Goal: Information Seeking & Learning: Check status

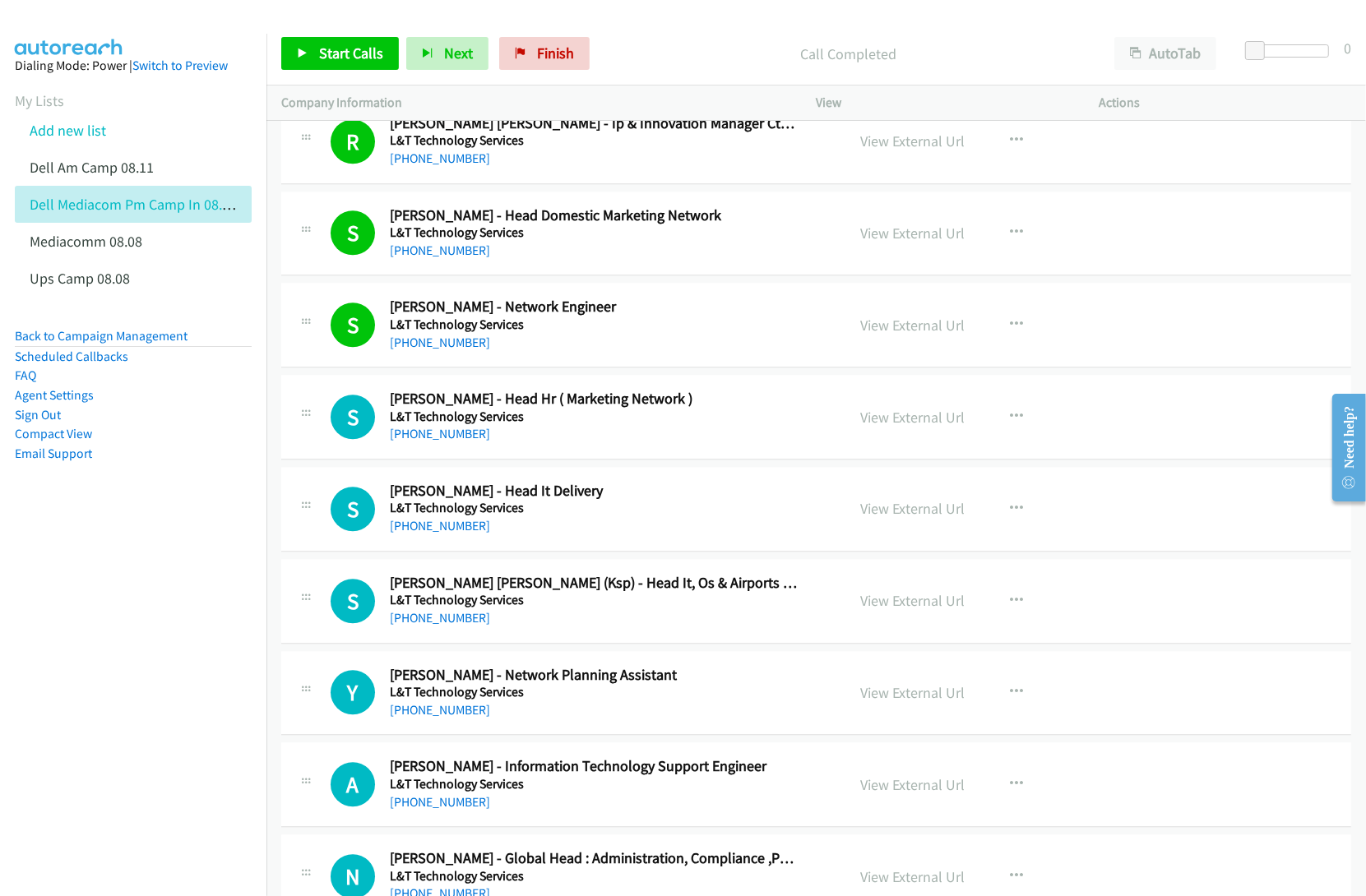
scroll to position [9248, 0]
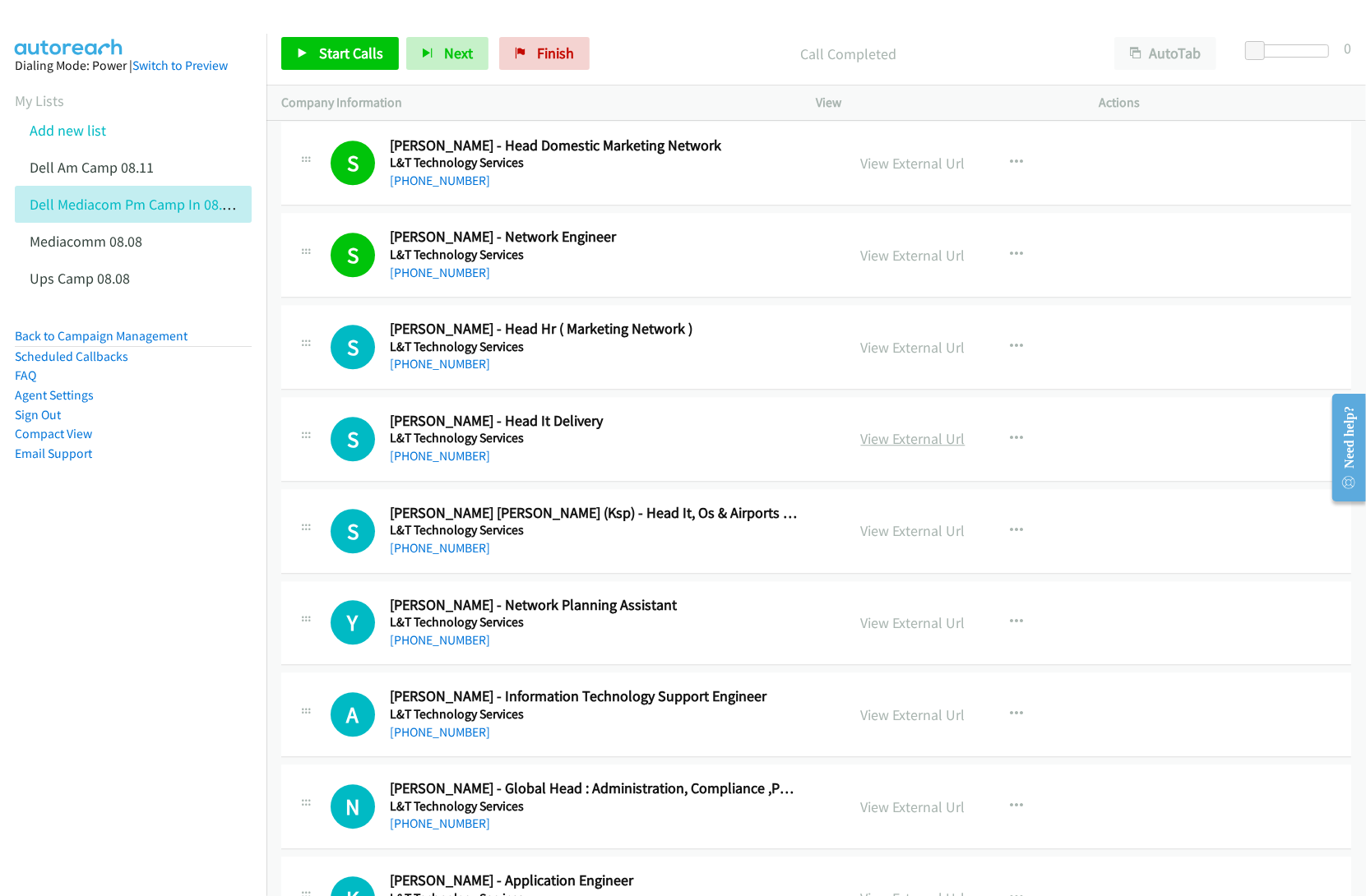
click at [894, 448] on link "View External Url" at bounding box center [913, 438] width 105 height 19
click at [899, 540] on link "View External Url" at bounding box center [913, 530] width 105 height 19
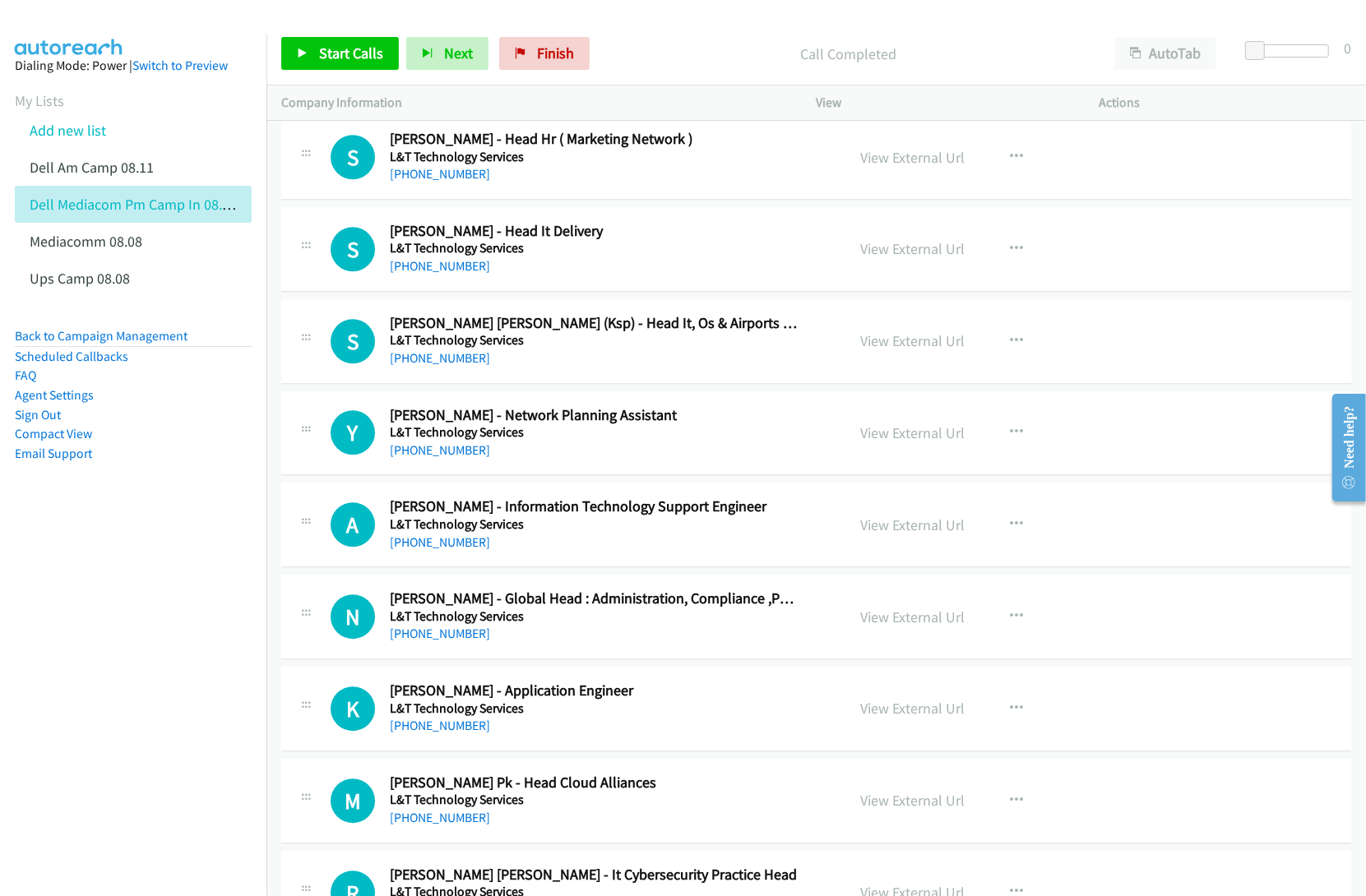
scroll to position [9454, 0]
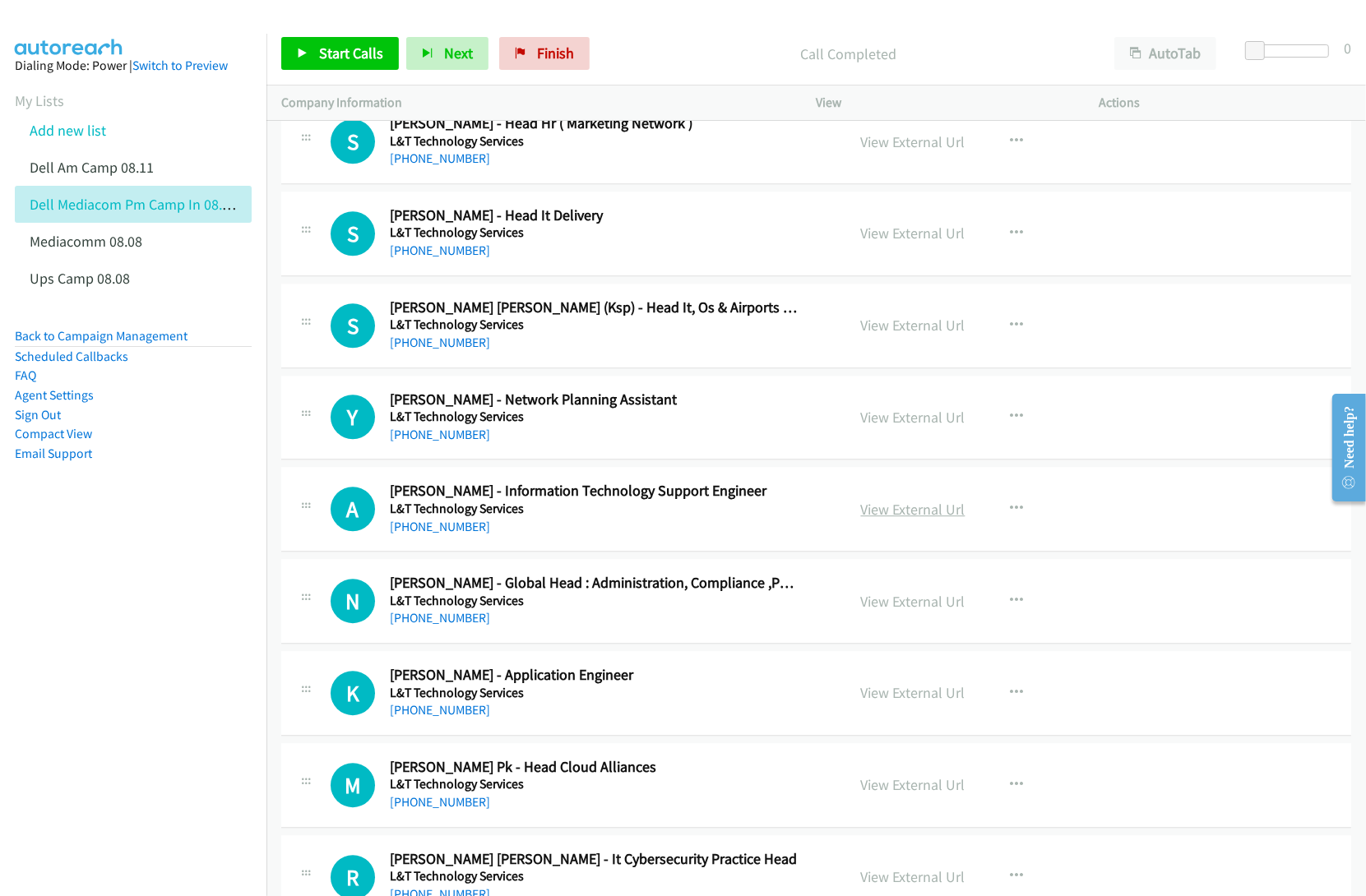
click at [880, 518] on link "View External Url" at bounding box center [913, 509] width 105 height 19
click at [881, 611] on link "View External Url" at bounding box center [913, 601] width 105 height 19
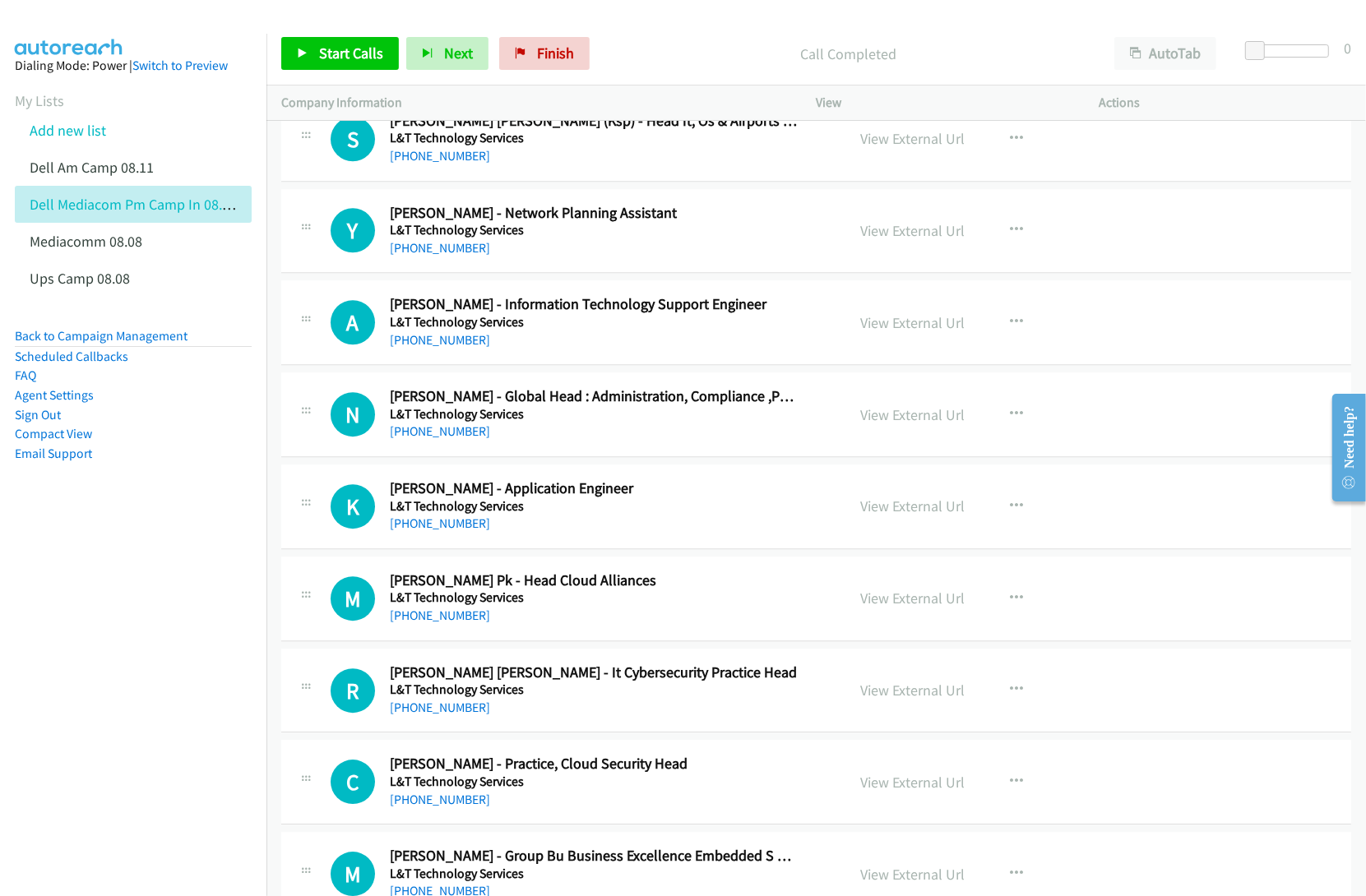
scroll to position [9659, 0]
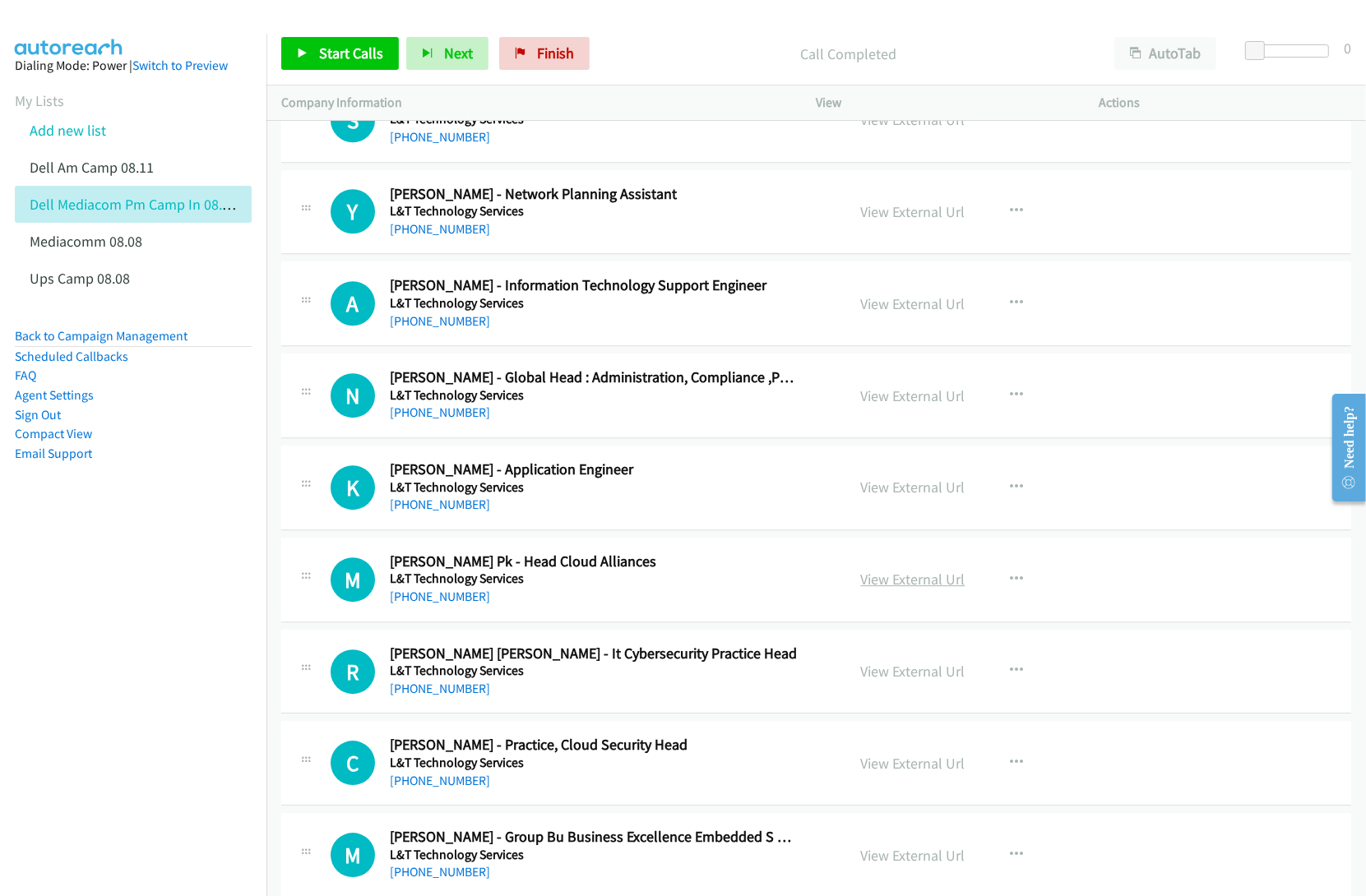
click at [906, 588] on link "View External Url" at bounding box center [913, 579] width 105 height 19
click at [876, 681] on link "View External Url" at bounding box center [913, 671] width 105 height 19
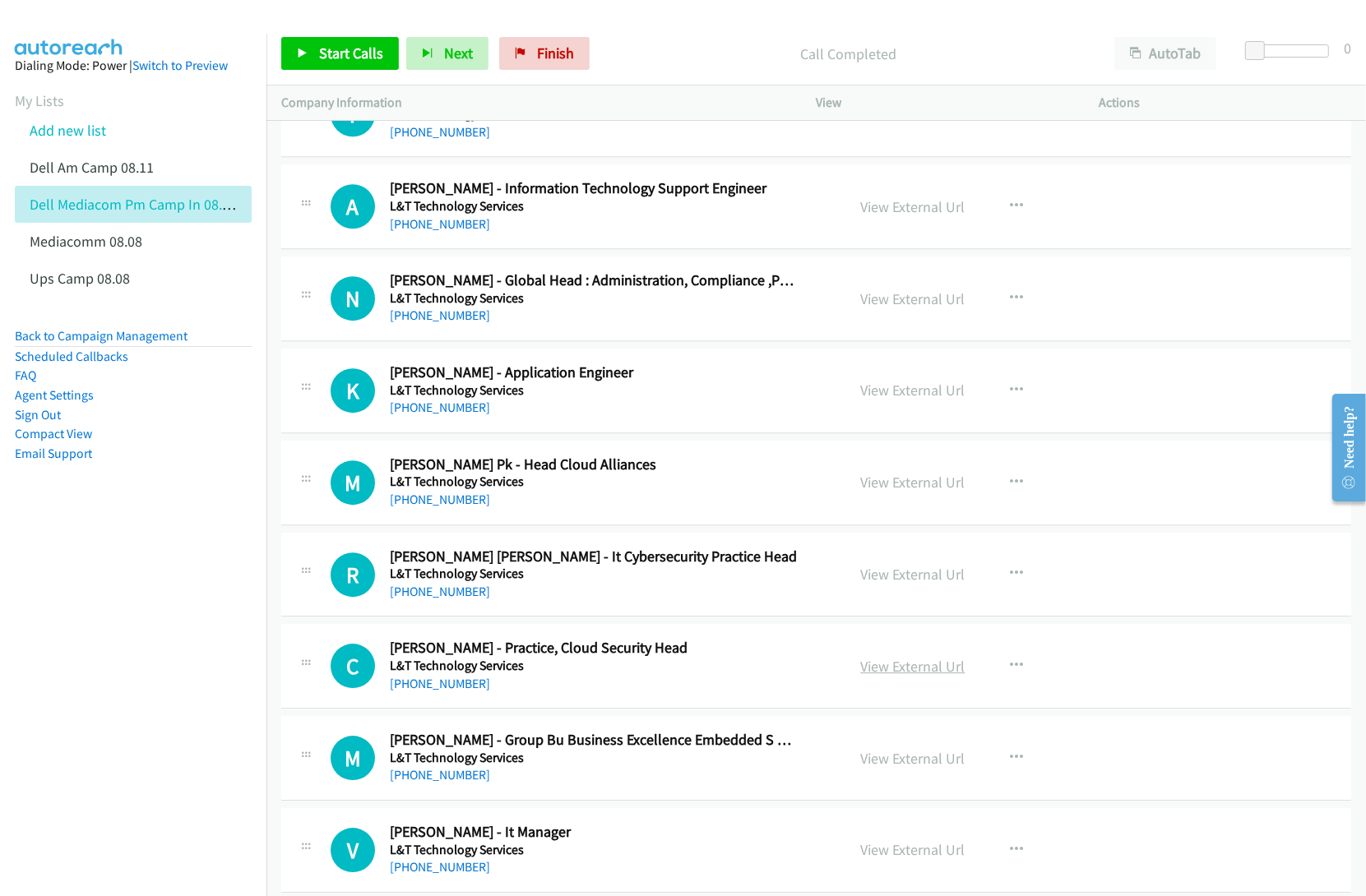
scroll to position [9762, 0]
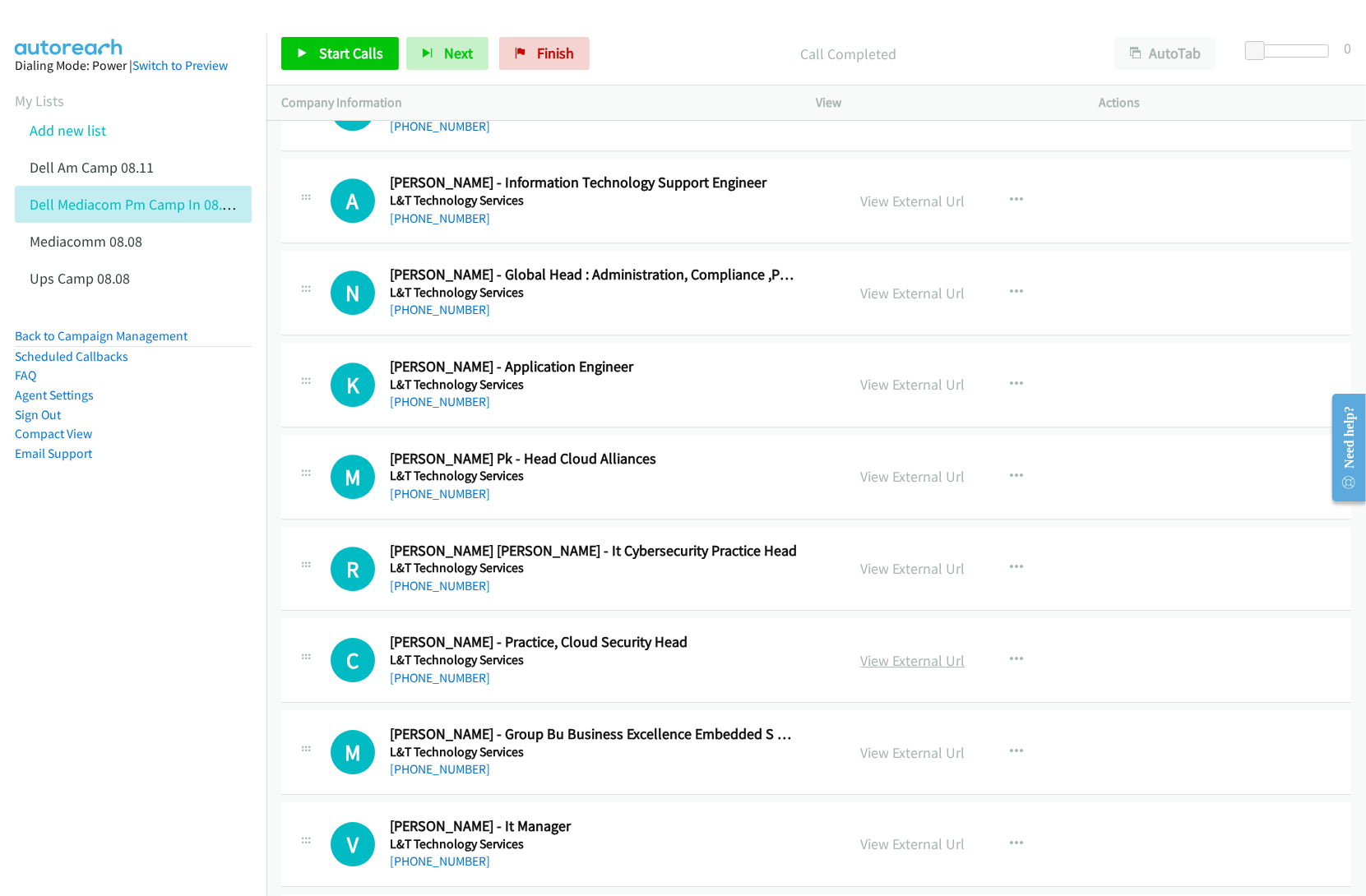
click at [915, 670] on link "View External Url" at bounding box center [913, 660] width 105 height 19
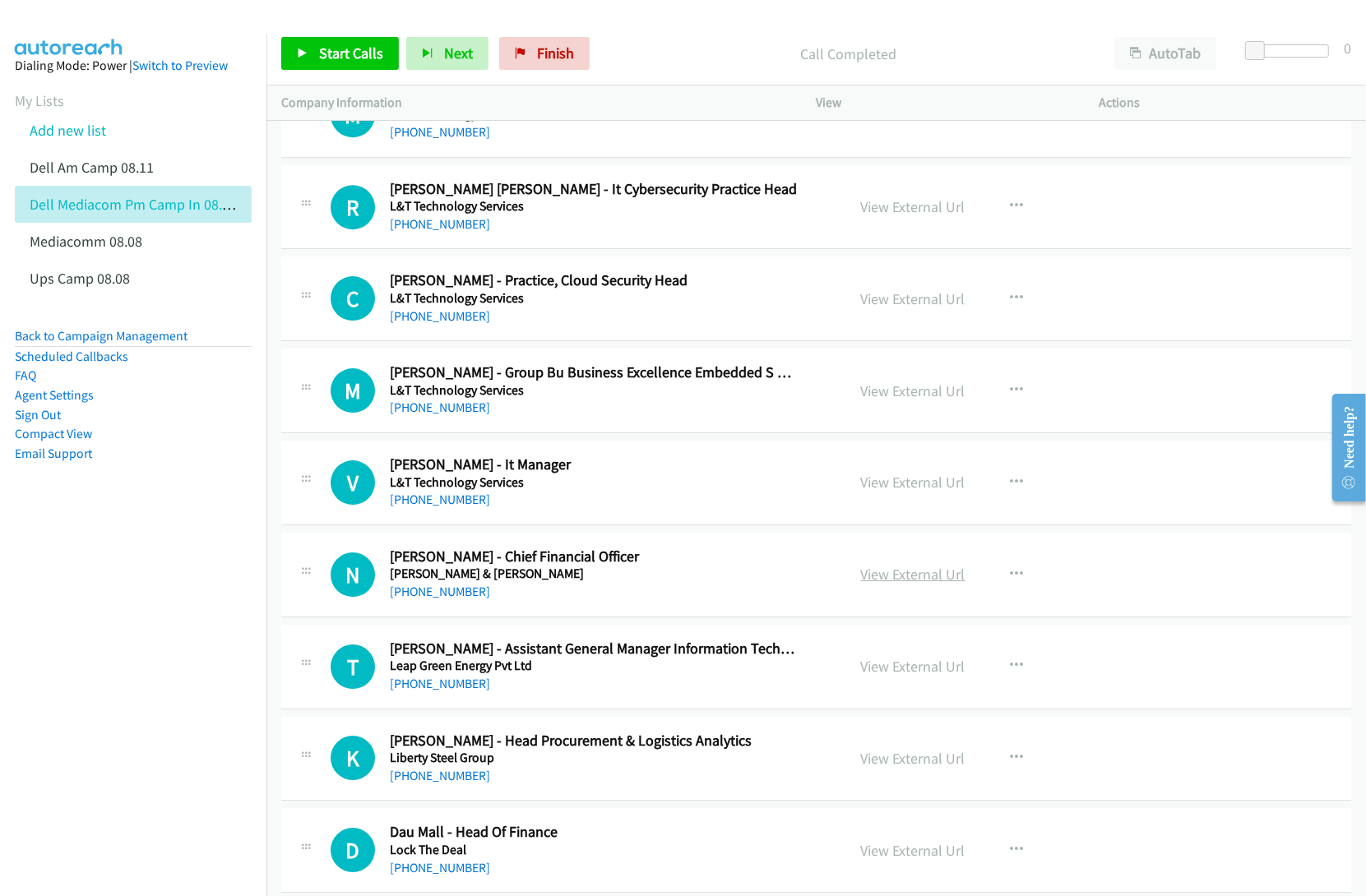
scroll to position [10173, 0]
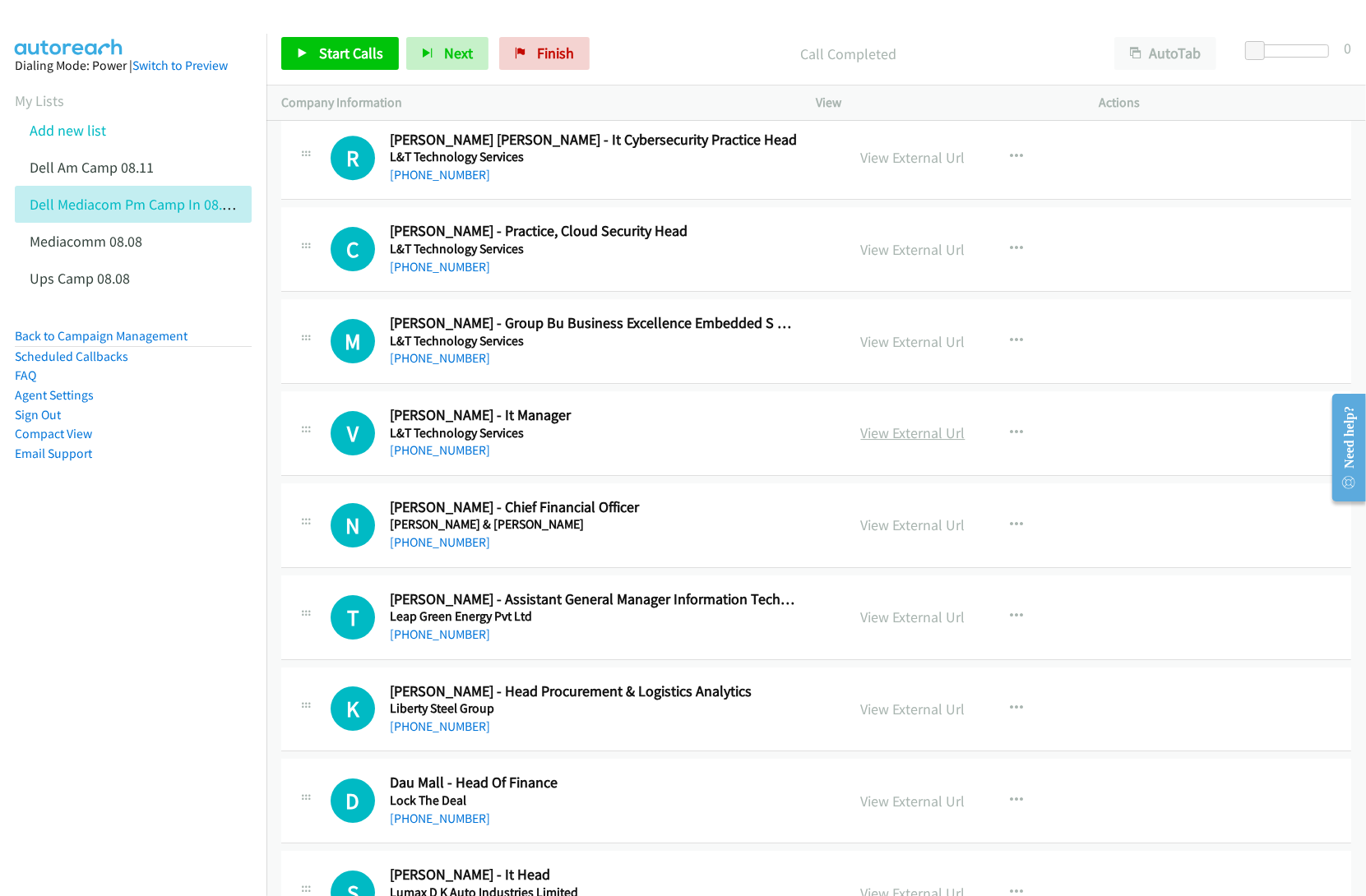
click at [906, 442] on link "View External Url" at bounding box center [913, 432] width 105 height 19
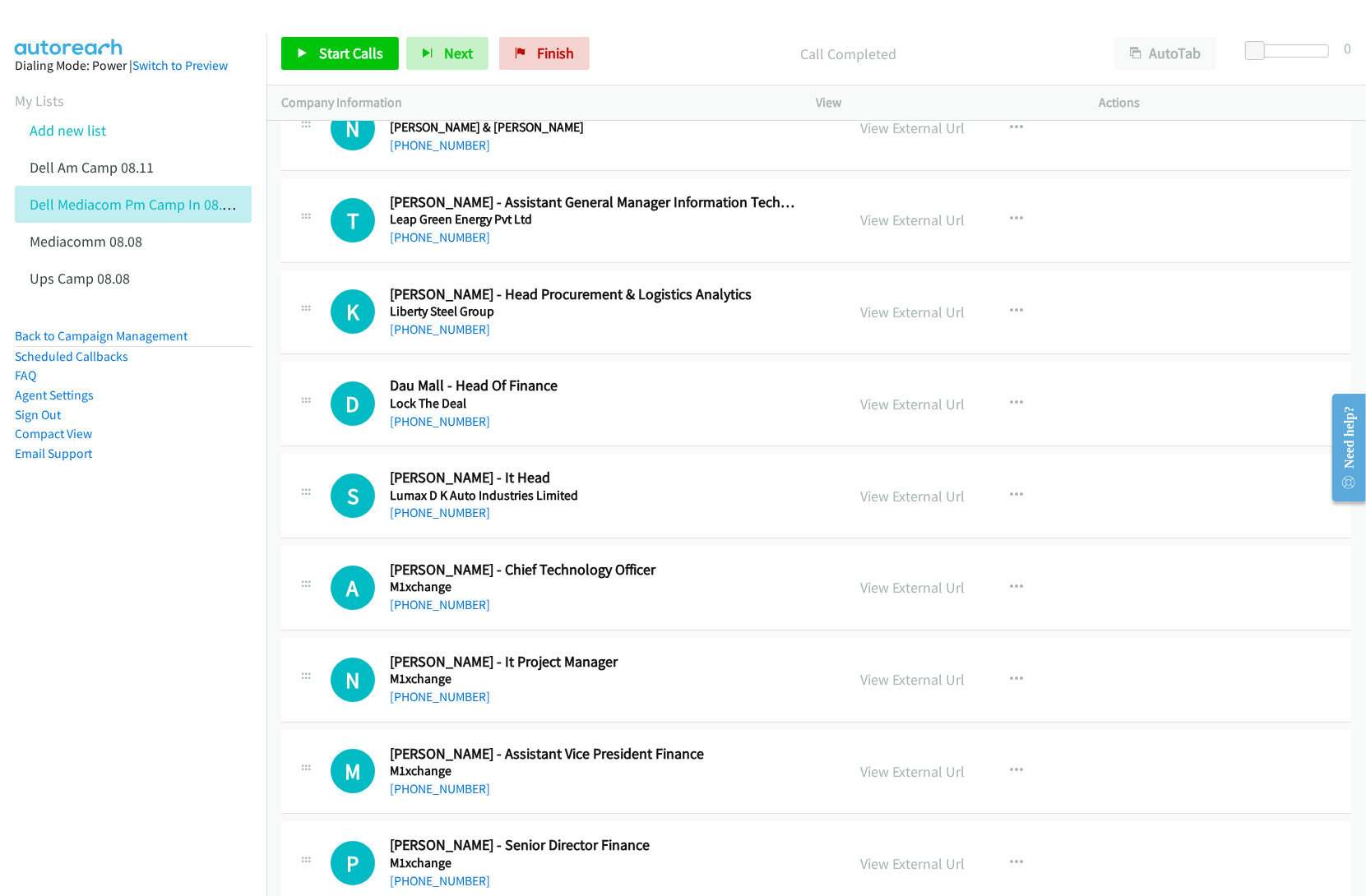
scroll to position [10584, 0]
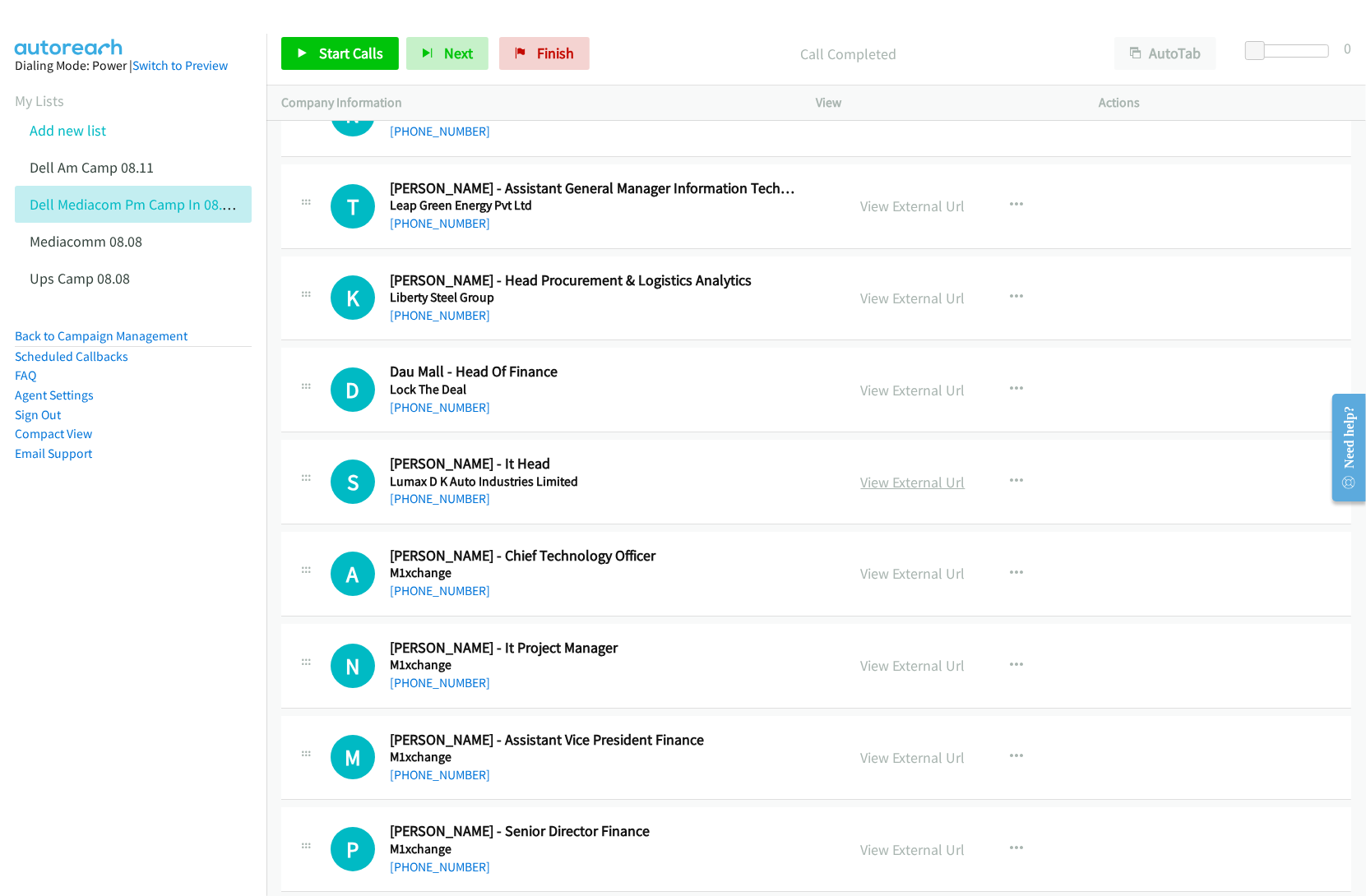
click at [880, 492] on link "View External Url" at bounding box center [913, 481] width 105 height 19
click at [905, 583] on link "View External Url" at bounding box center [913, 573] width 105 height 19
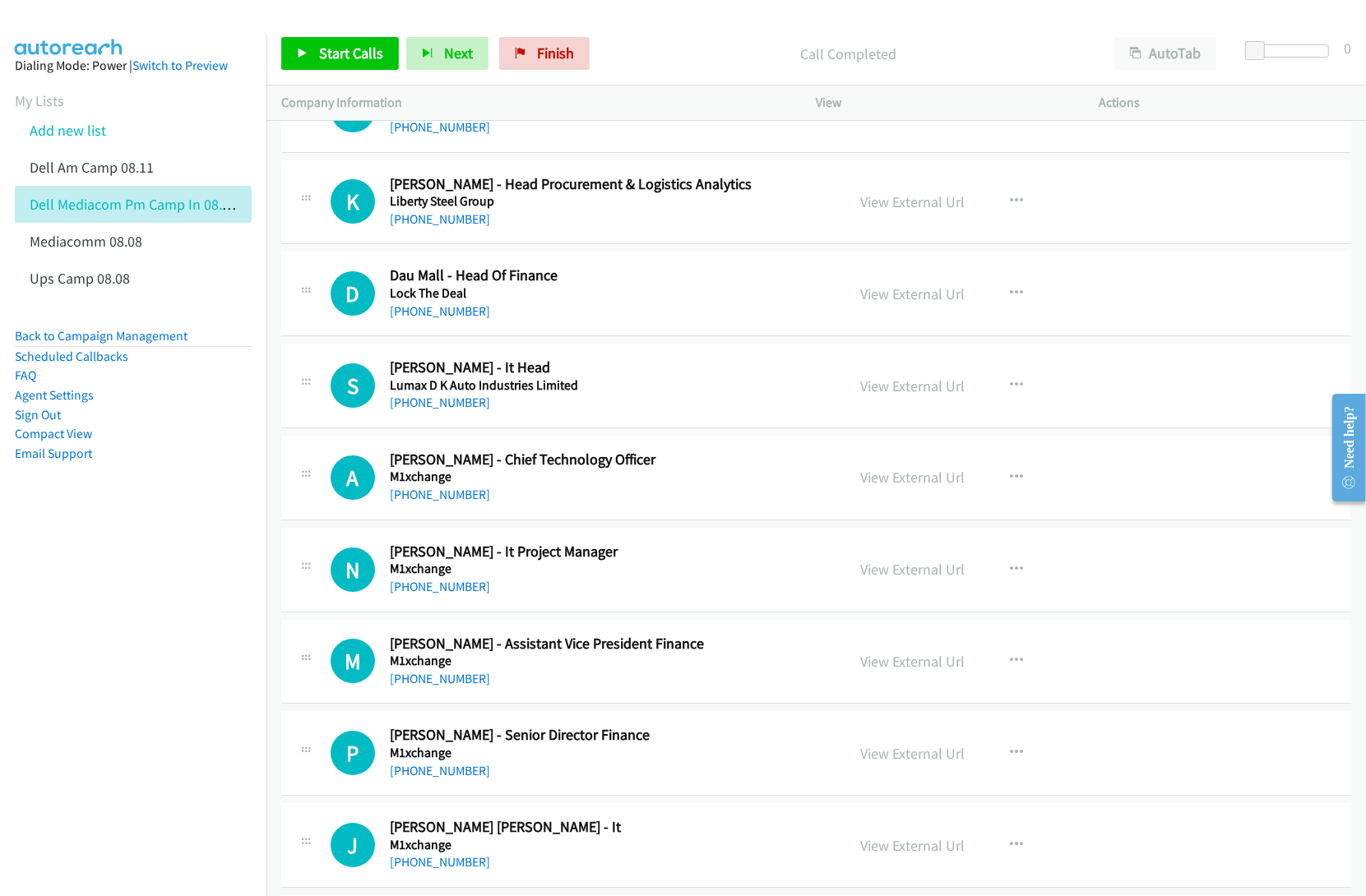
scroll to position [10687, 0]
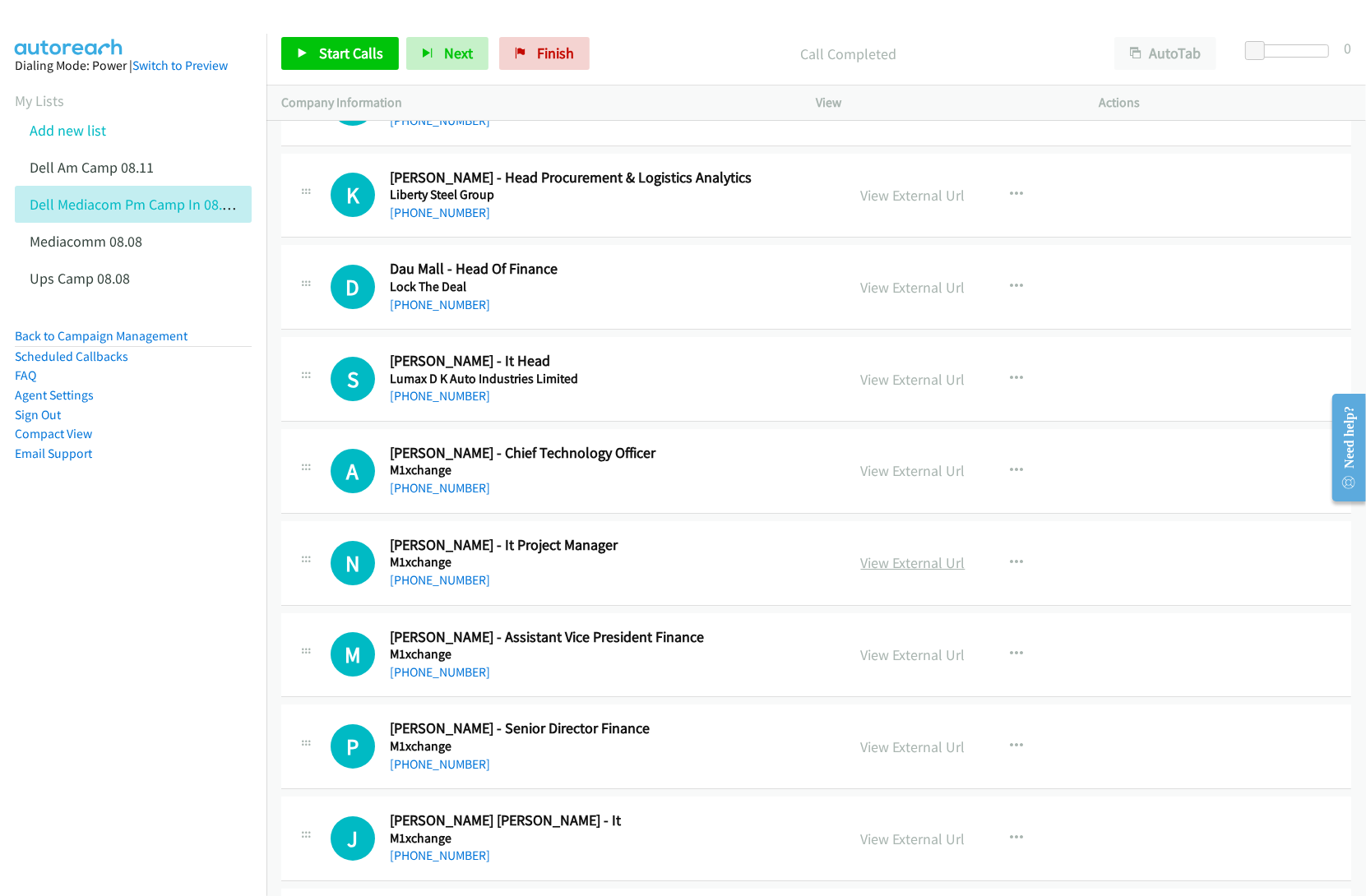
click at [904, 573] on link "View External Url" at bounding box center [913, 562] width 105 height 19
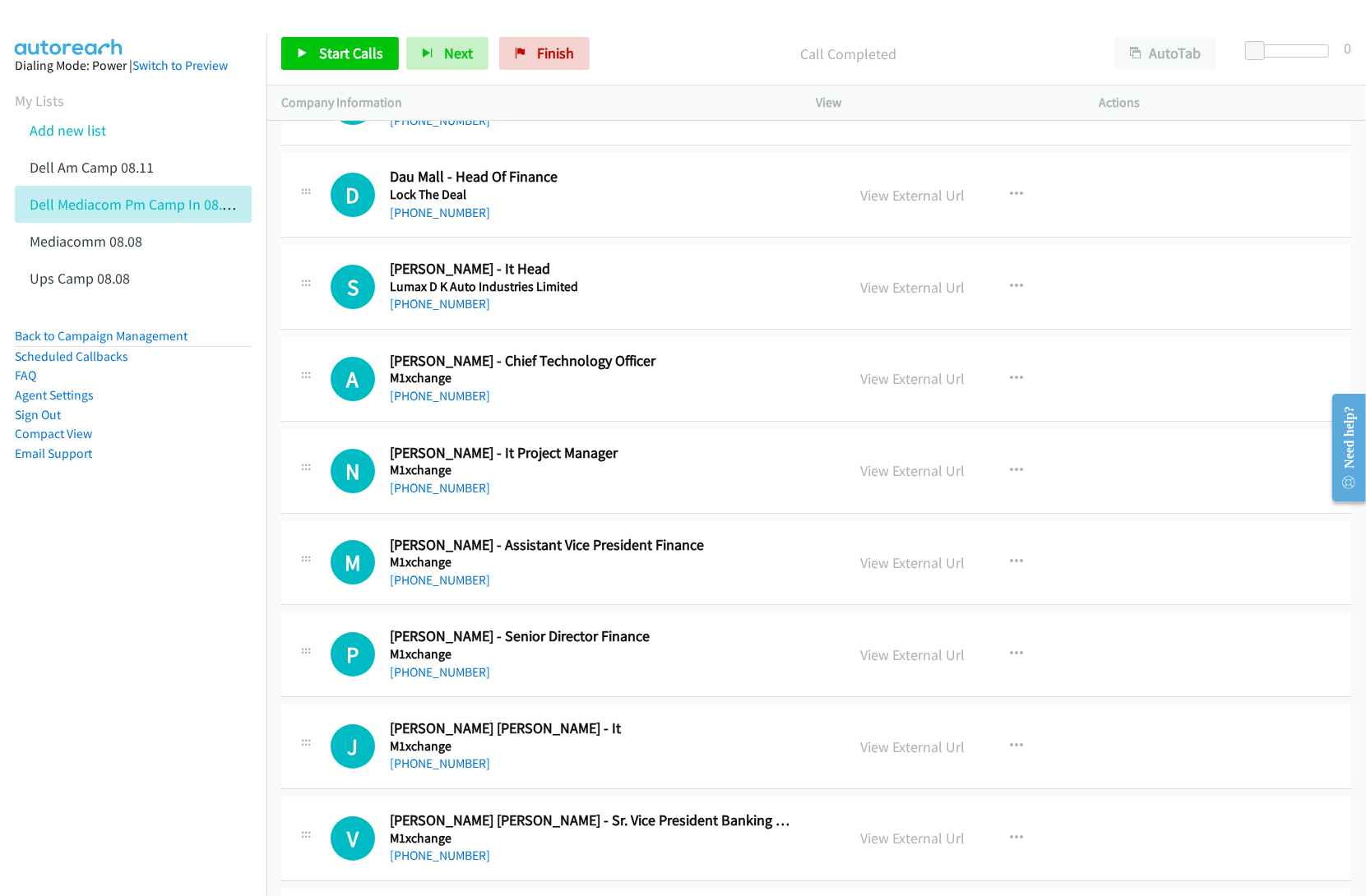
scroll to position [10893, 0]
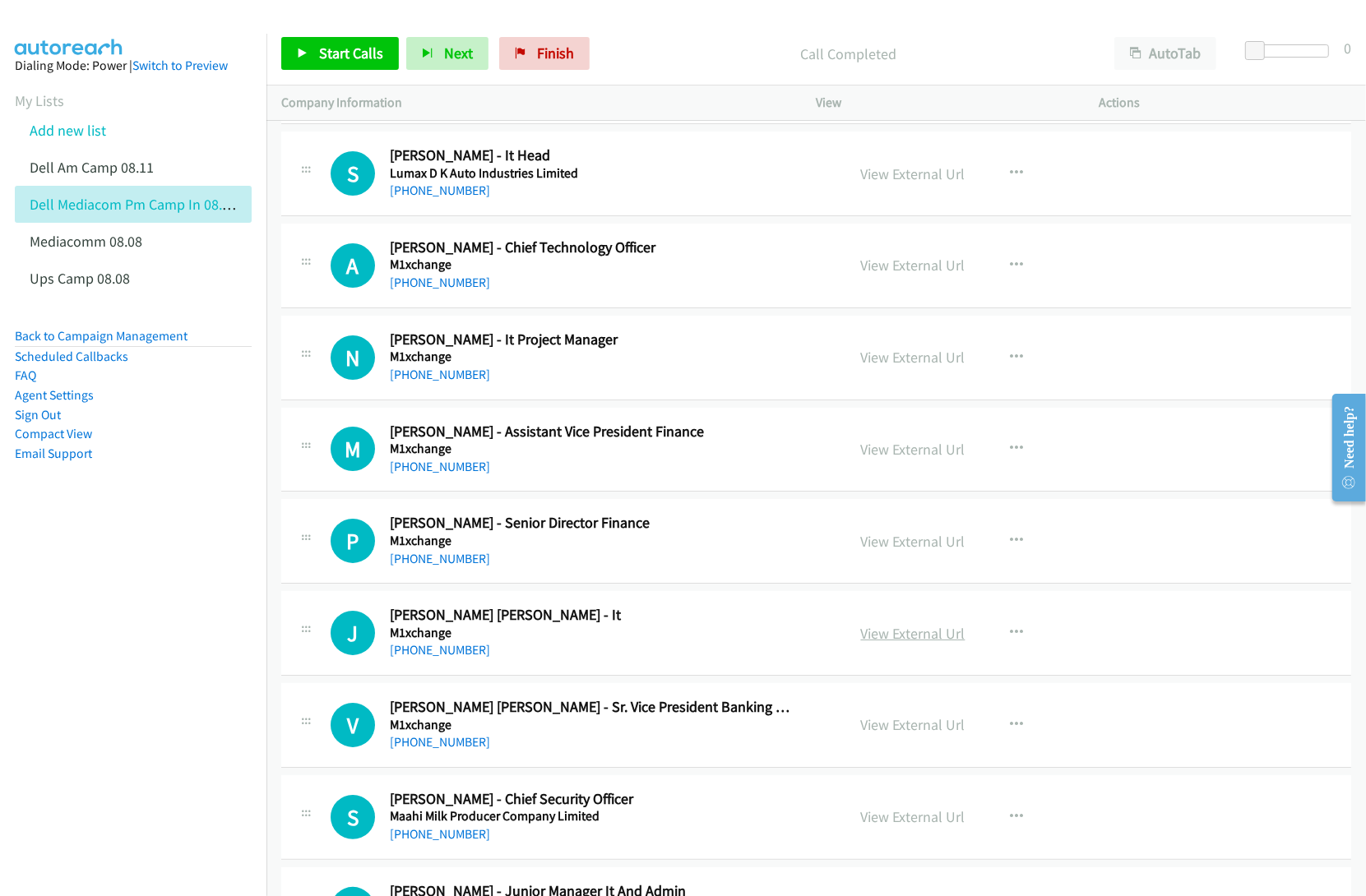
click at [881, 643] on link "View External Url" at bounding box center [913, 633] width 105 height 19
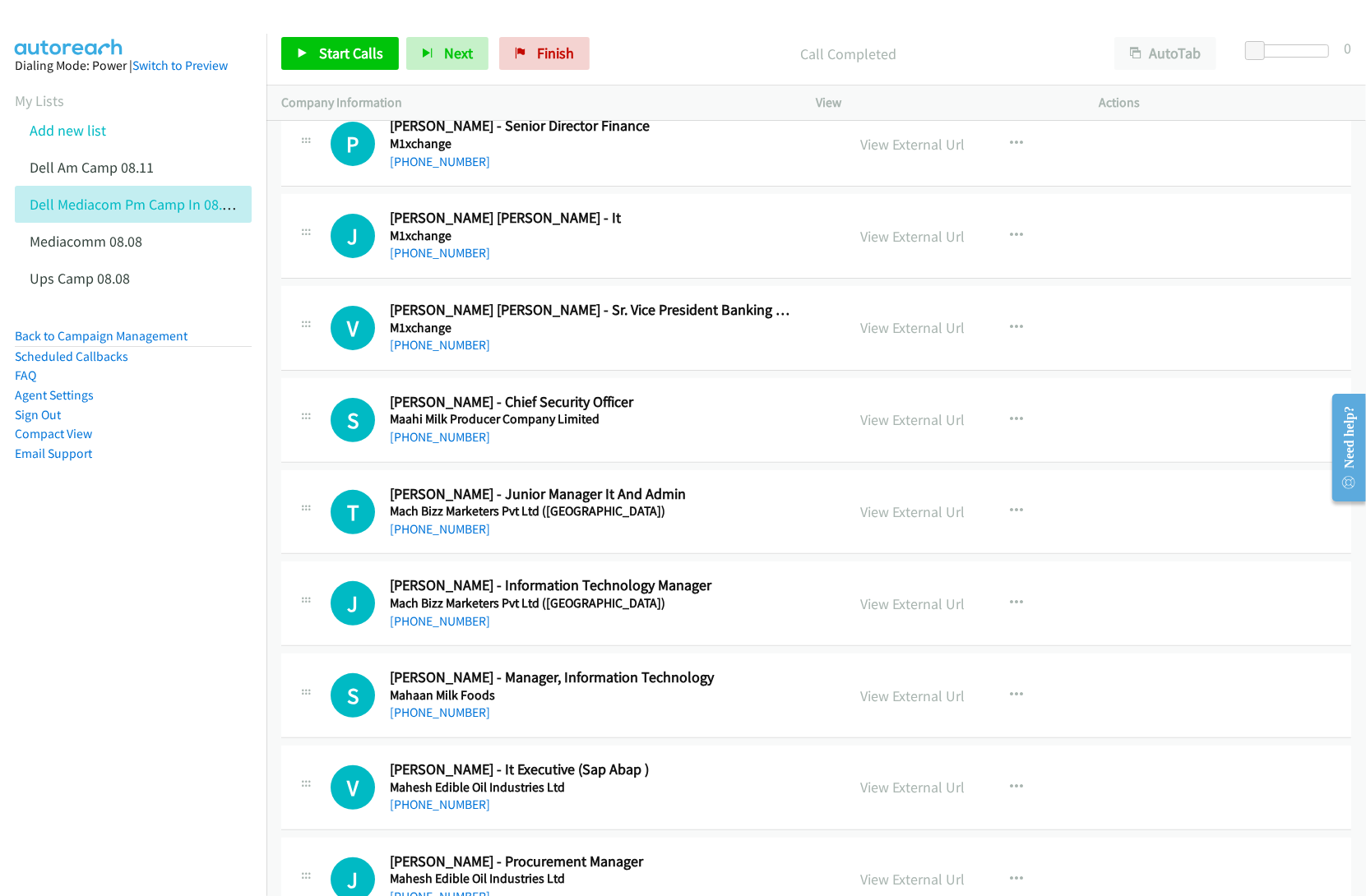
scroll to position [11303, 0]
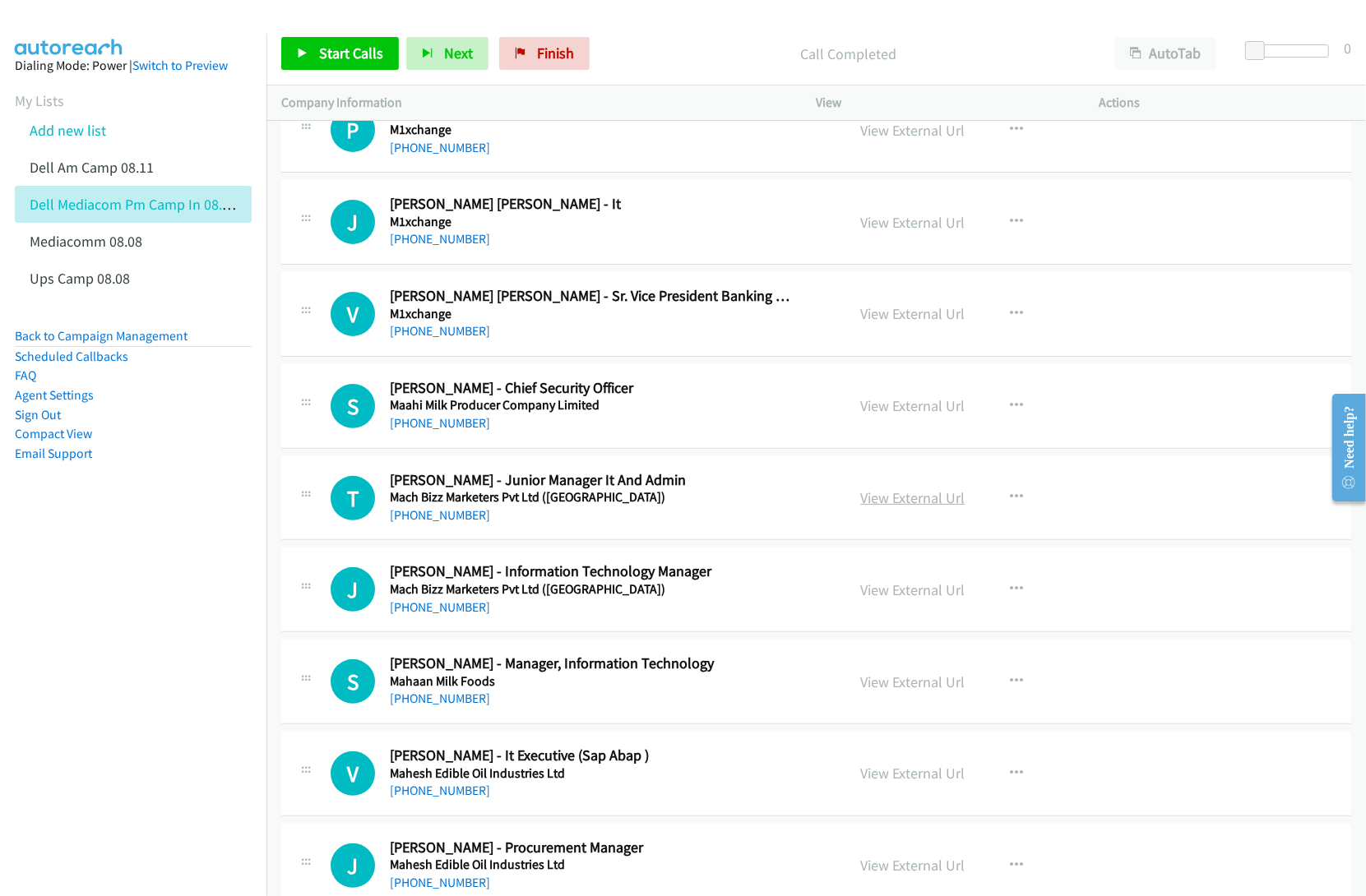
click at [880, 507] on link "View External Url" at bounding box center [913, 497] width 105 height 19
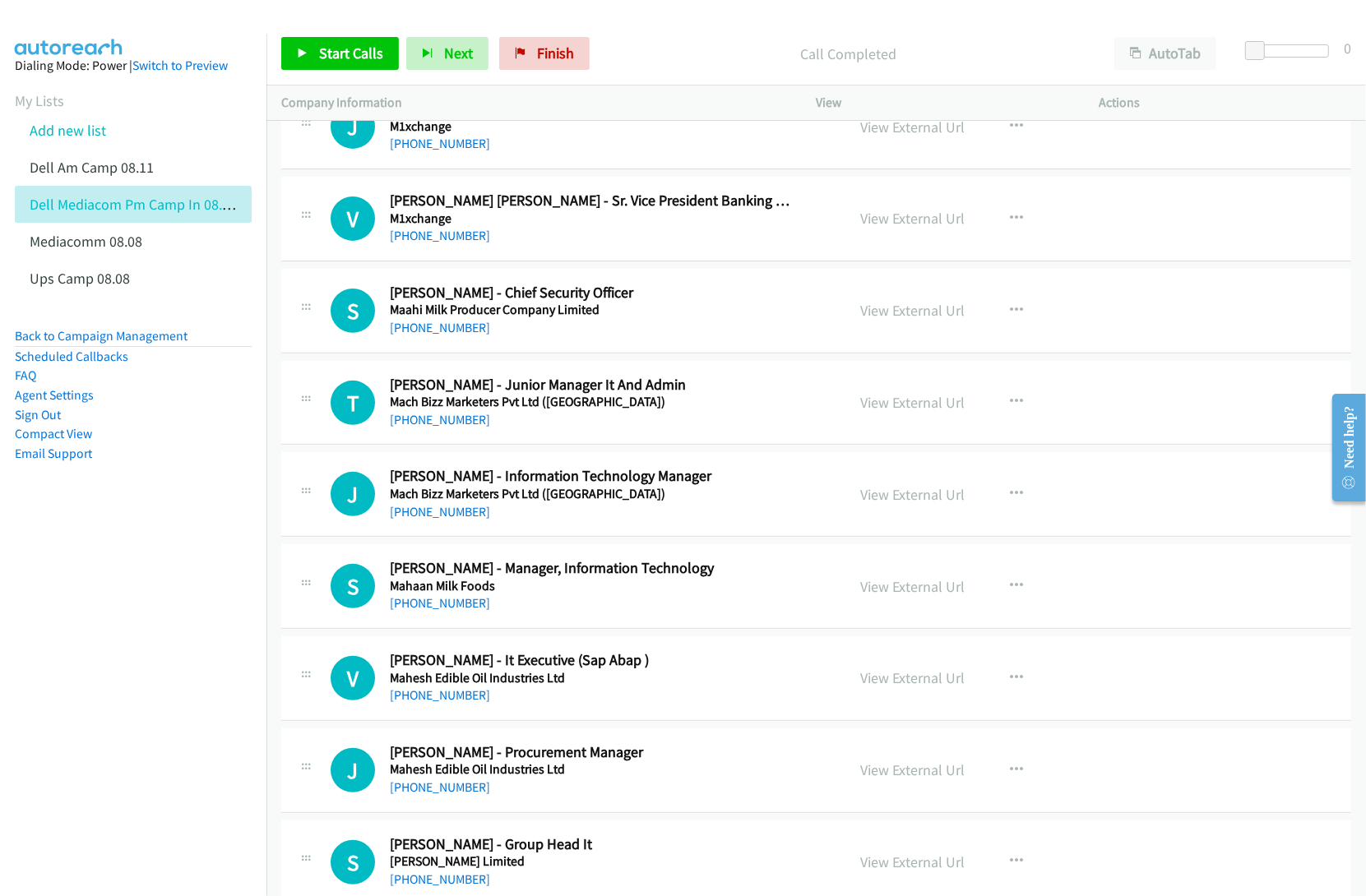
scroll to position [11406, 0]
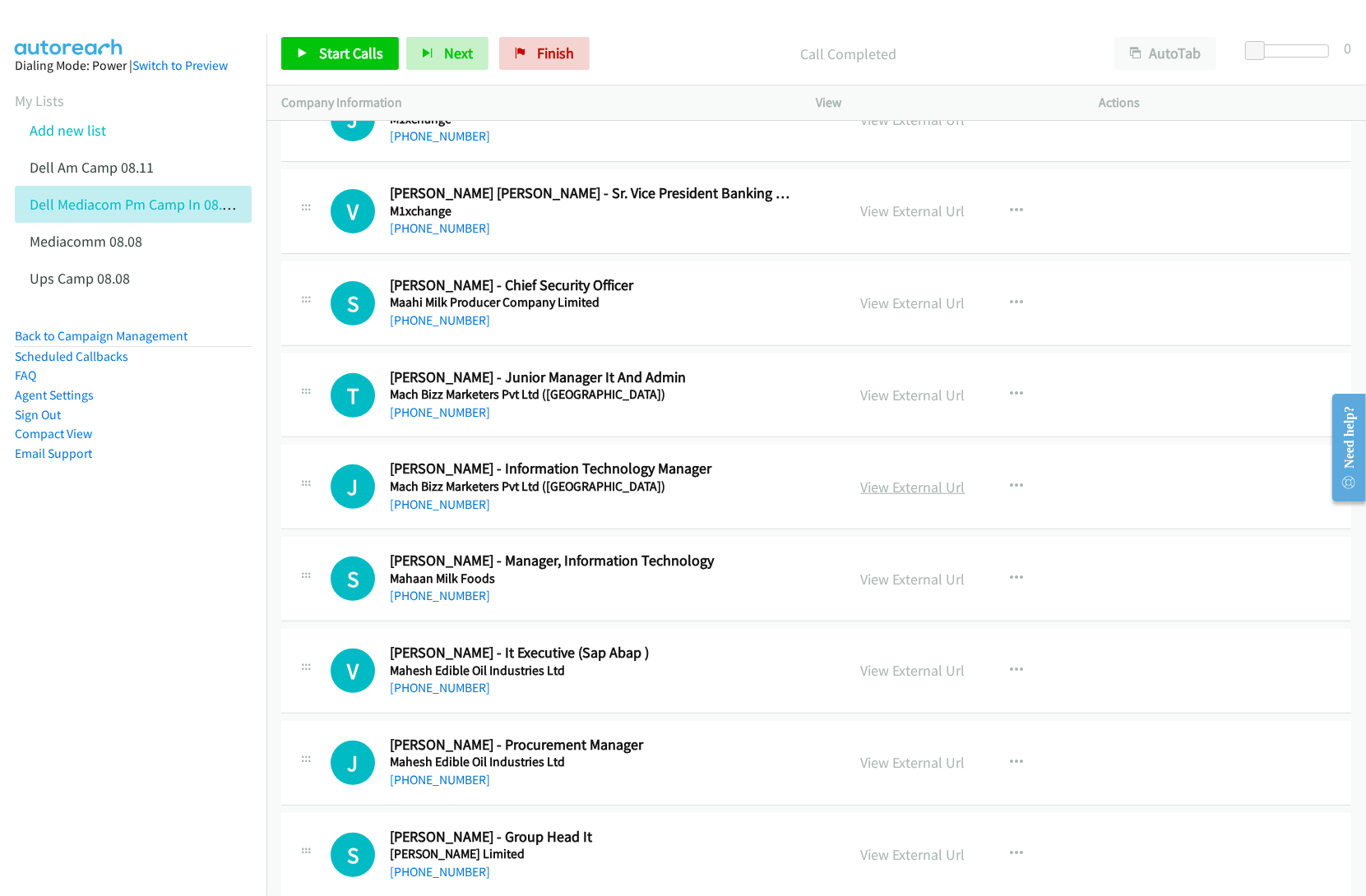
click at [882, 496] on link "View External Url" at bounding box center [913, 487] width 105 height 19
click at [884, 588] on link "View External Url" at bounding box center [913, 579] width 105 height 19
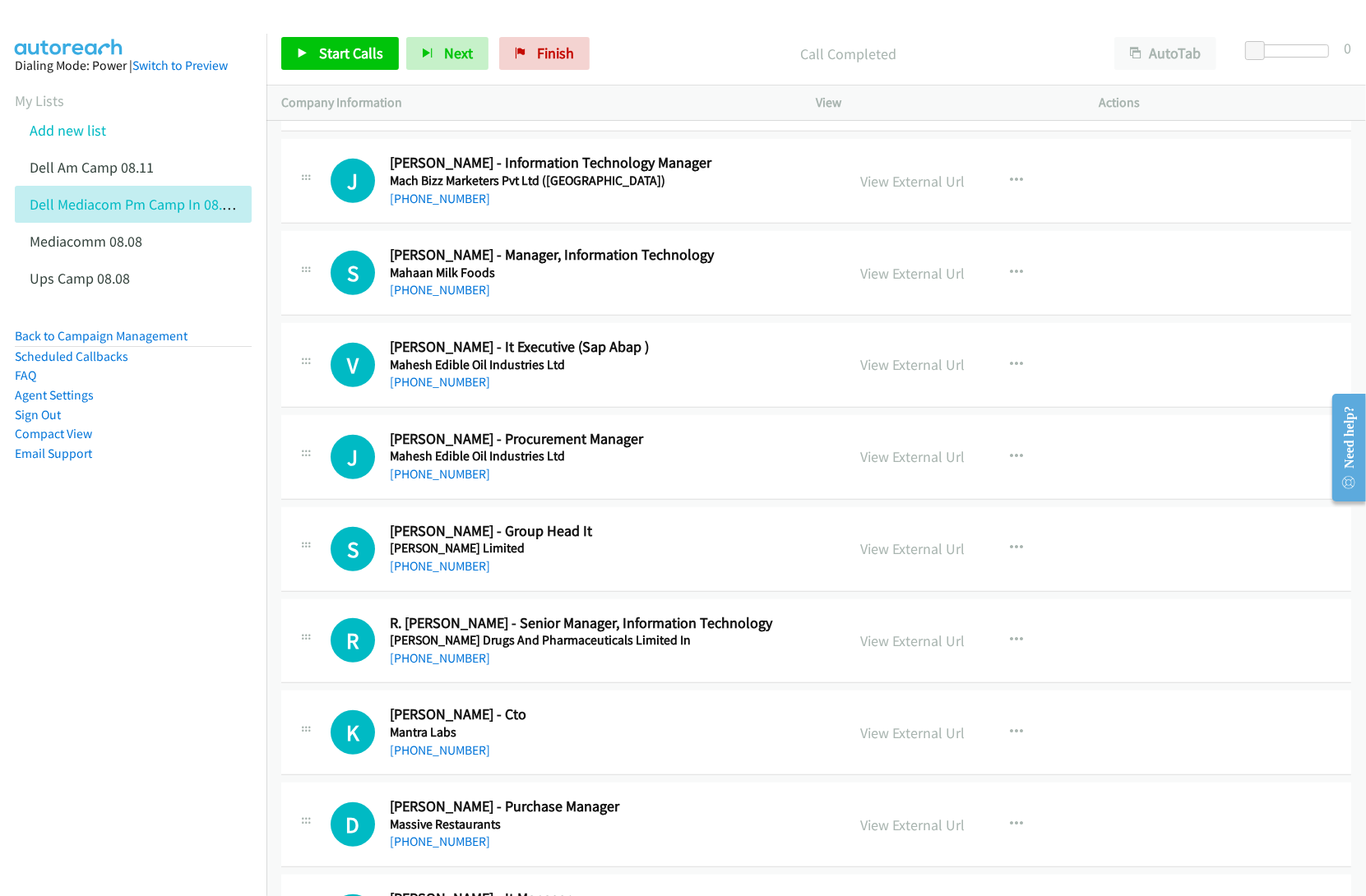
scroll to position [11714, 0]
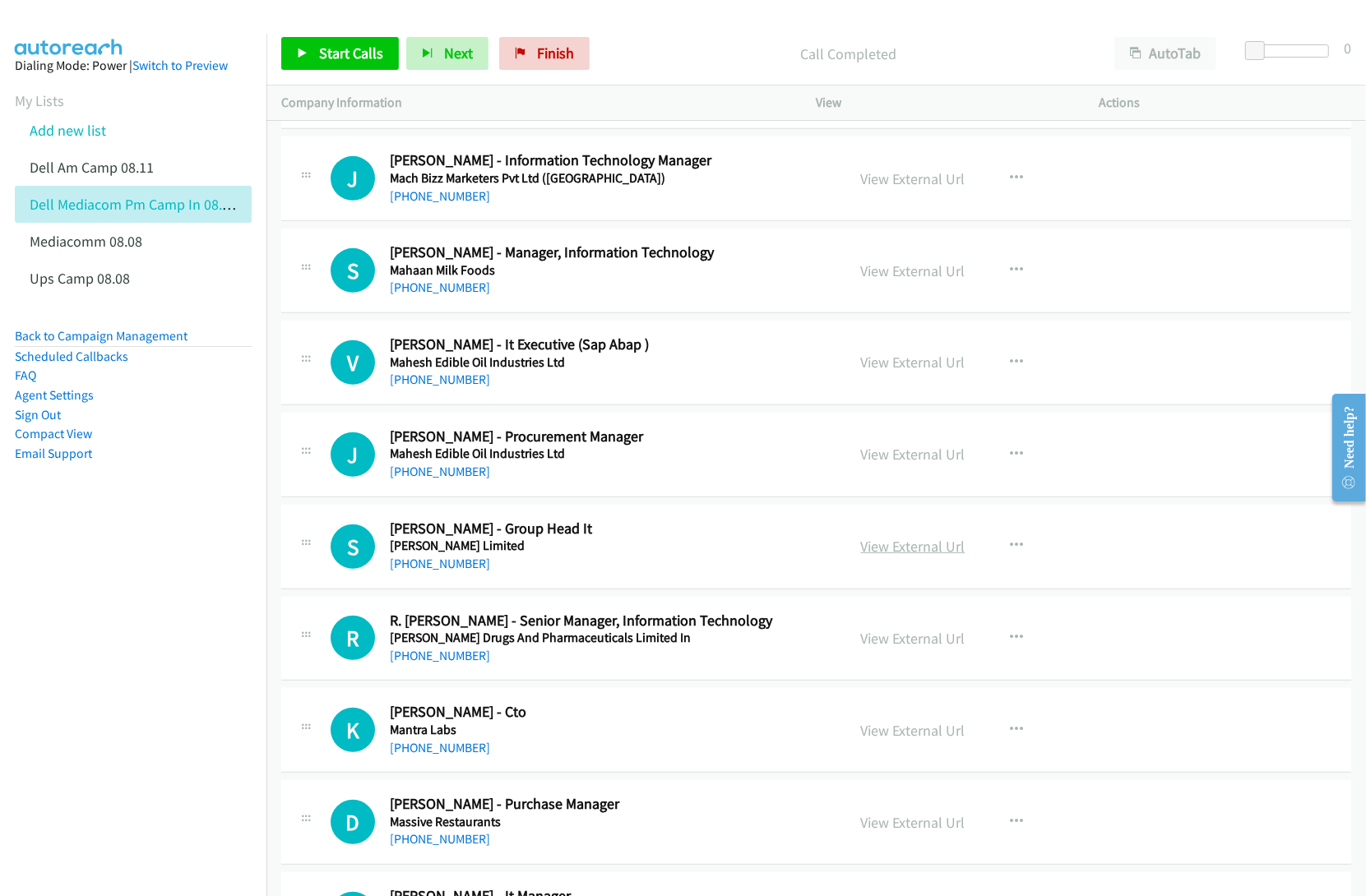
click at [888, 556] on link "View External Url" at bounding box center [913, 546] width 105 height 19
click at [874, 648] on link "View External Url" at bounding box center [913, 638] width 105 height 19
click at [911, 740] on link "View External Url" at bounding box center [913, 729] width 105 height 19
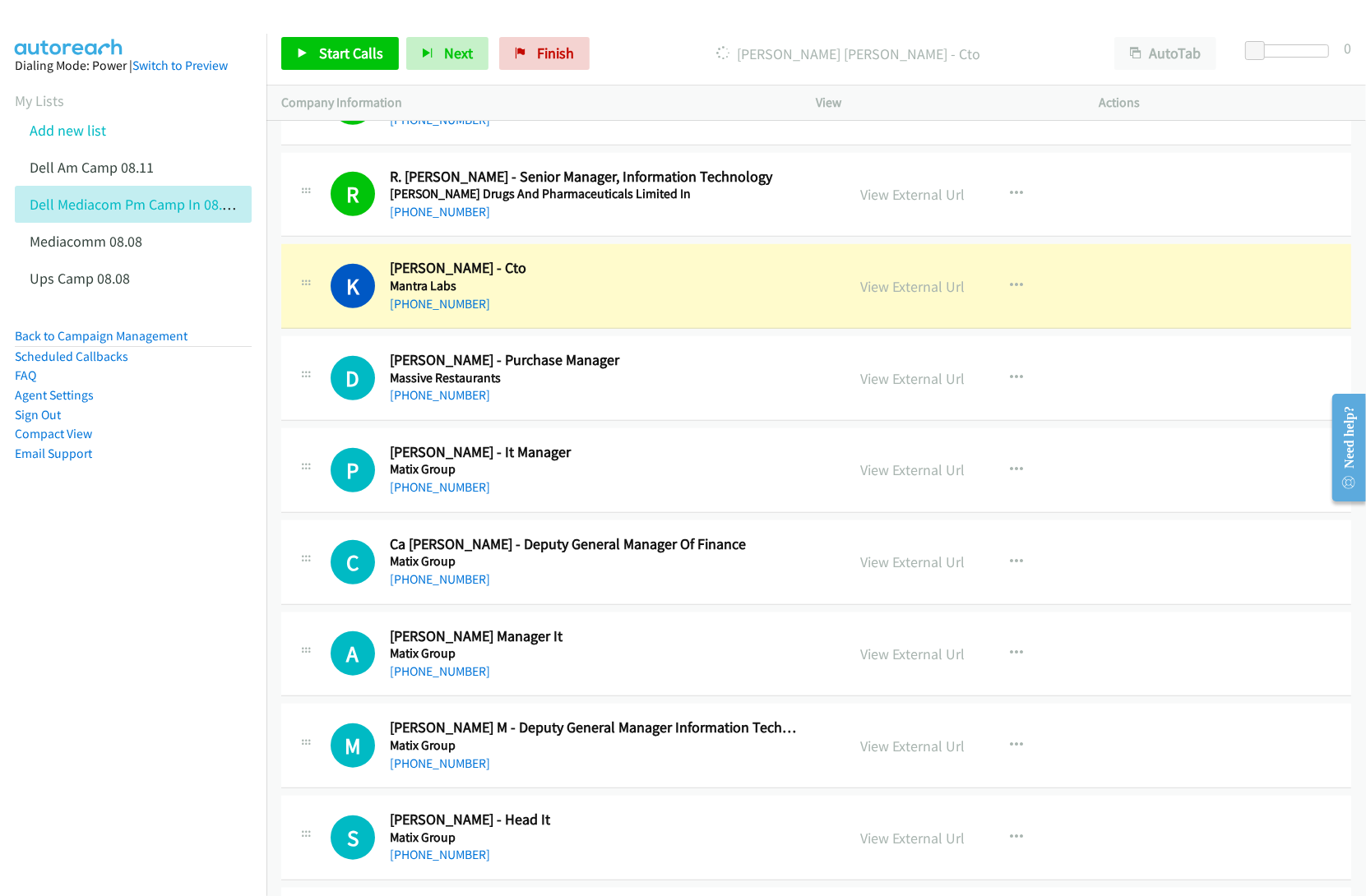
scroll to position [12228, 0]
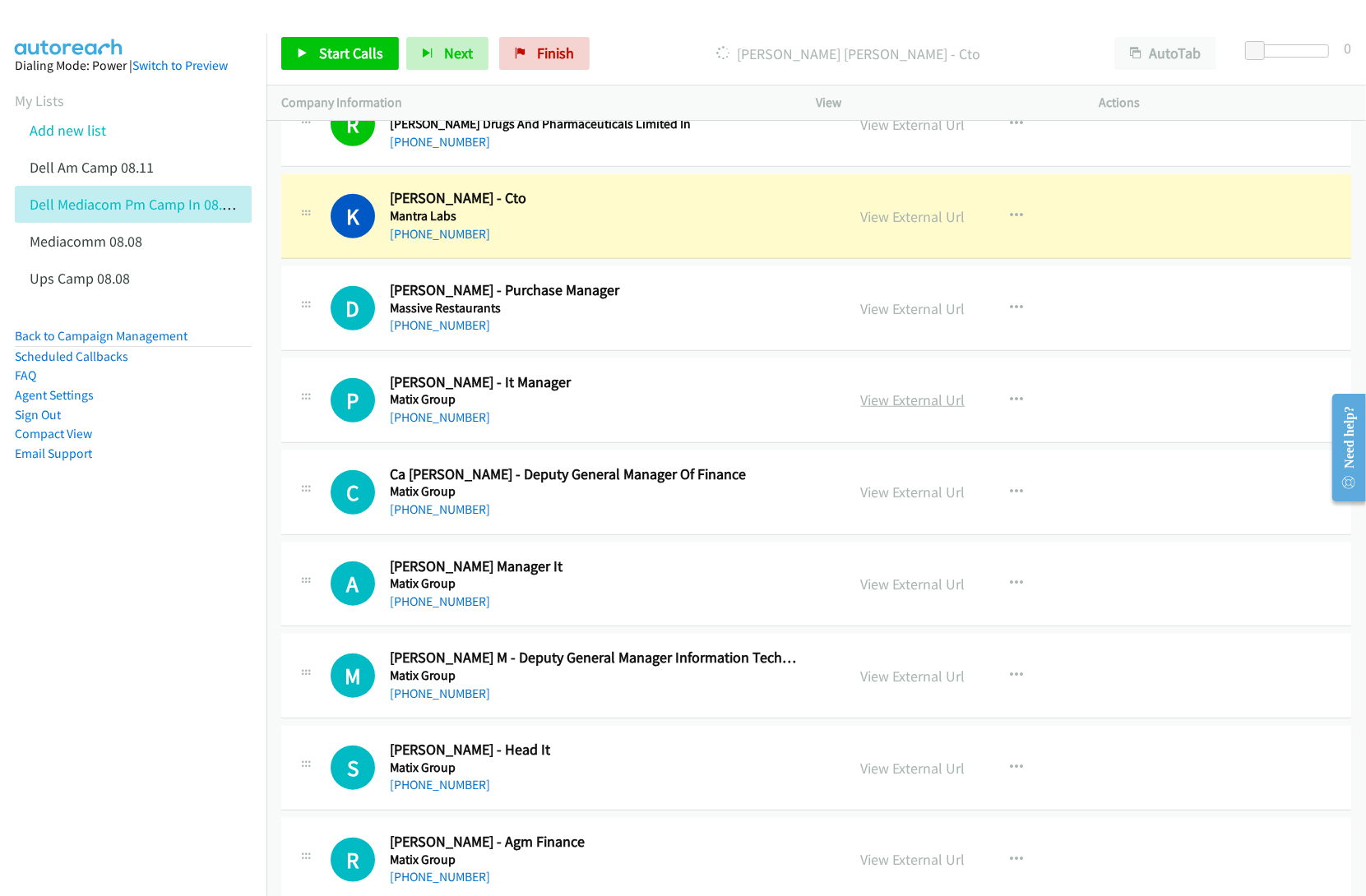
click at [914, 409] on link "View External Url" at bounding box center [913, 400] width 105 height 19
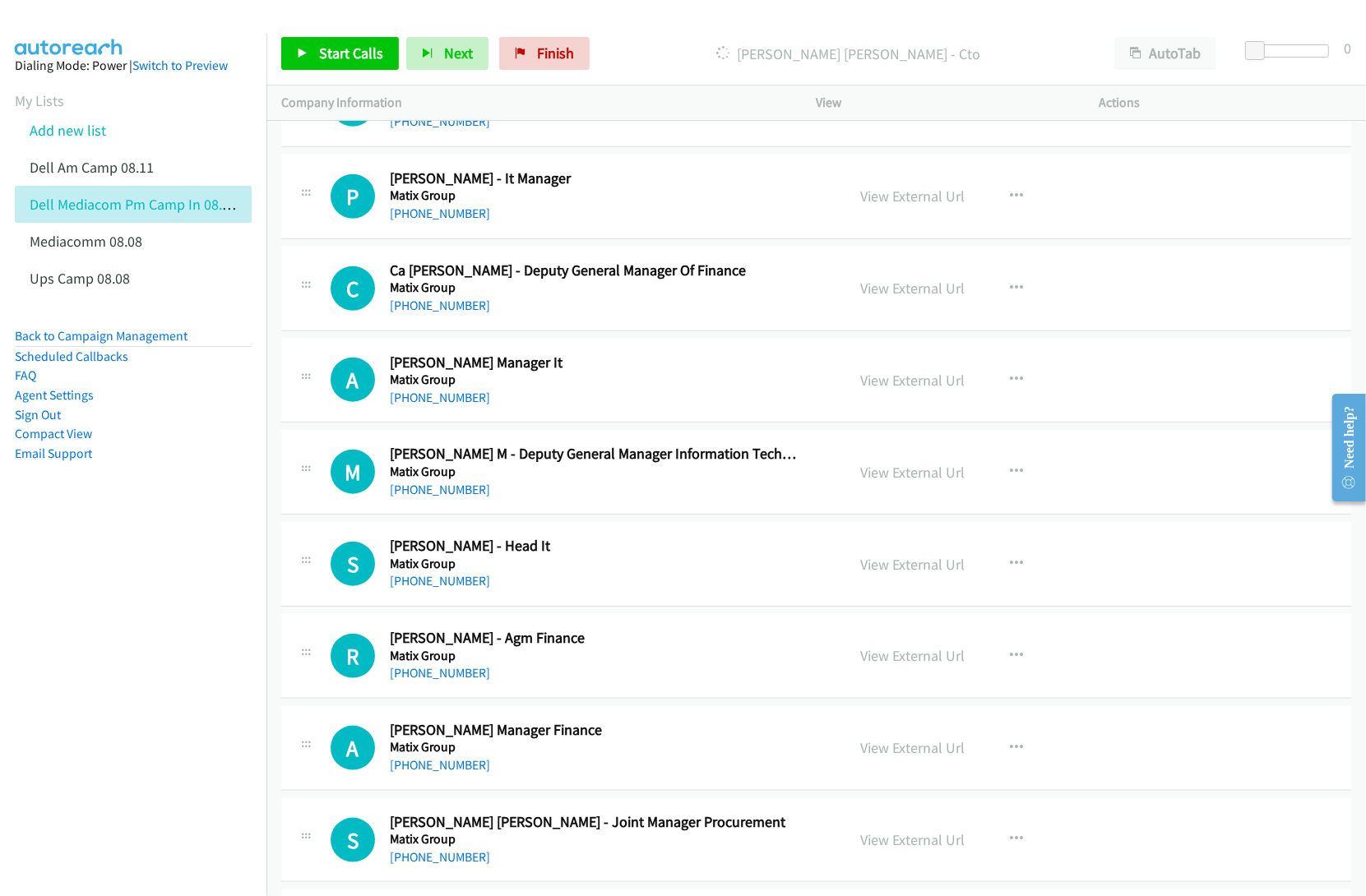
scroll to position [12434, 0]
click at [904, 388] on link "View External Url" at bounding box center [913, 378] width 105 height 19
click at [894, 480] on link "View External Url" at bounding box center [913, 470] width 105 height 19
click at [897, 573] on link "View External Url" at bounding box center [913, 562] width 105 height 19
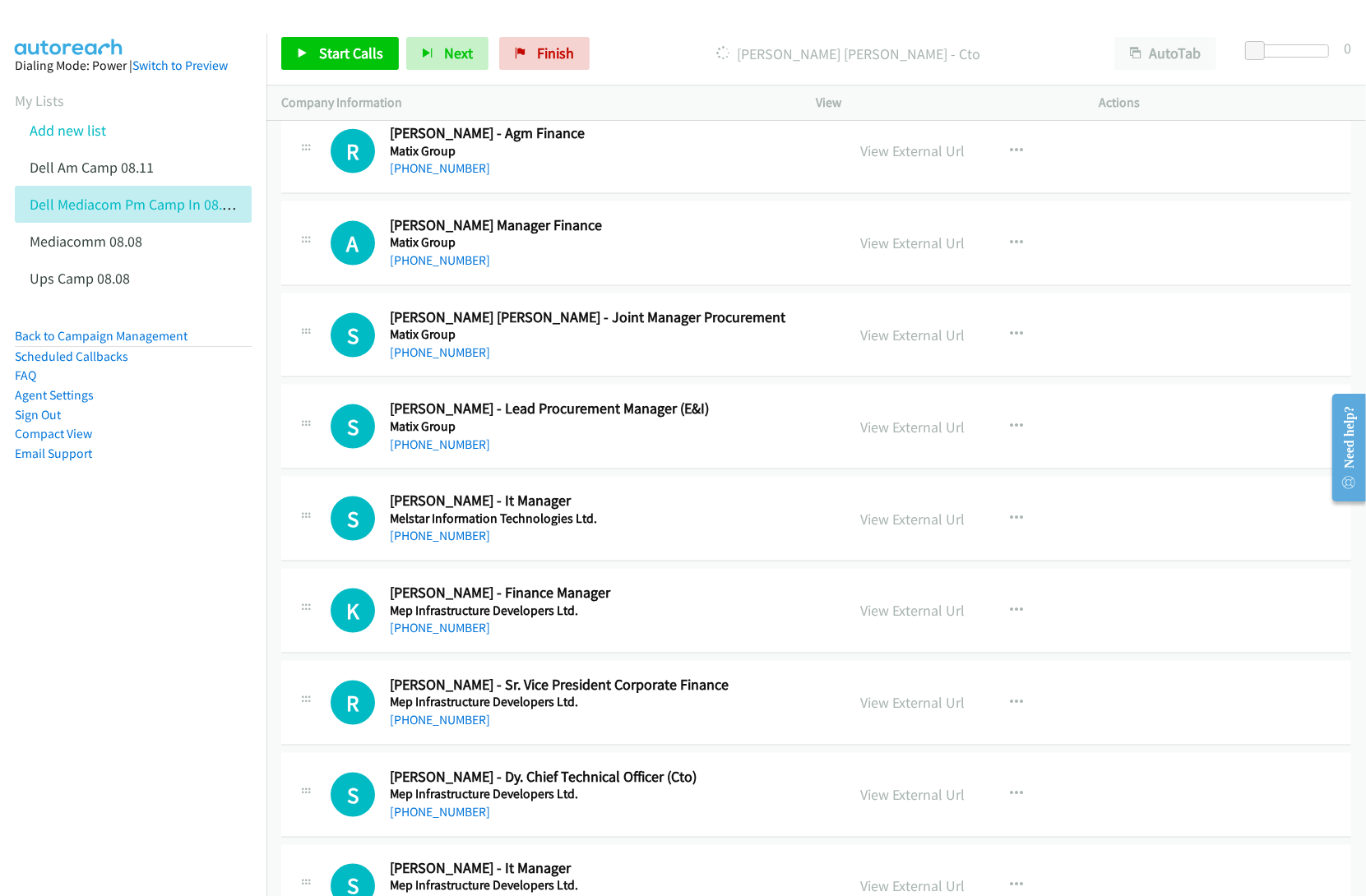
scroll to position [12948, 0]
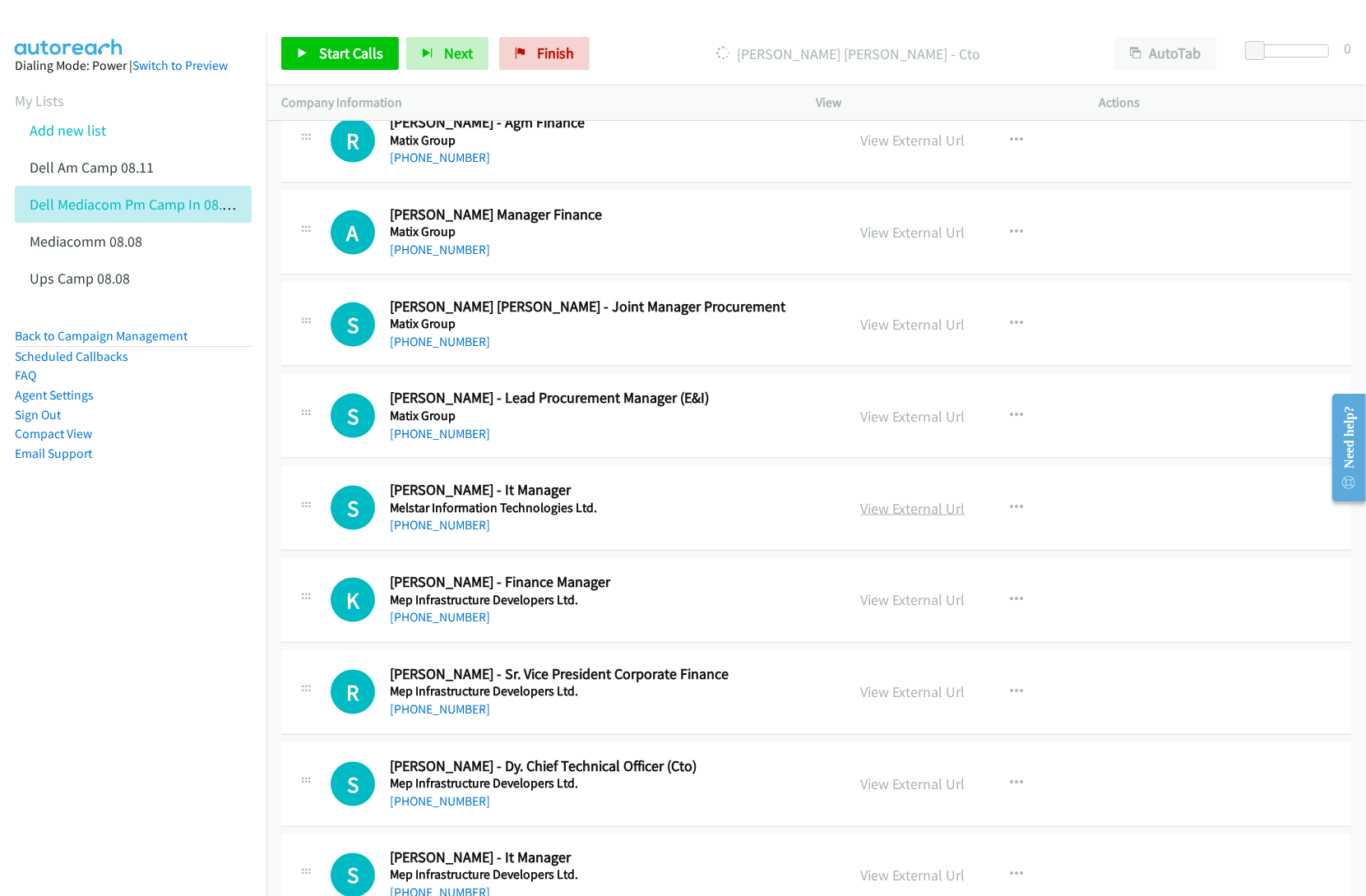
click at [871, 518] on link "View External Url" at bounding box center [913, 508] width 105 height 19
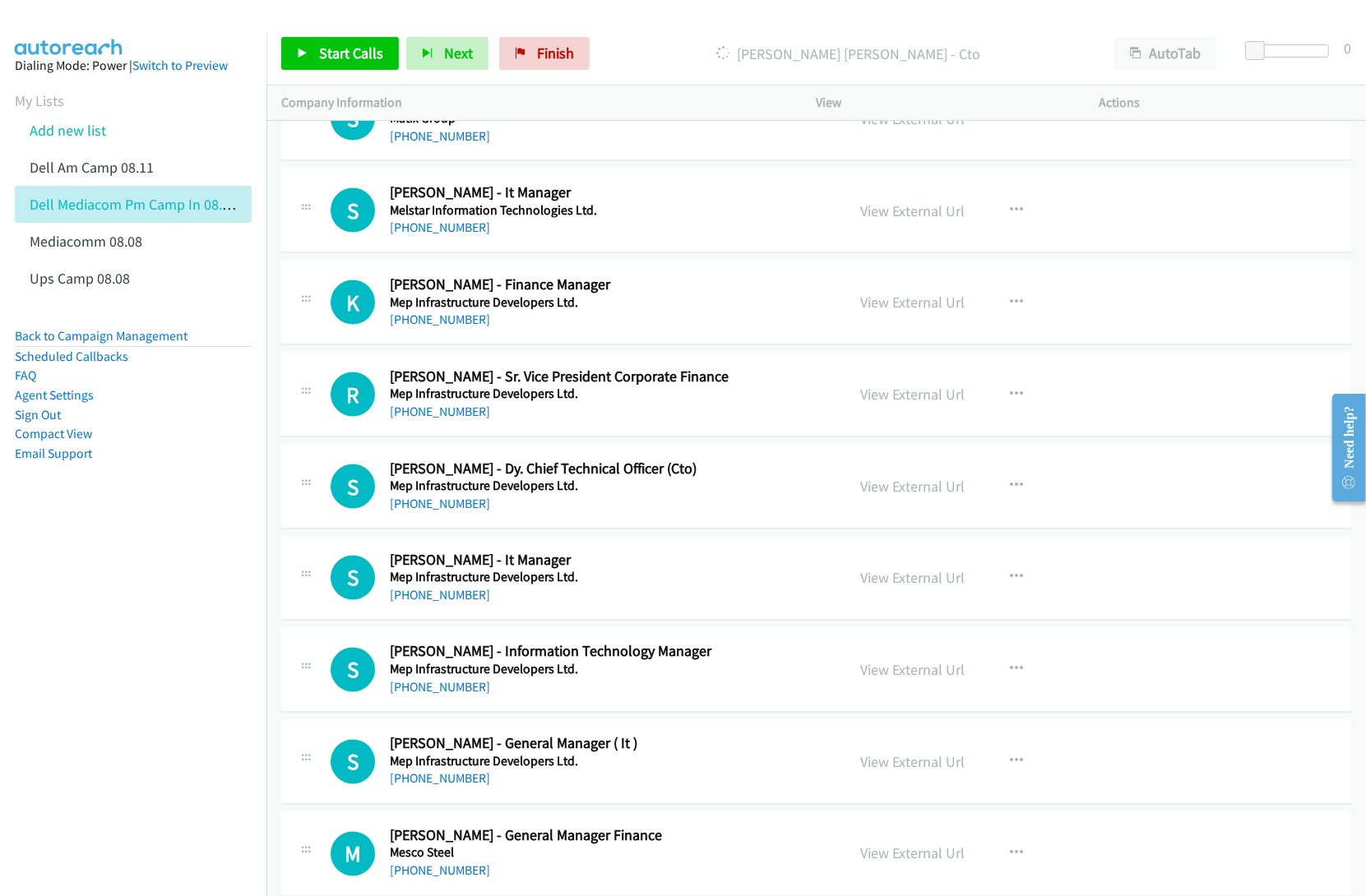
scroll to position [13256, 0]
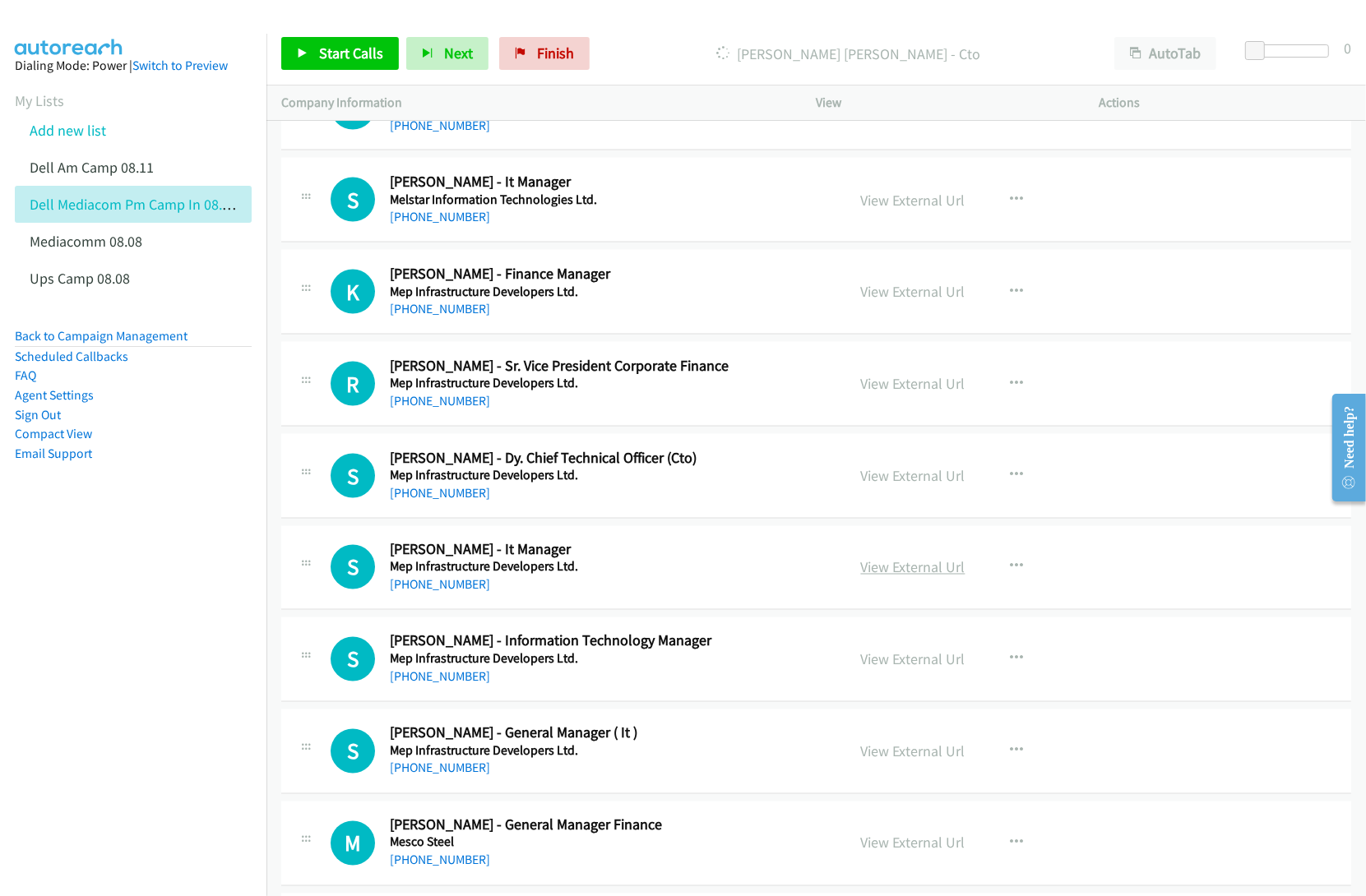
click at [881, 577] on link "View External Url" at bounding box center [913, 567] width 105 height 19
click at [888, 485] on link "View External Url" at bounding box center [913, 475] width 105 height 19
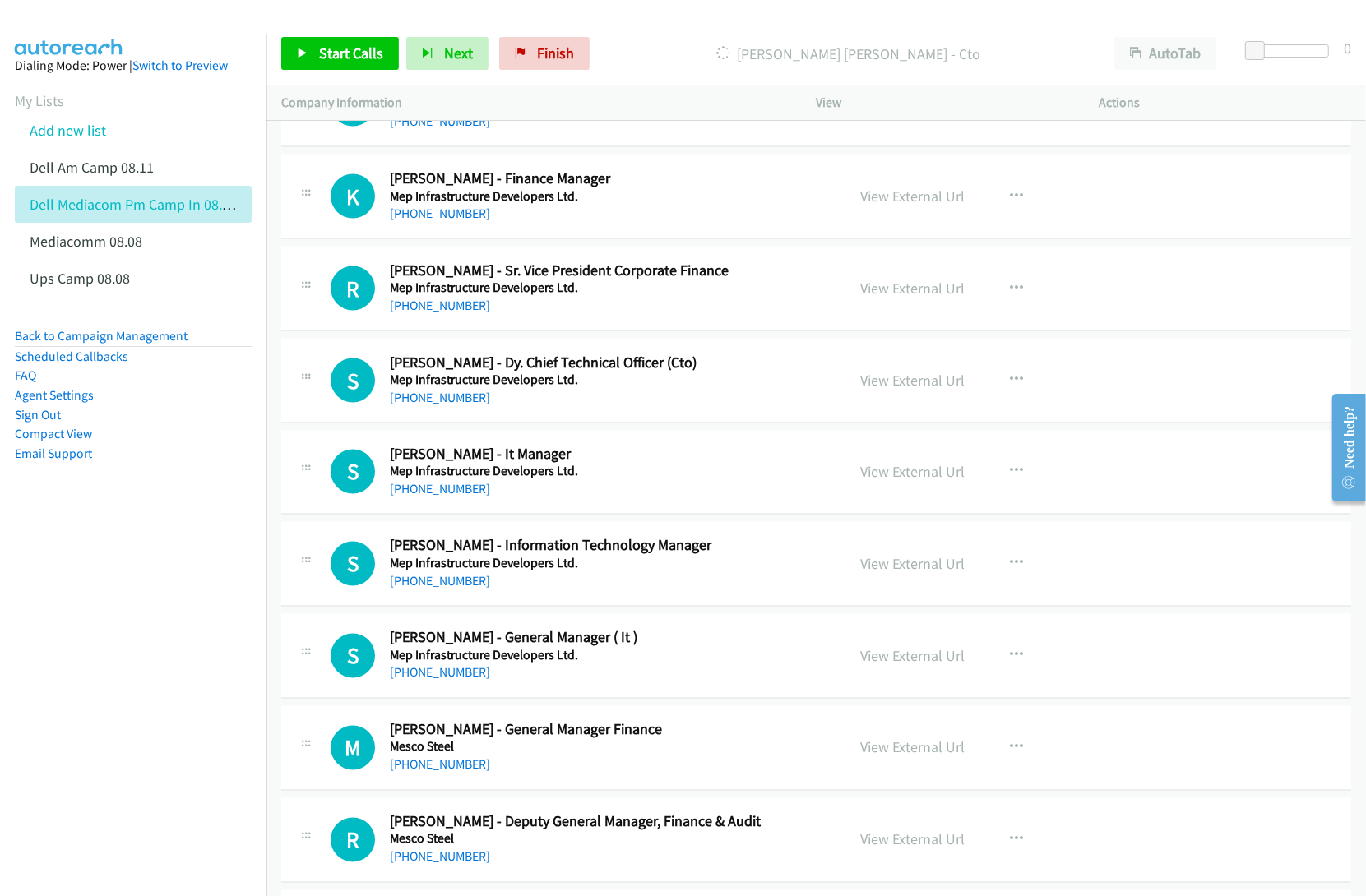
scroll to position [13358, 0]
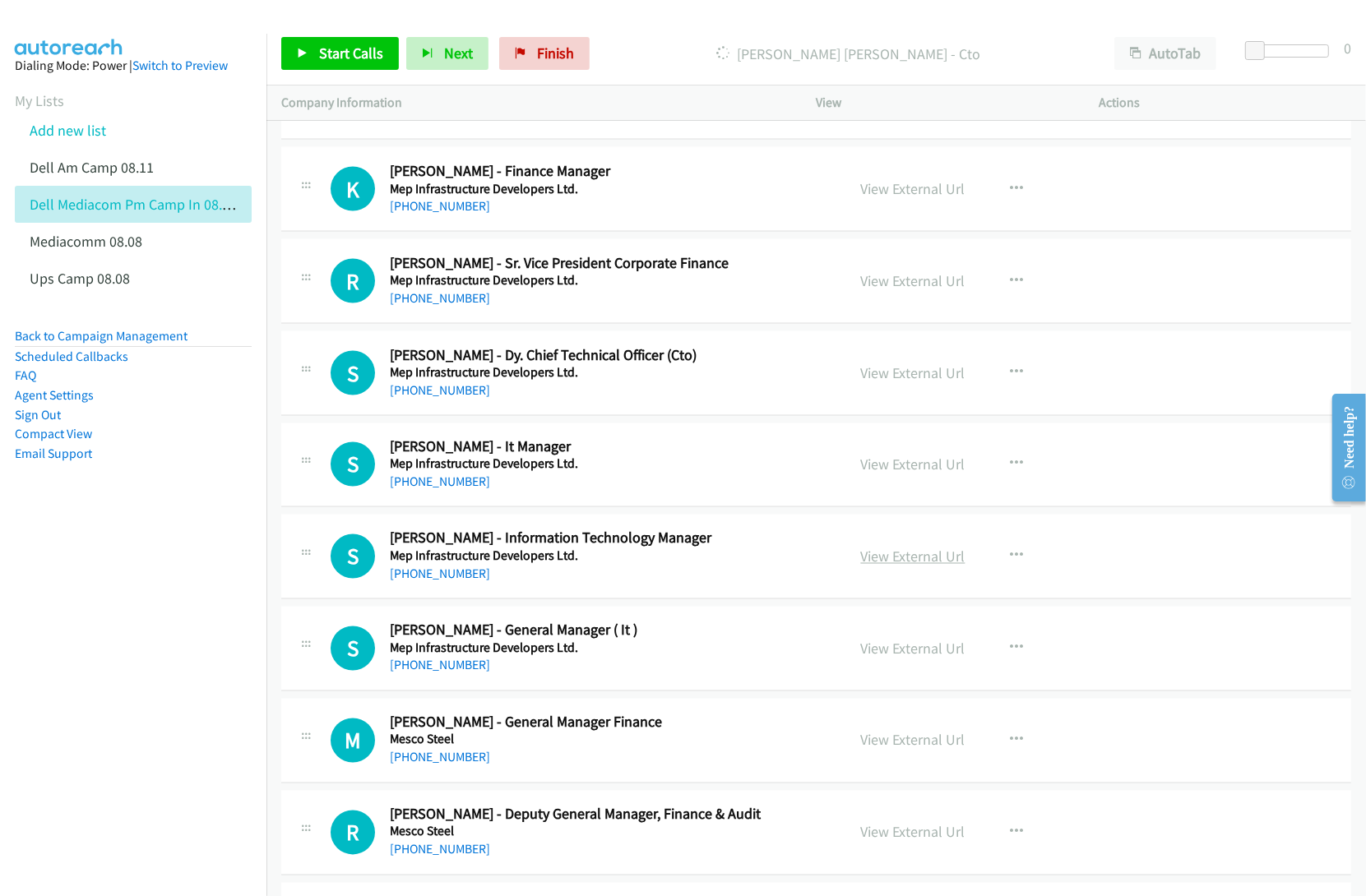
click at [896, 566] on link "View External Url" at bounding box center [913, 557] width 105 height 19
click at [902, 658] on link "View External Url" at bounding box center [913, 649] width 105 height 19
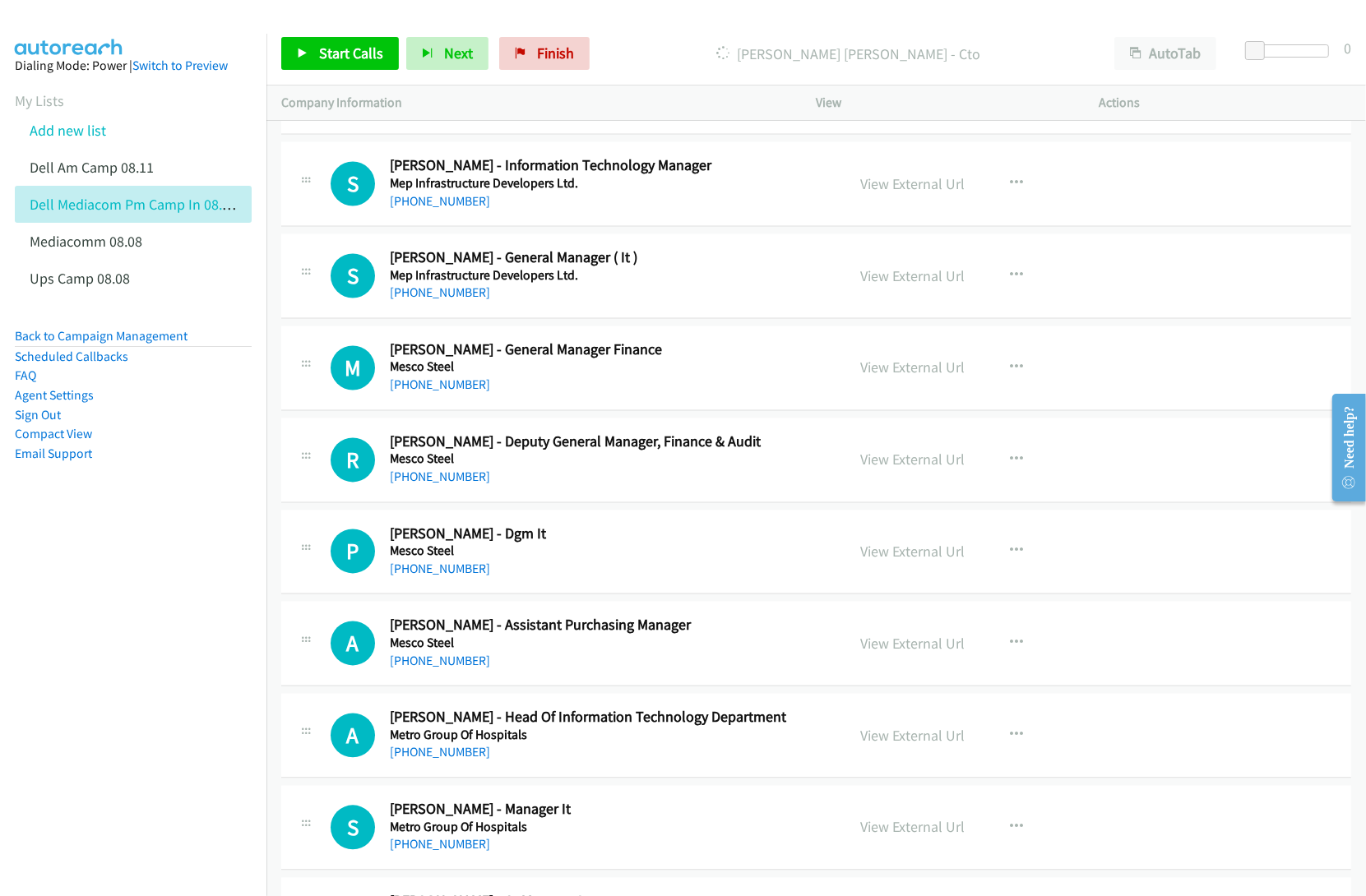
scroll to position [13770, 0]
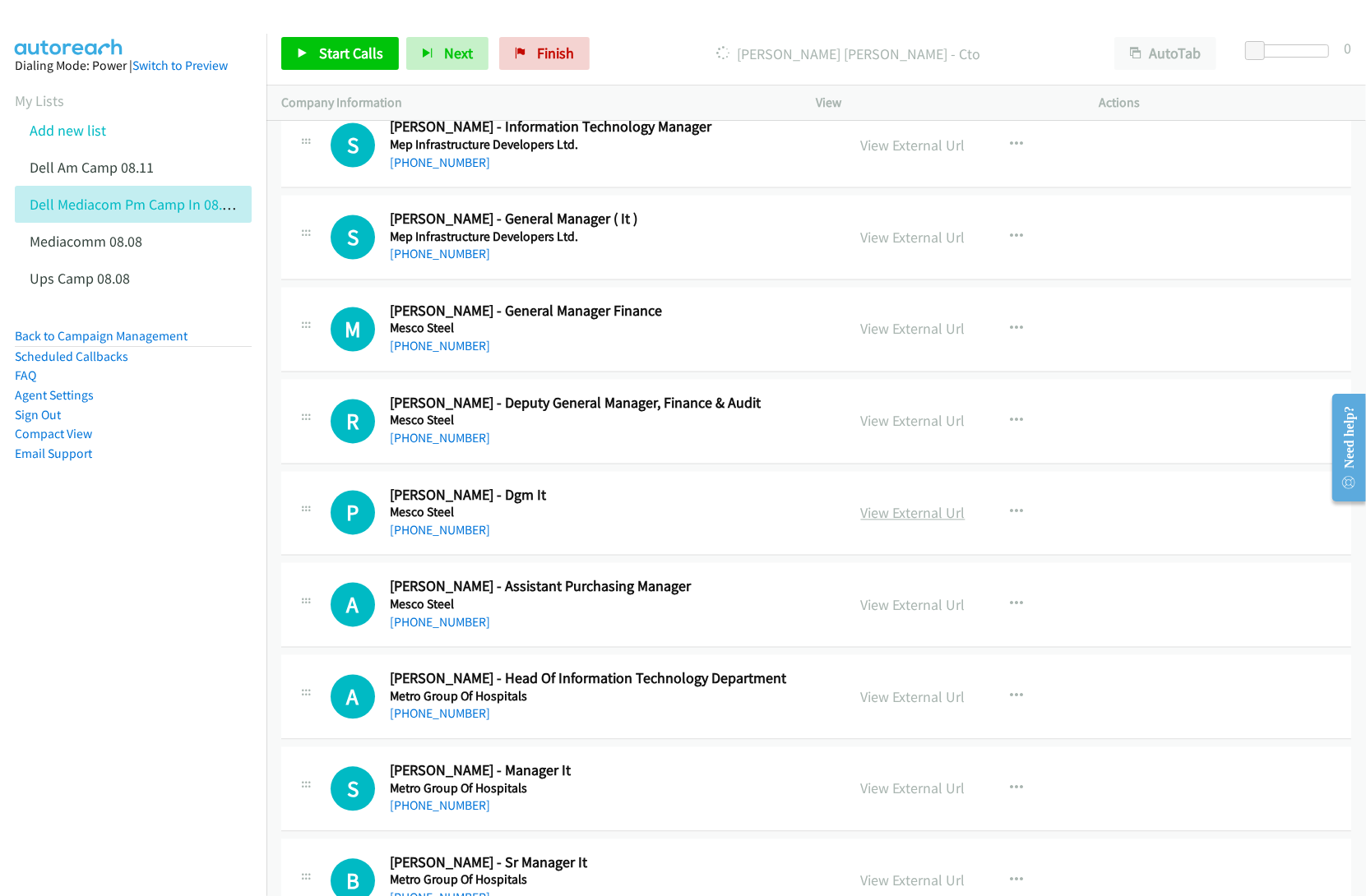
click at [893, 523] on link "View External Url" at bounding box center [913, 513] width 105 height 19
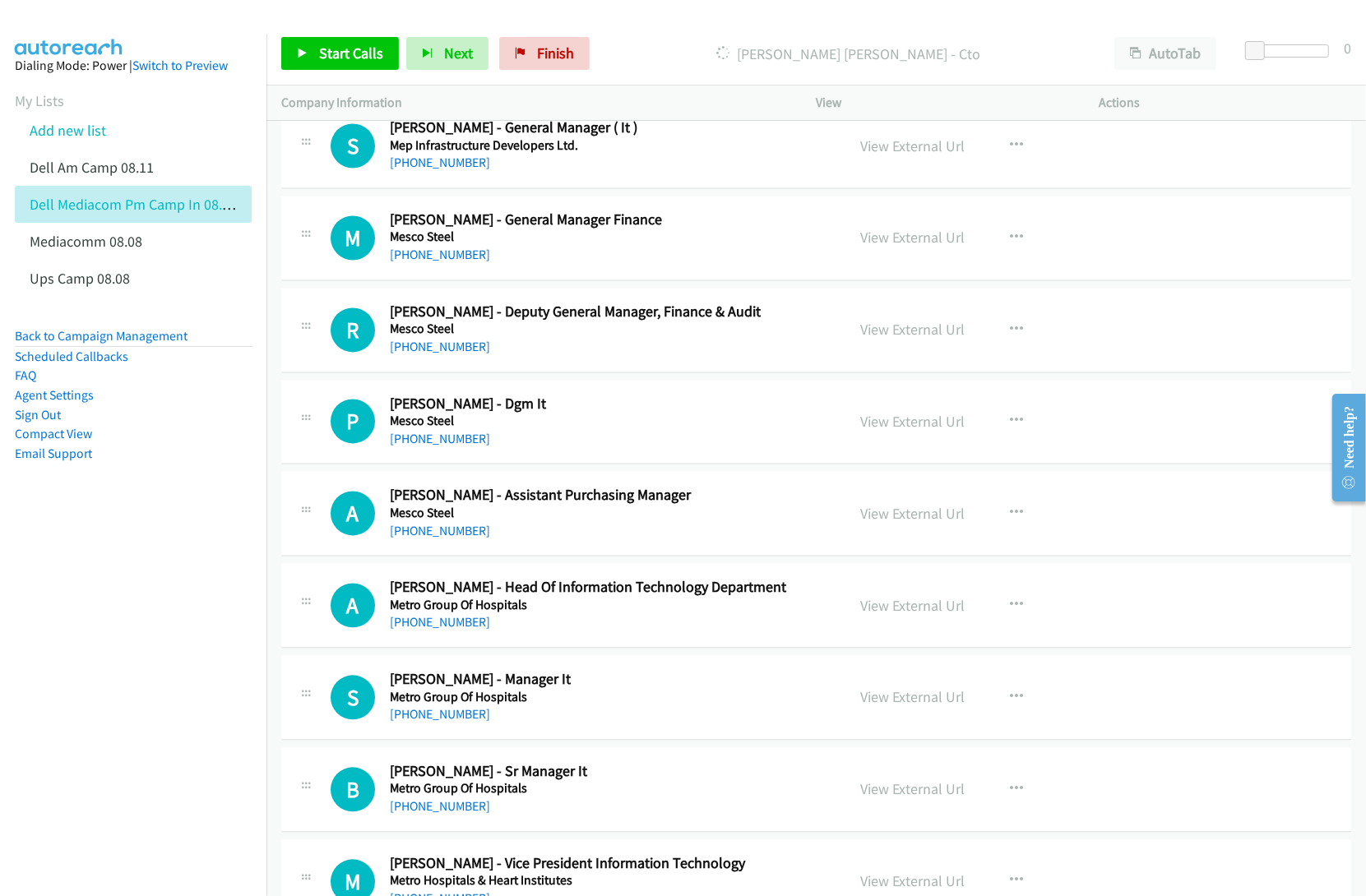
scroll to position [13872, 0]
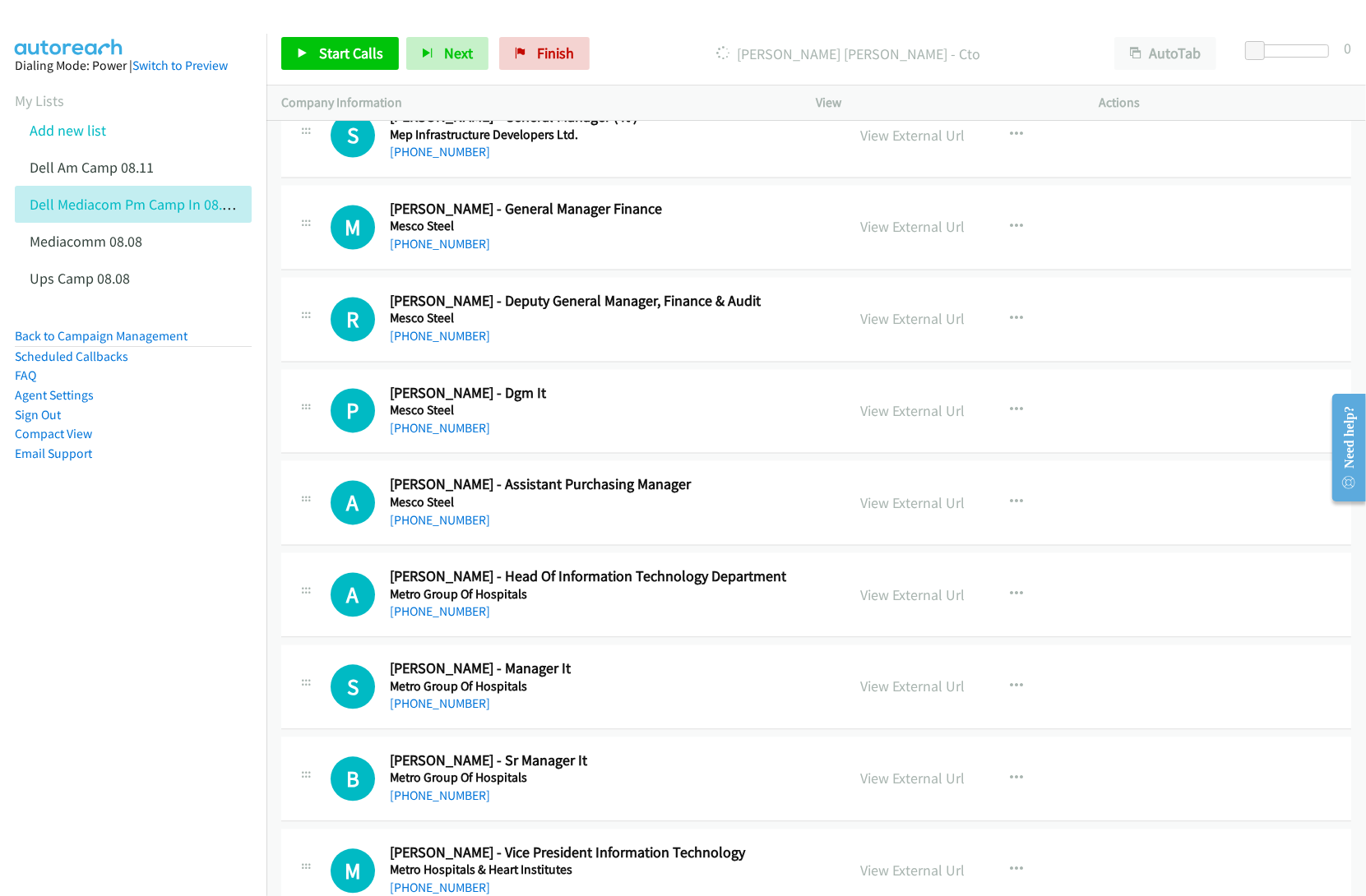
drag, startPoint x: 878, startPoint y: 612, endPoint x: 889, endPoint y: 728, distance: 116.5
click at [897, 604] on link "View External Url" at bounding box center [913, 594] width 105 height 19
click at [884, 696] on link "View External Url" at bounding box center [913, 685] width 105 height 19
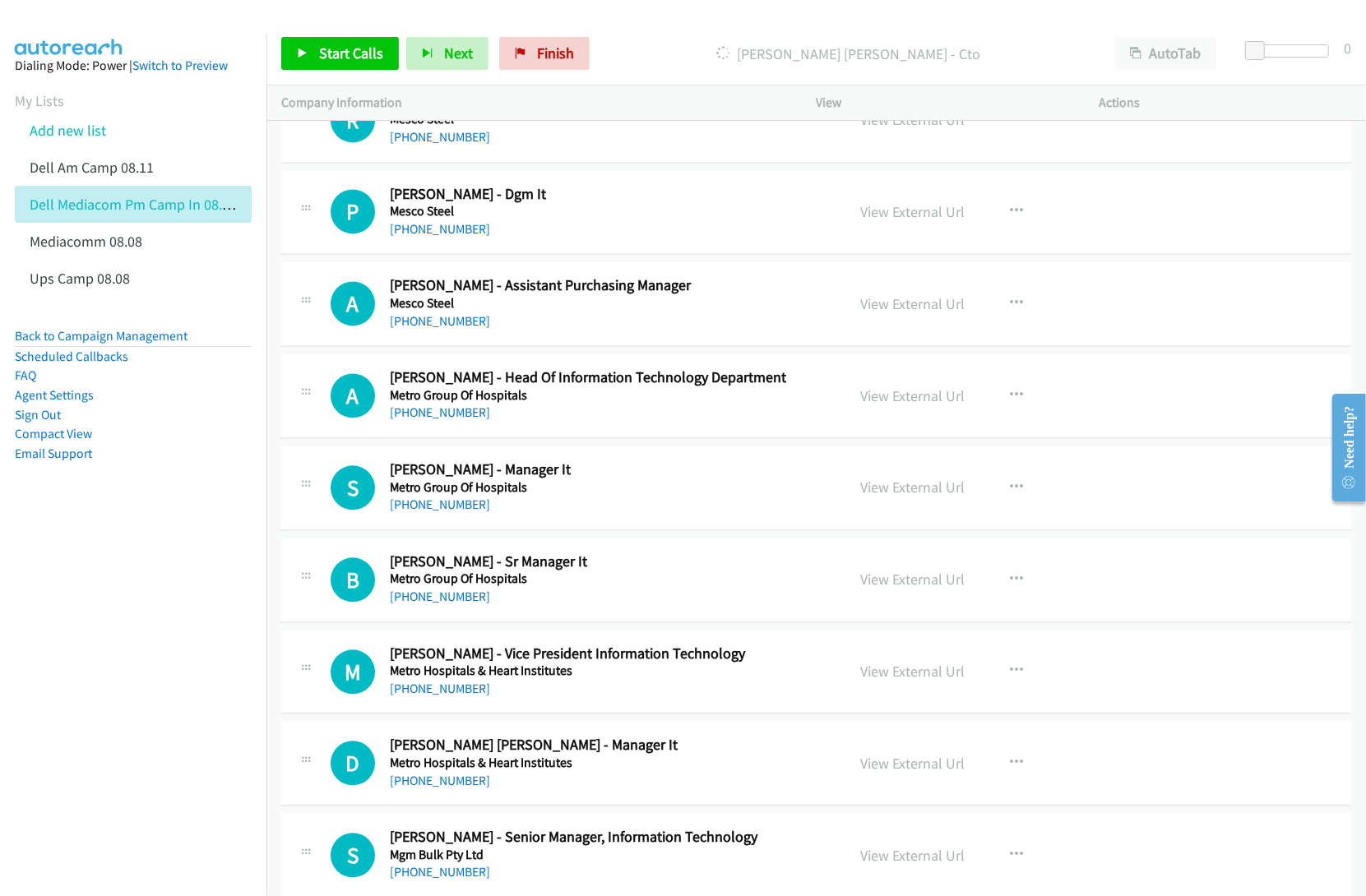
scroll to position [14078, 0]
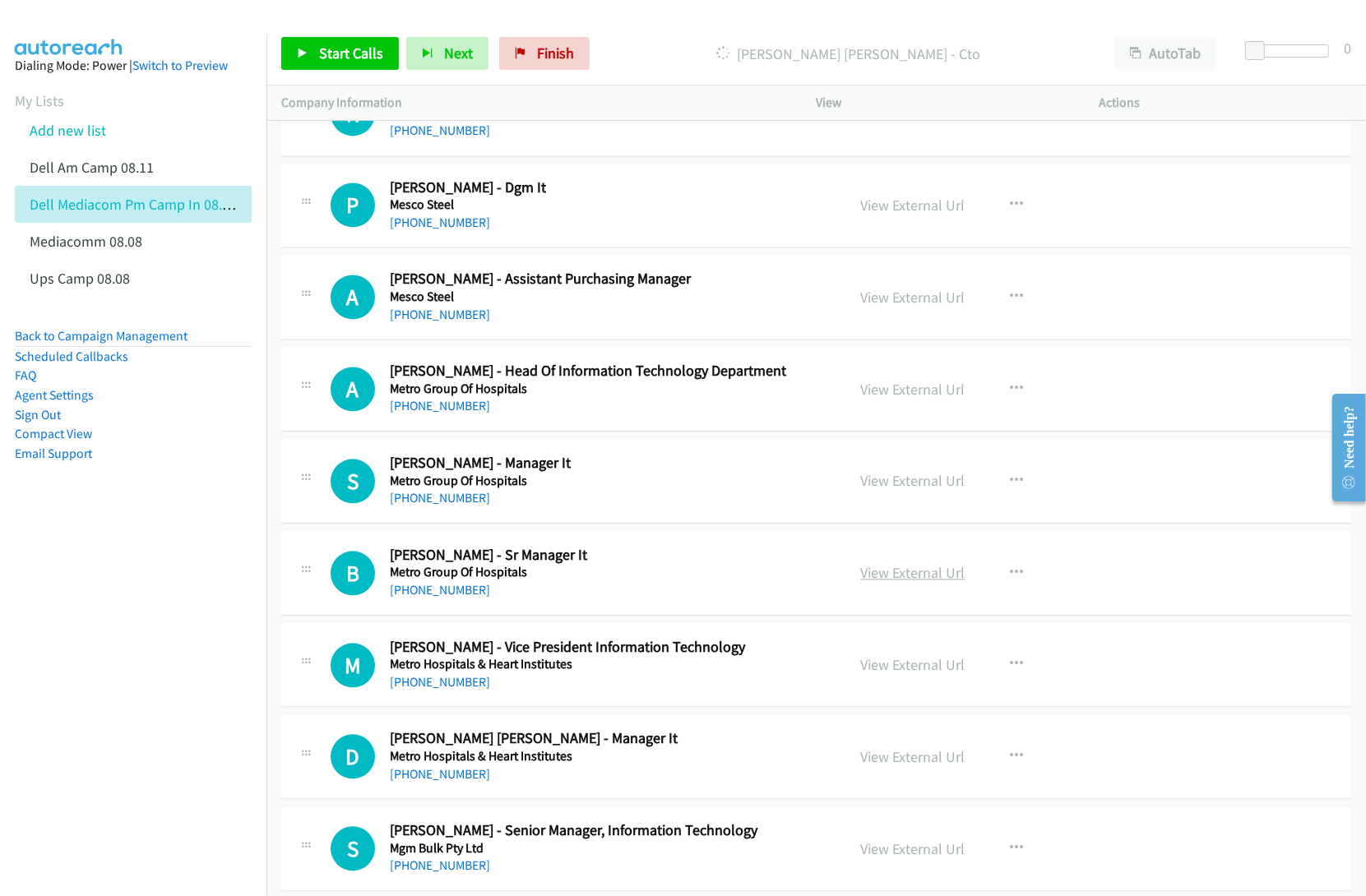
click at [891, 582] on link "View External Url" at bounding box center [913, 572] width 105 height 19
click at [880, 674] on link "View External Url" at bounding box center [913, 664] width 105 height 19
click at [897, 767] on link "View External Url" at bounding box center [913, 756] width 105 height 19
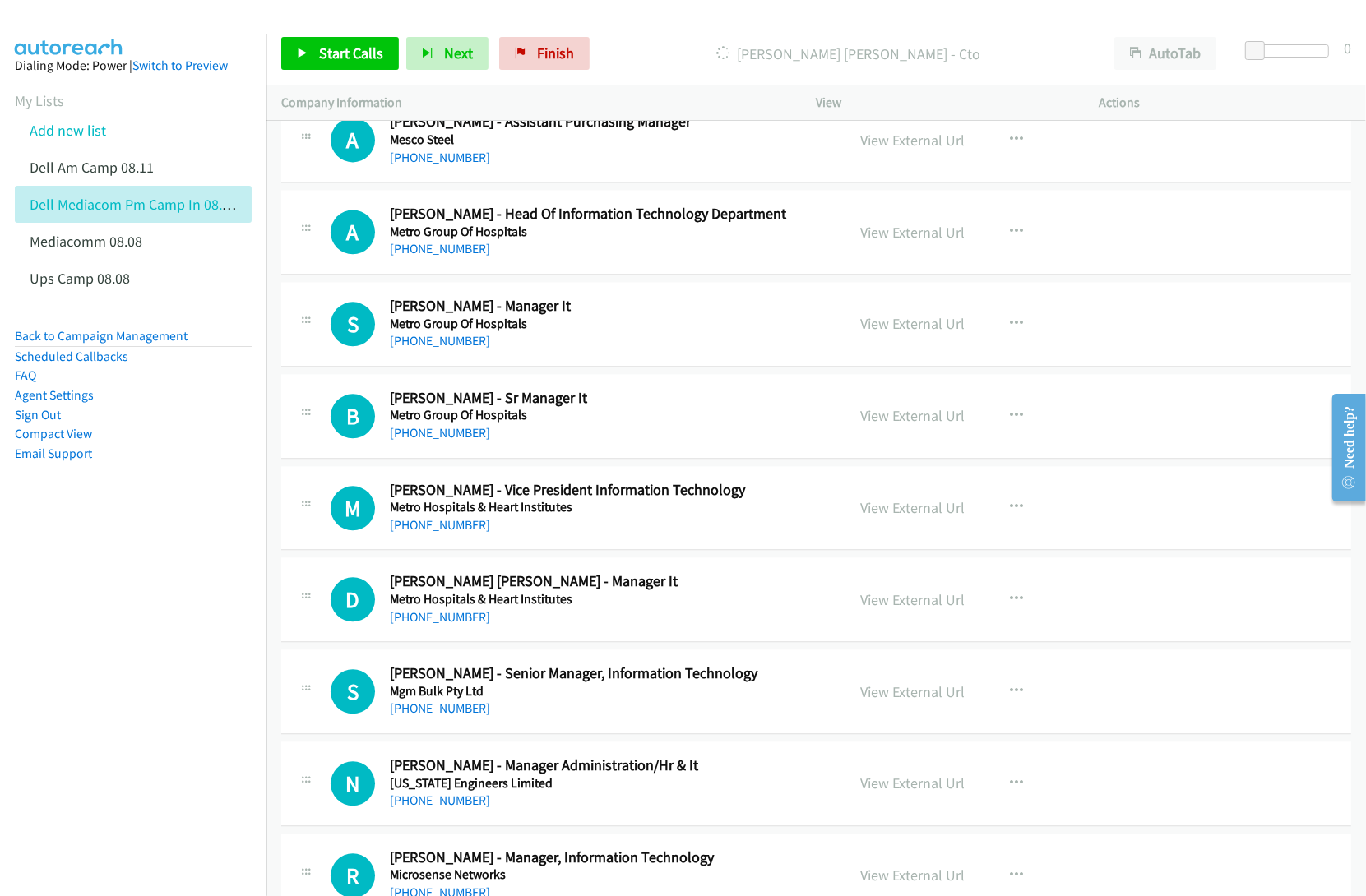
scroll to position [14284, 0]
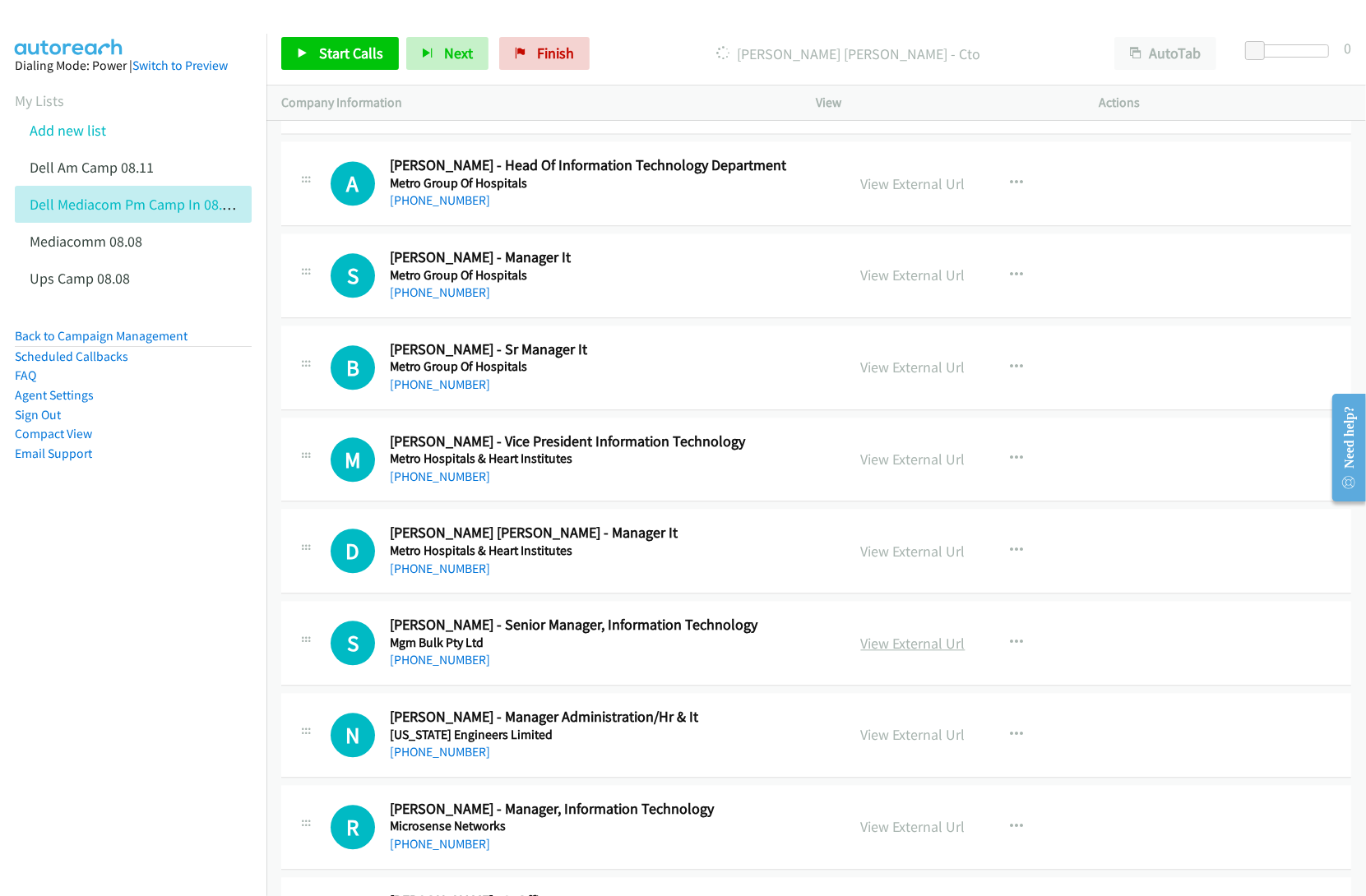
click at [885, 653] on link "View External Url" at bounding box center [913, 643] width 105 height 19
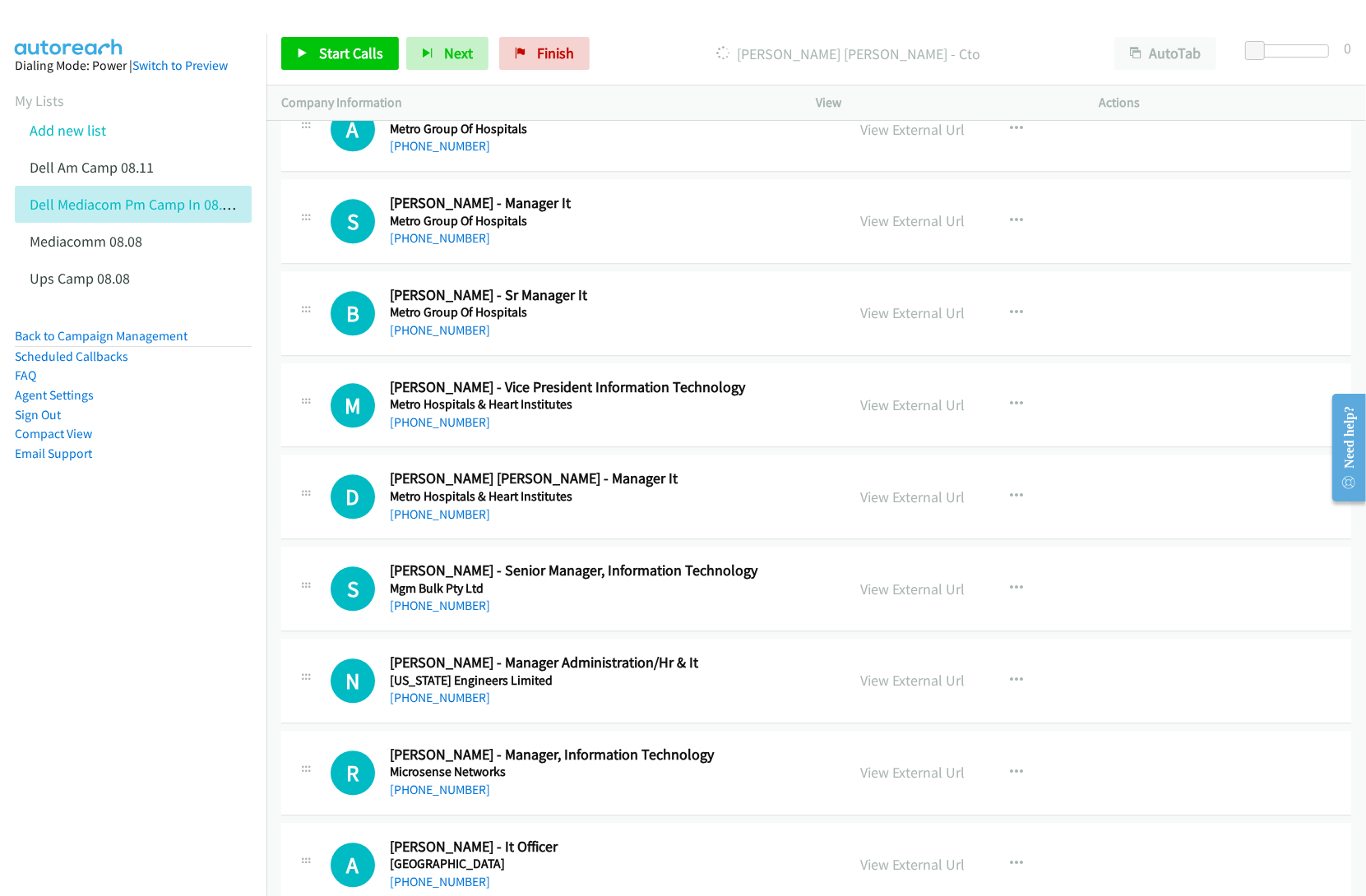
scroll to position [14489, 0]
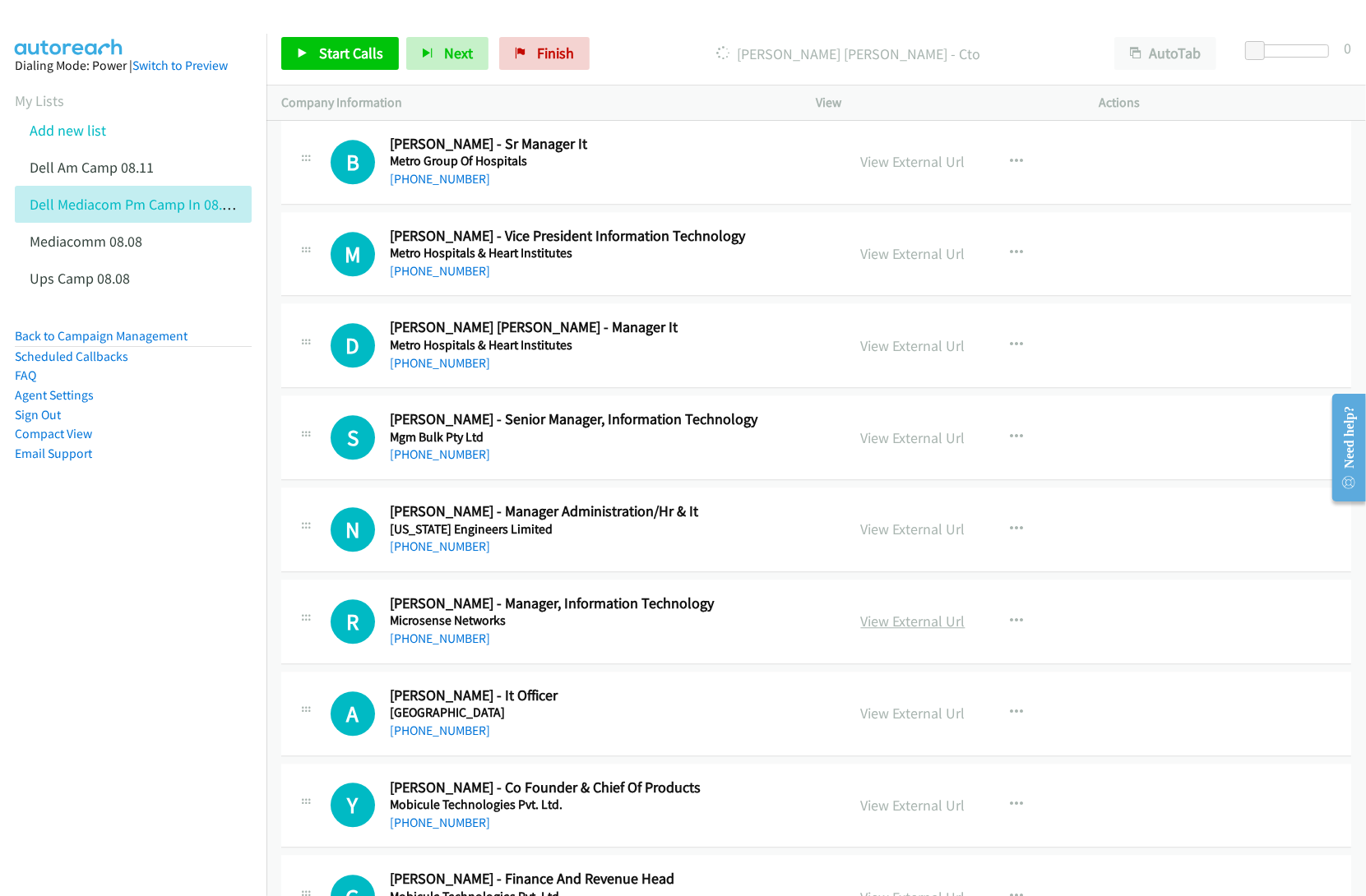
click at [876, 630] on link "View External Url" at bounding box center [913, 620] width 105 height 19
click at [888, 722] on link "View External Url" at bounding box center [913, 713] width 105 height 19
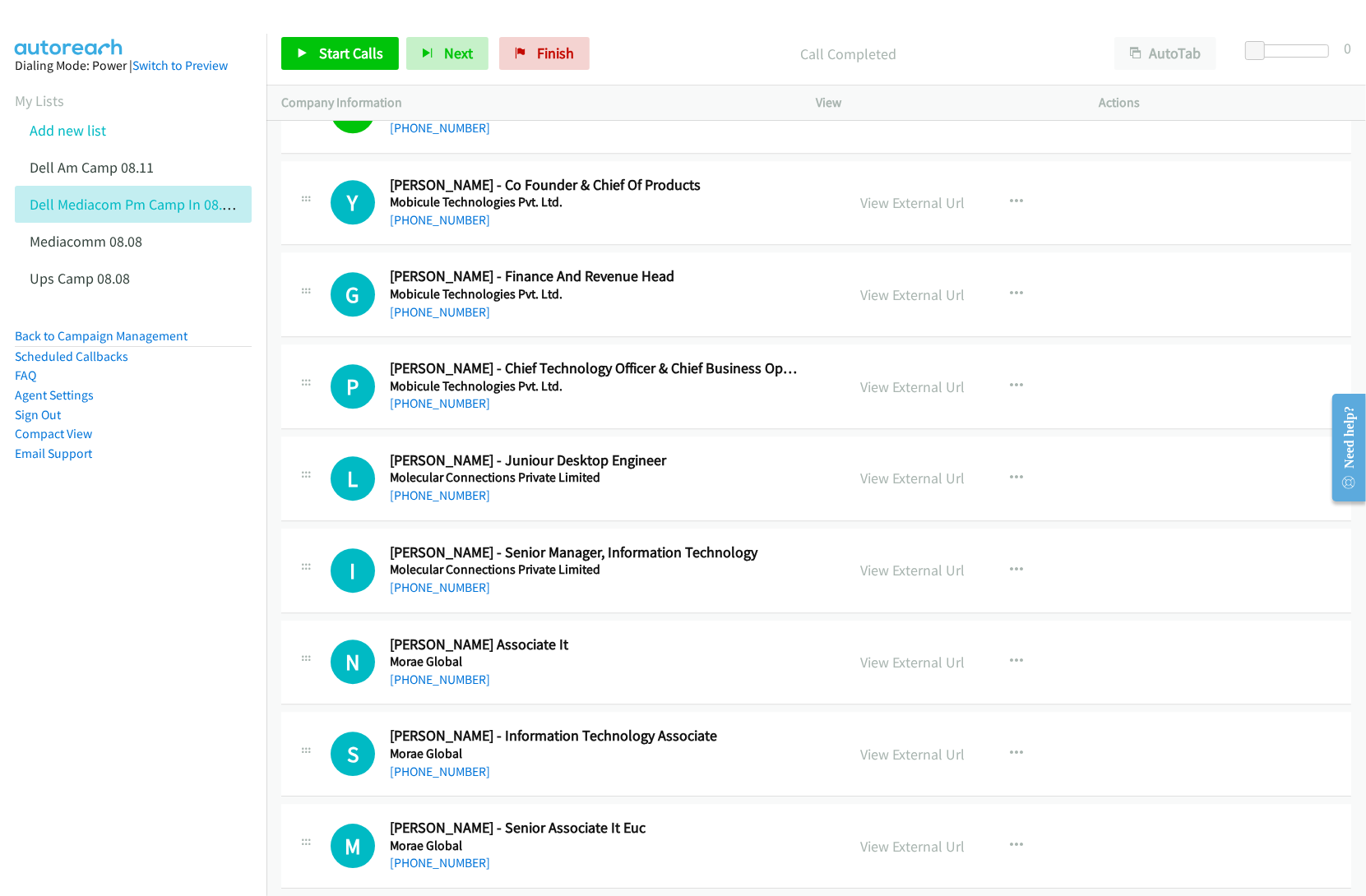
scroll to position [15106, 0]
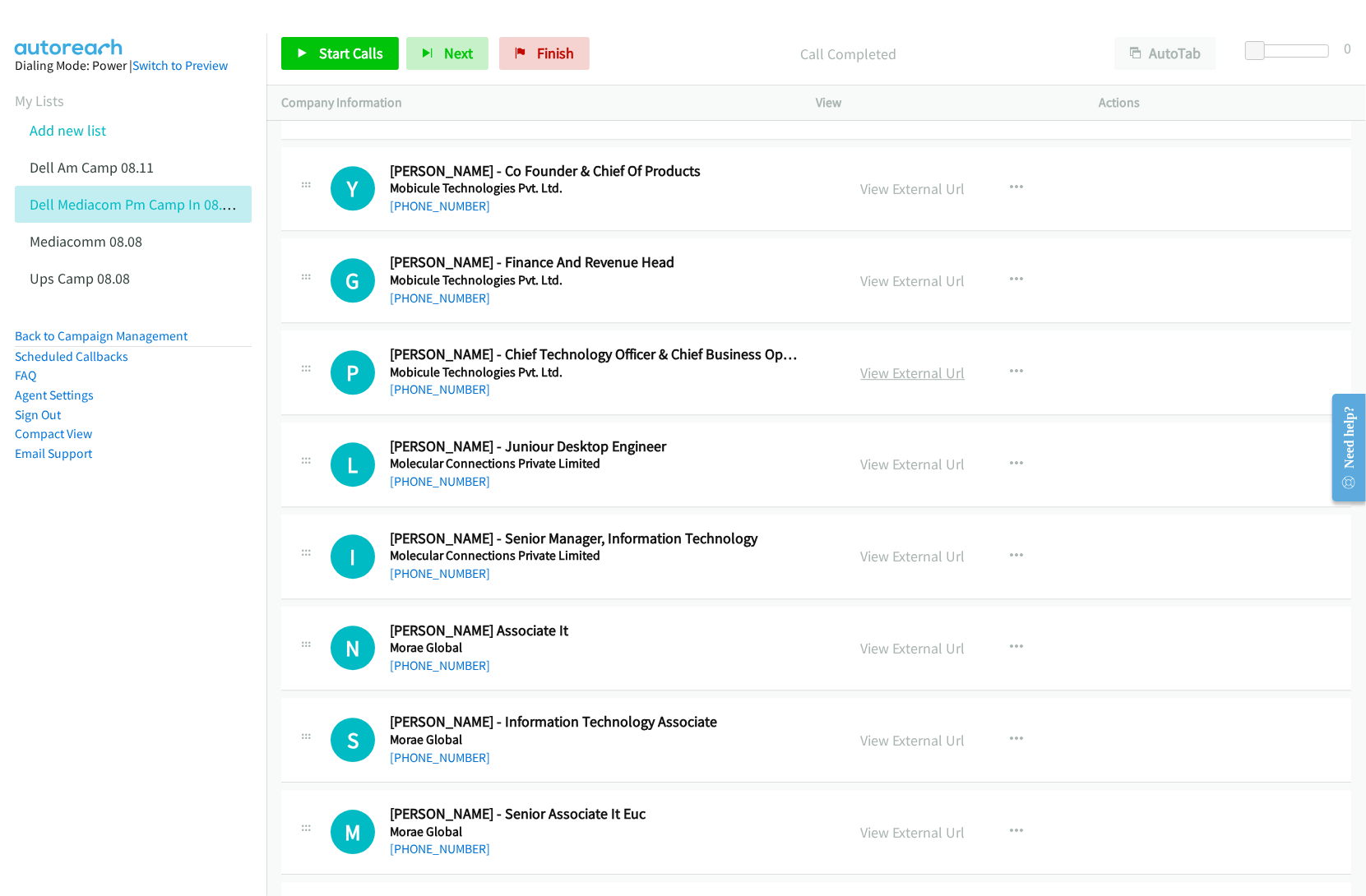
click at [889, 382] on link "View External Url" at bounding box center [913, 372] width 105 height 19
click at [888, 473] on link "View External Url" at bounding box center [913, 464] width 105 height 19
click at [872, 565] on link "View External Url" at bounding box center [913, 556] width 105 height 19
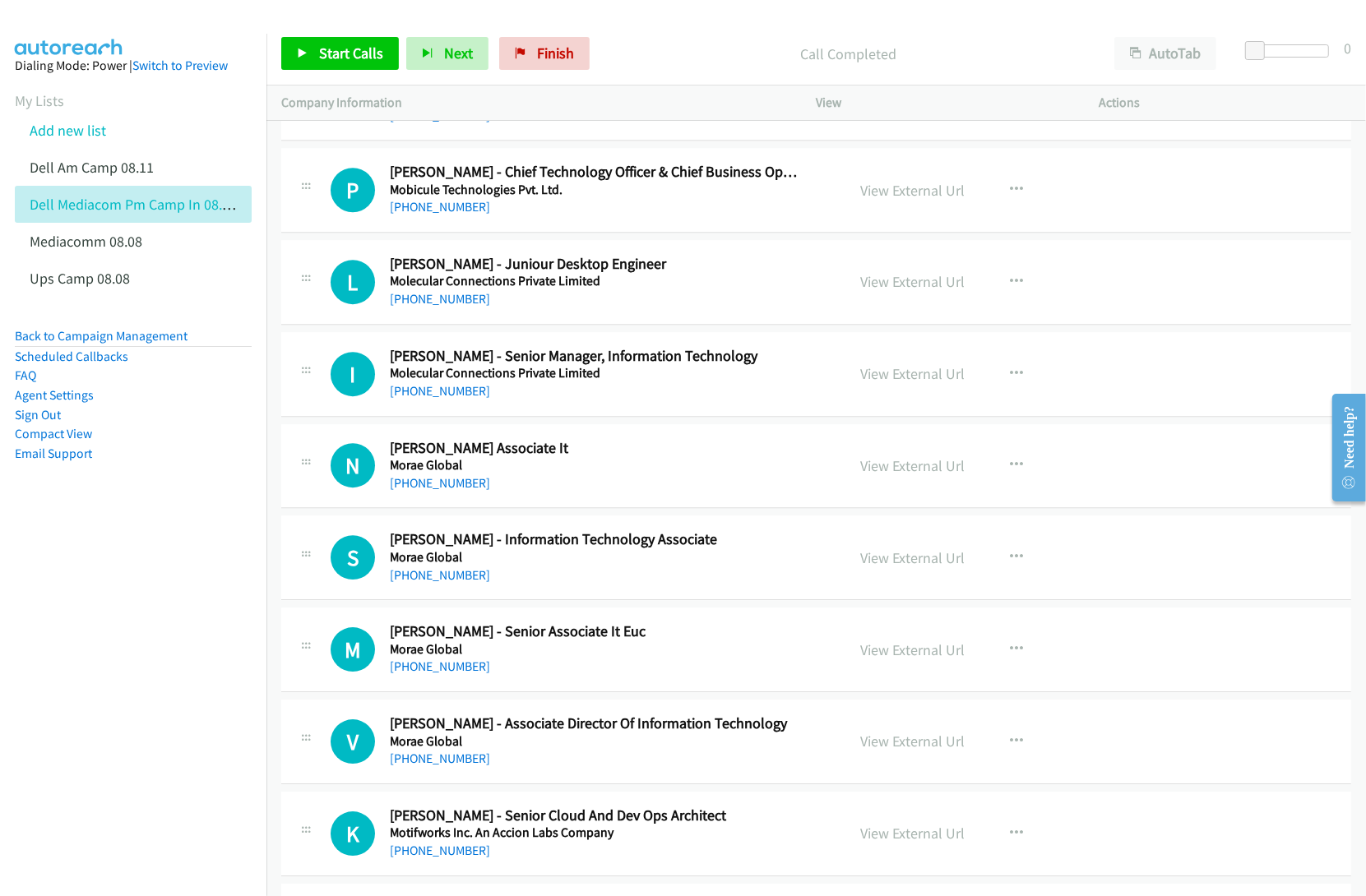
scroll to position [15311, 0]
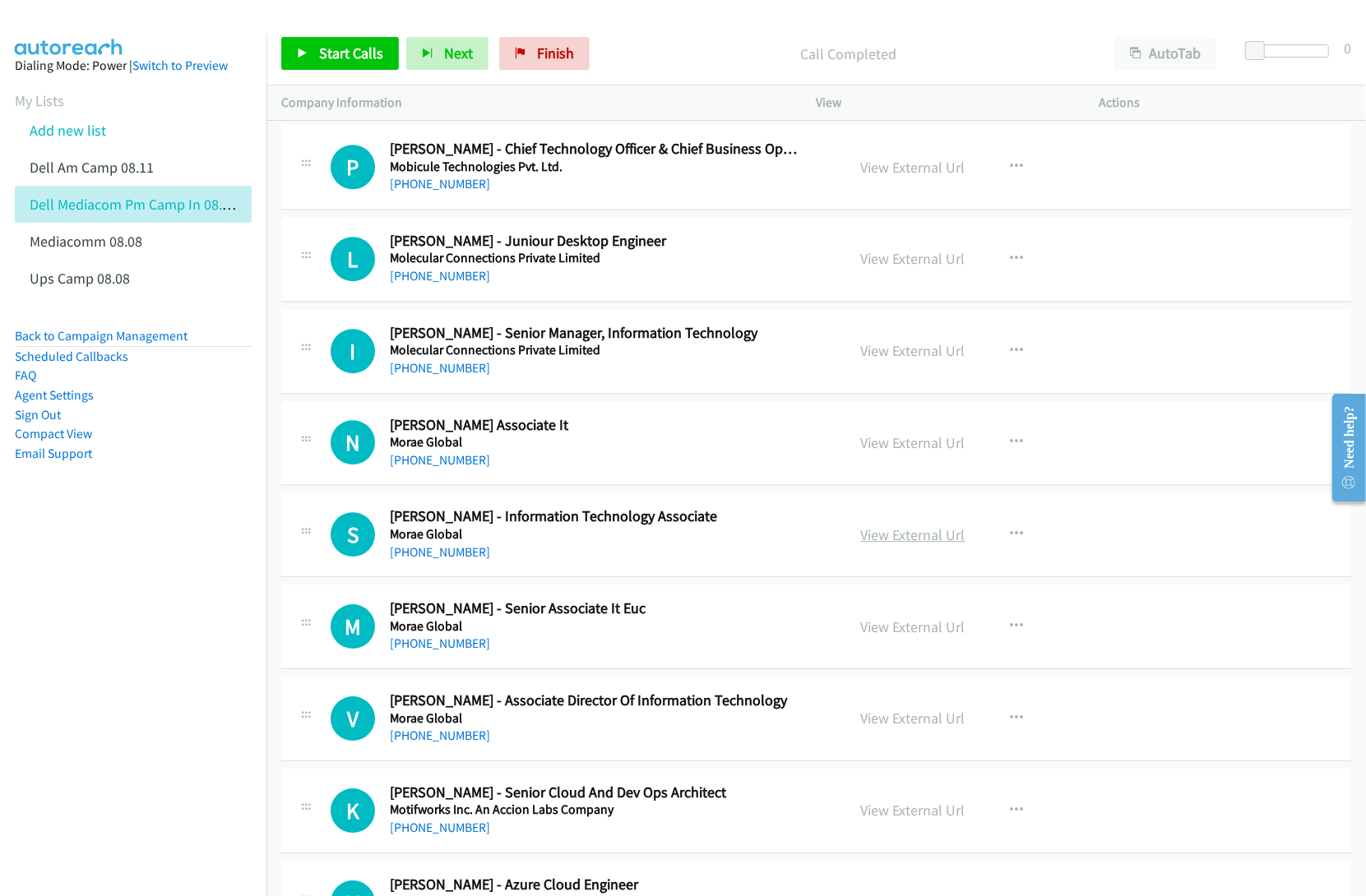
click at [870, 544] on link "View External Url" at bounding box center [913, 534] width 105 height 19
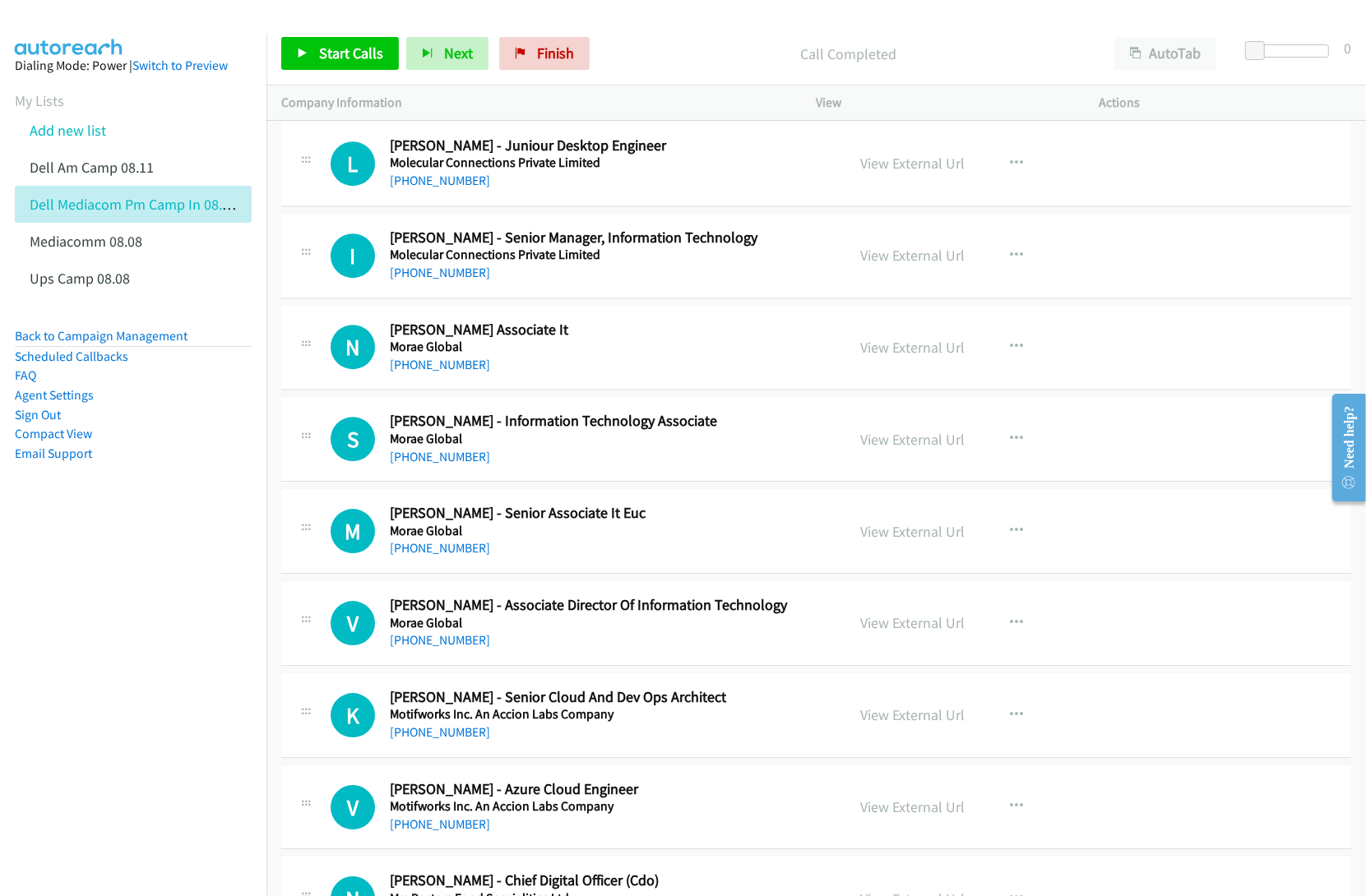
scroll to position [15414, 0]
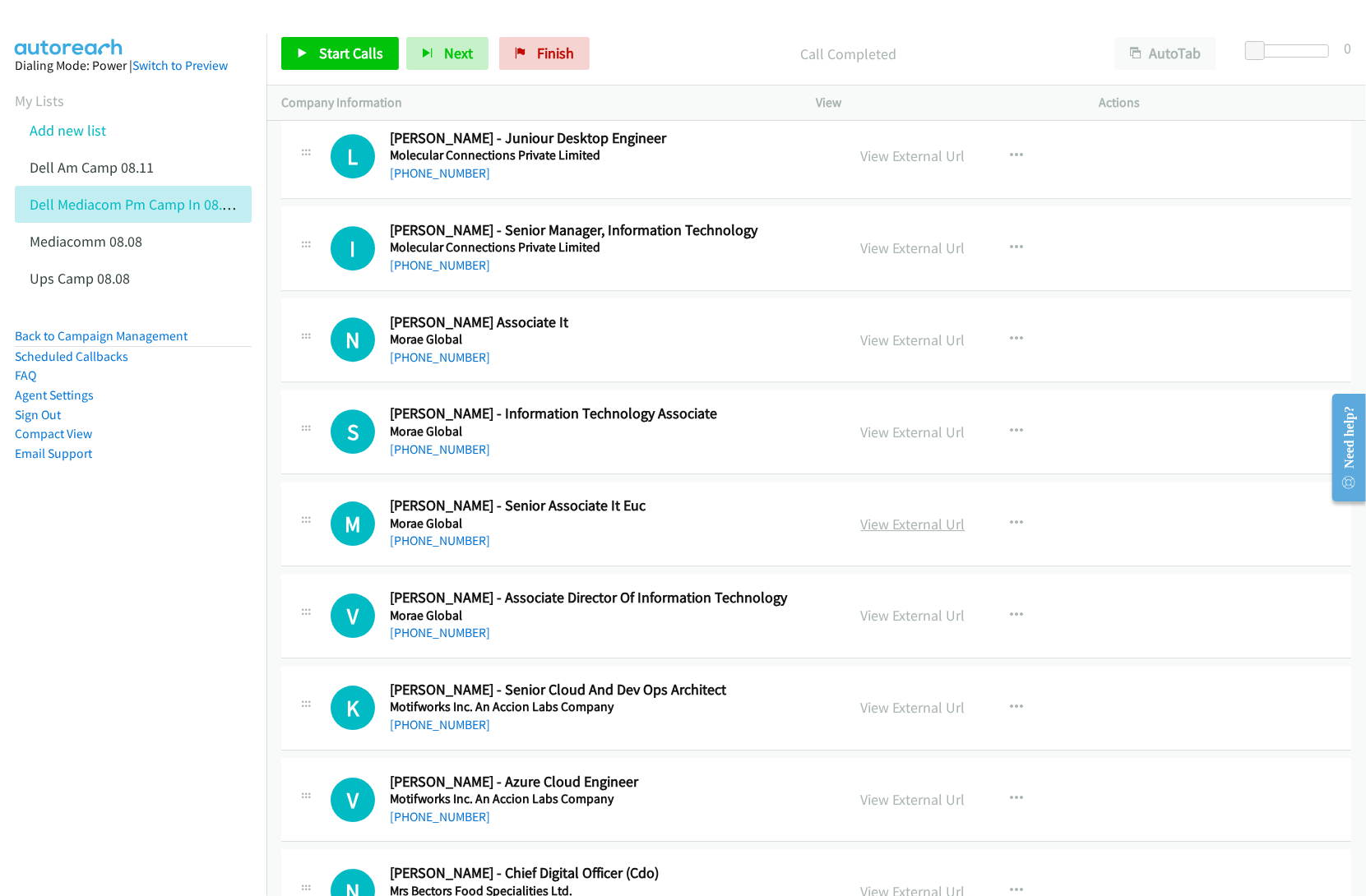
click at [893, 534] on link "View External Url" at bounding box center [913, 524] width 105 height 19
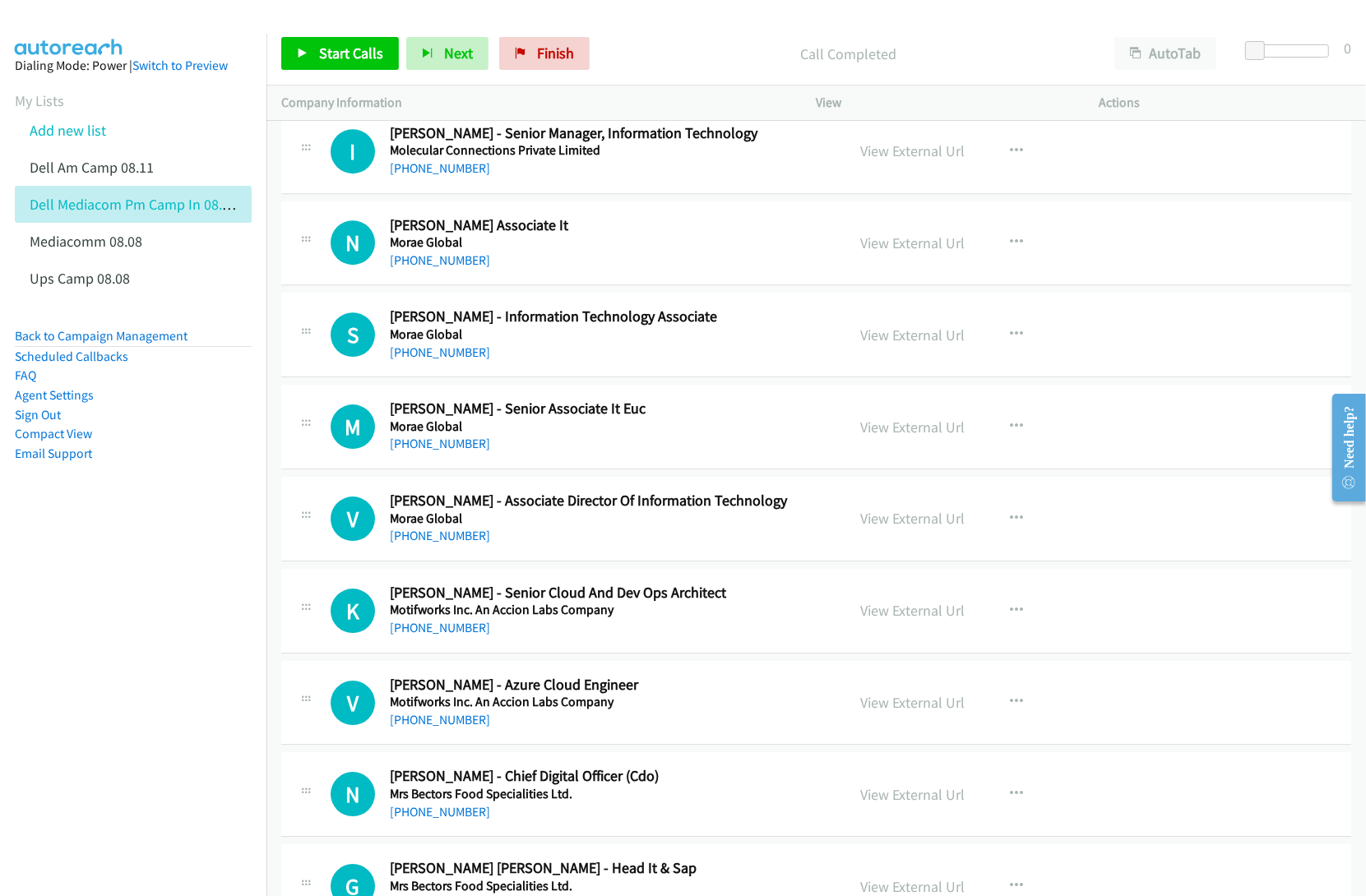
scroll to position [15516, 0]
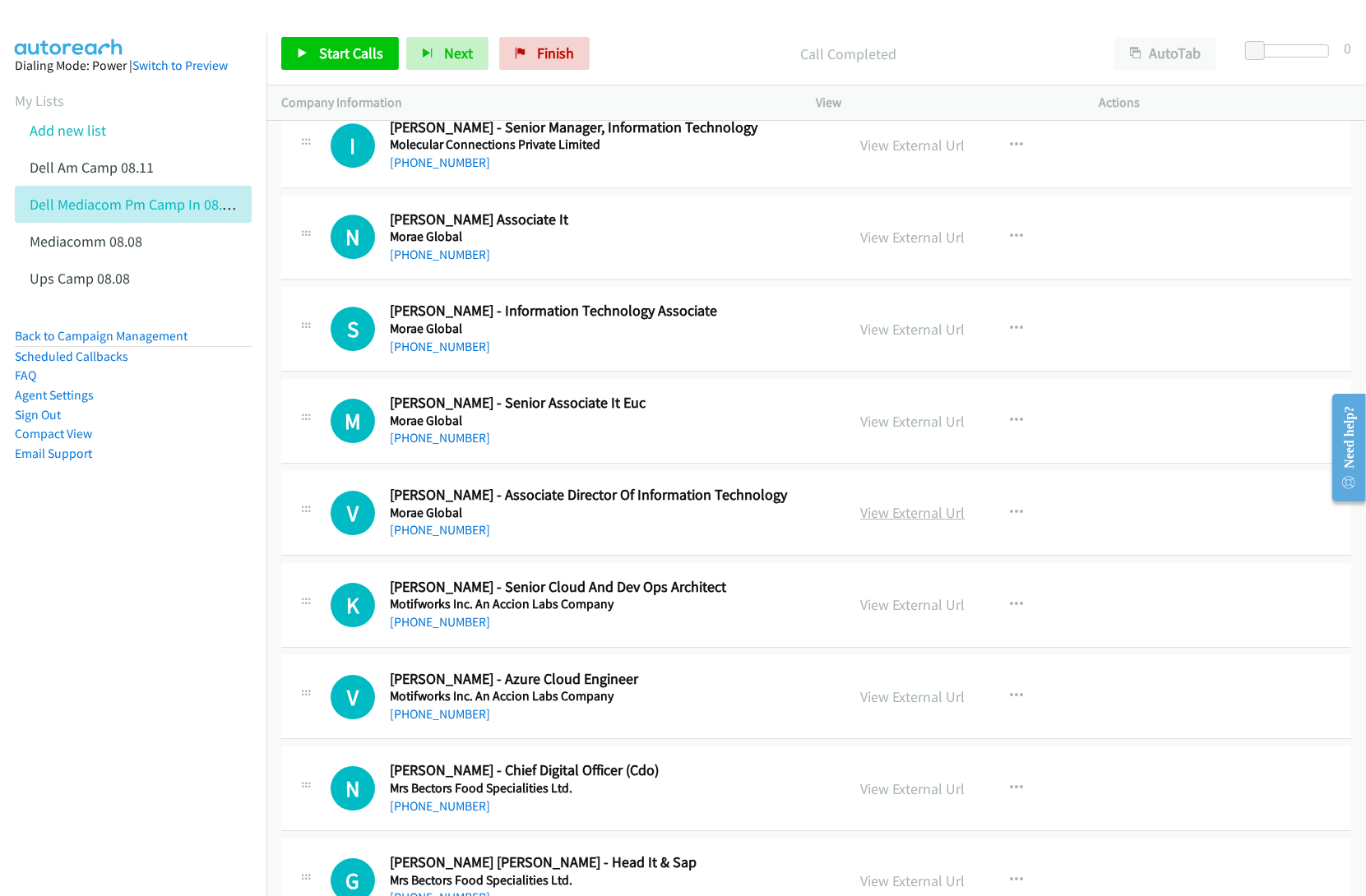
click at [891, 522] on link "View External Url" at bounding box center [913, 512] width 105 height 19
click at [865, 614] on link "View External Url" at bounding box center [913, 604] width 105 height 19
click at [914, 706] on link "View External Url" at bounding box center [913, 696] width 105 height 19
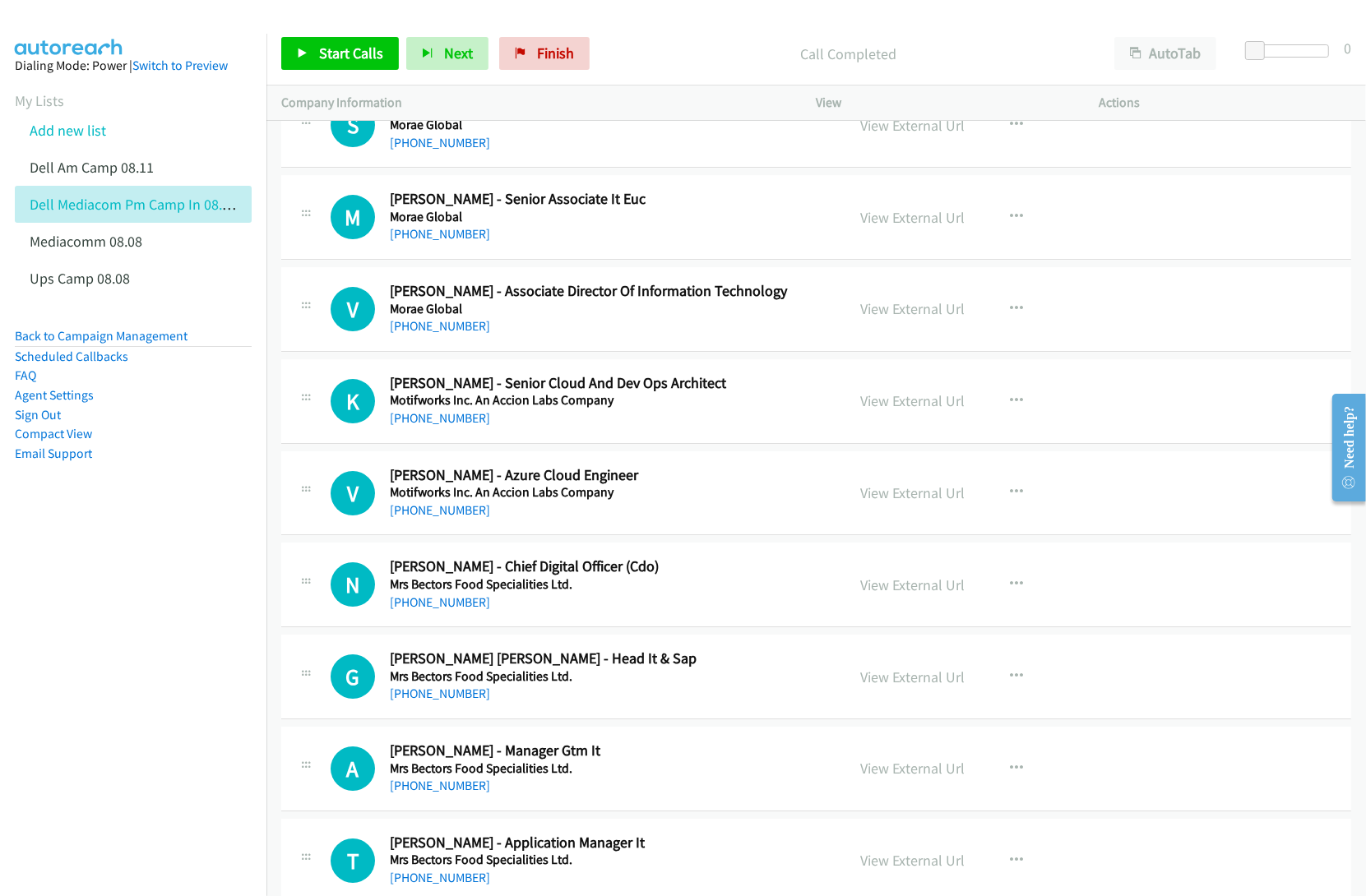
scroll to position [15722, 0]
click at [914, 593] on link "View External Url" at bounding box center [913, 582] width 105 height 19
click at [901, 685] on link "View External Url" at bounding box center [913, 674] width 105 height 19
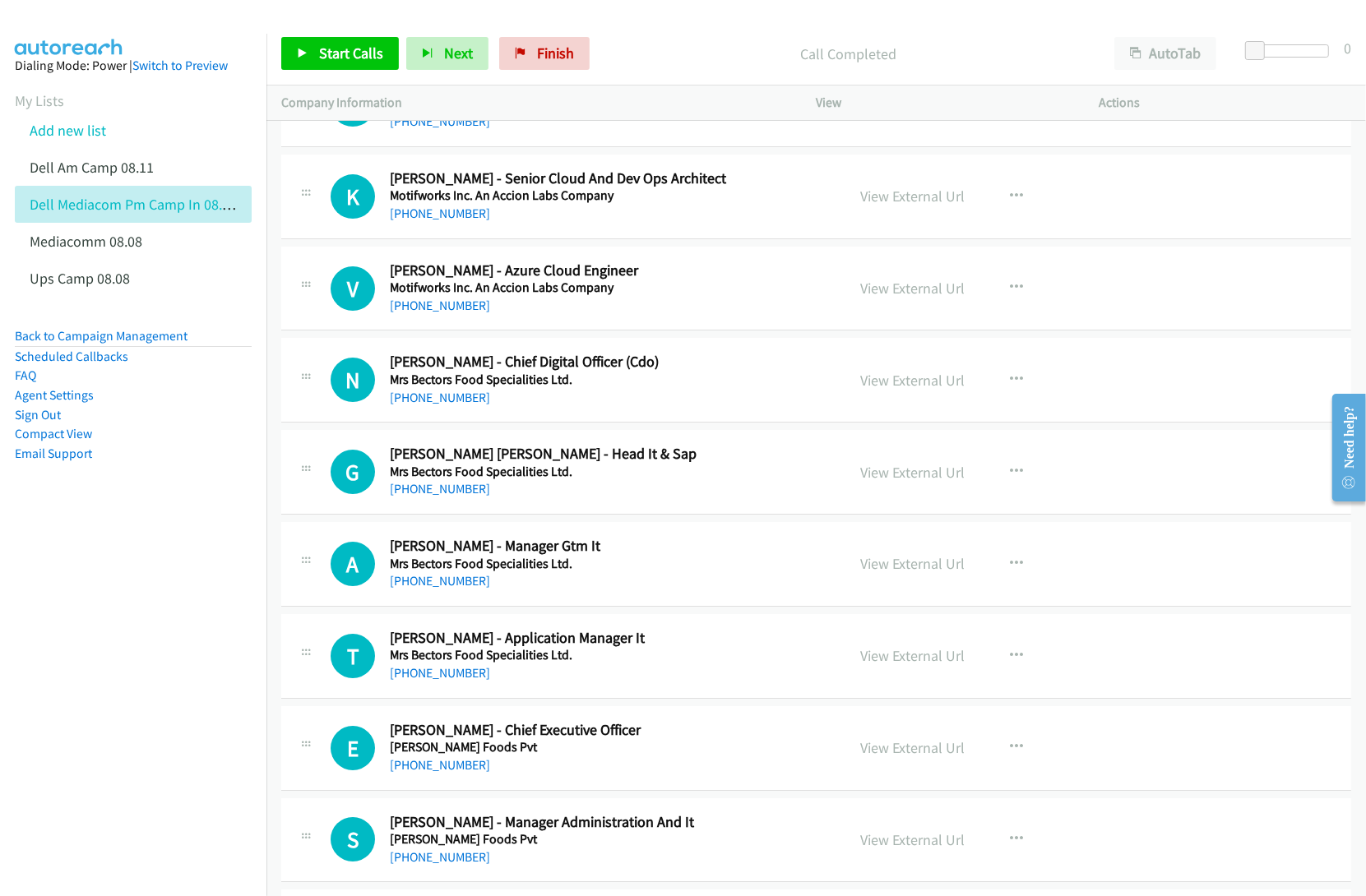
scroll to position [15928, 0]
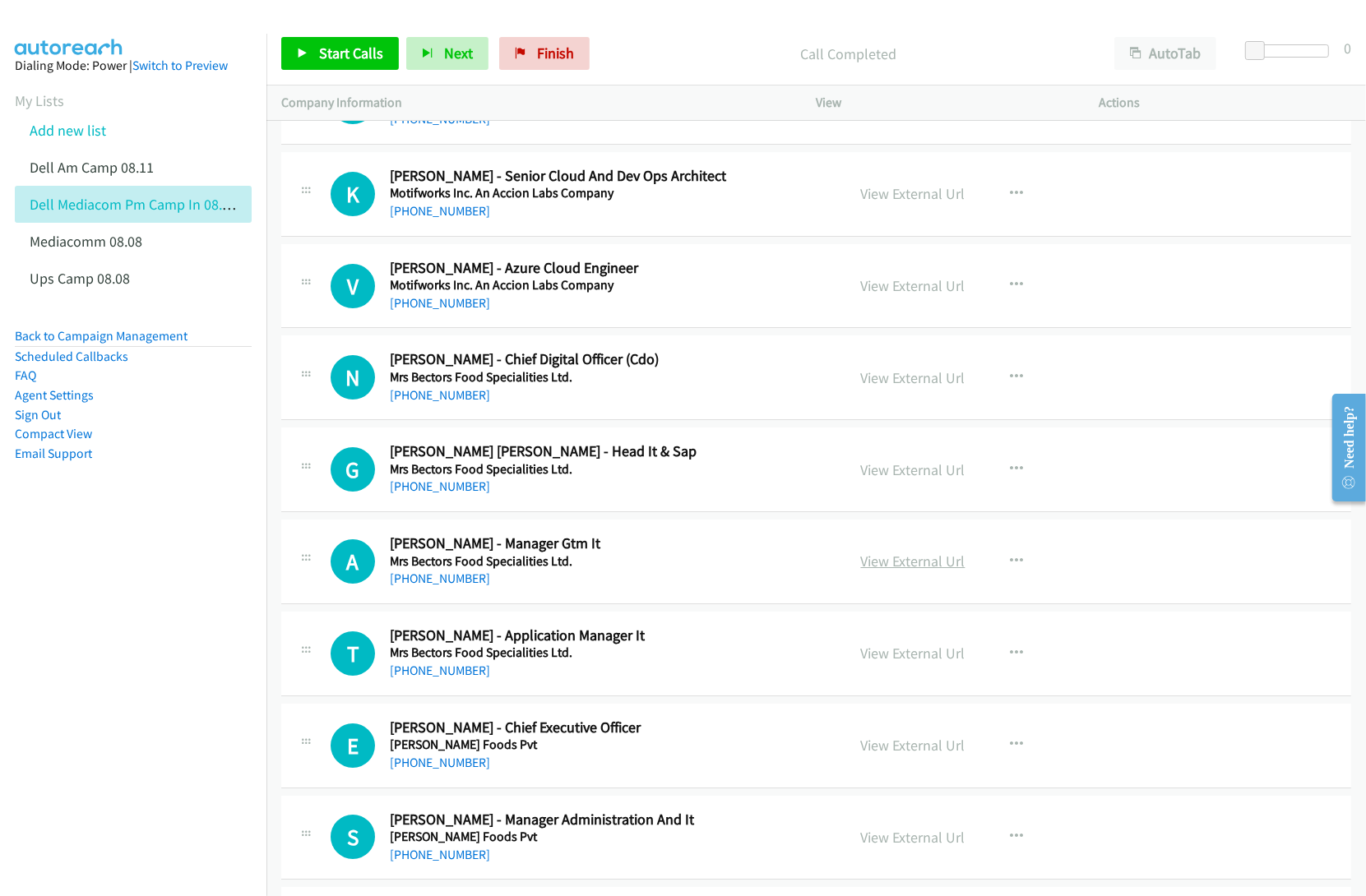
click at [881, 571] on link "View External Url" at bounding box center [913, 560] width 105 height 19
click at [893, 663] on link "View External Url" at bounding box center [913, 652] width 105 height 19
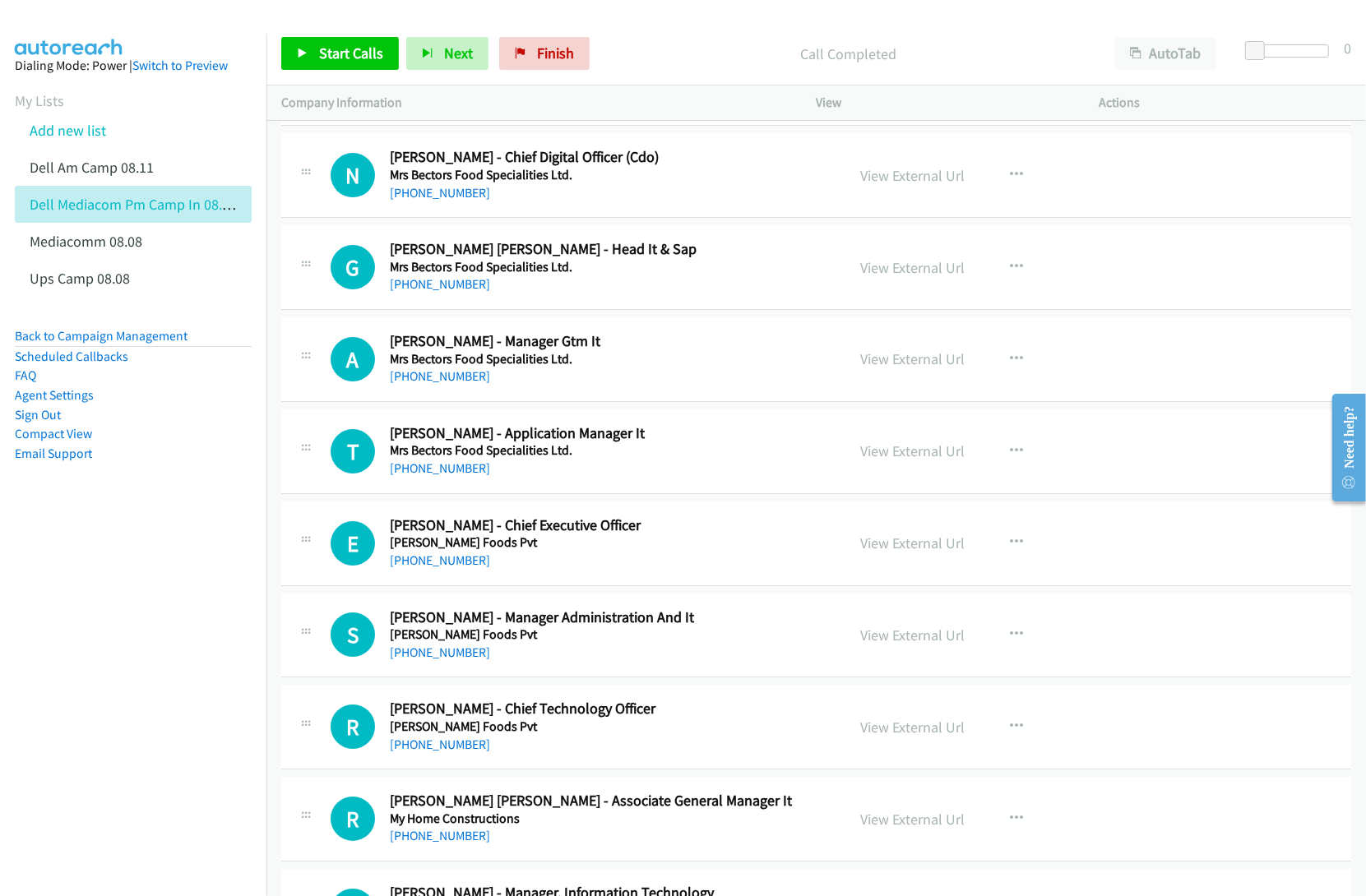
scroll to position [16133, 0]
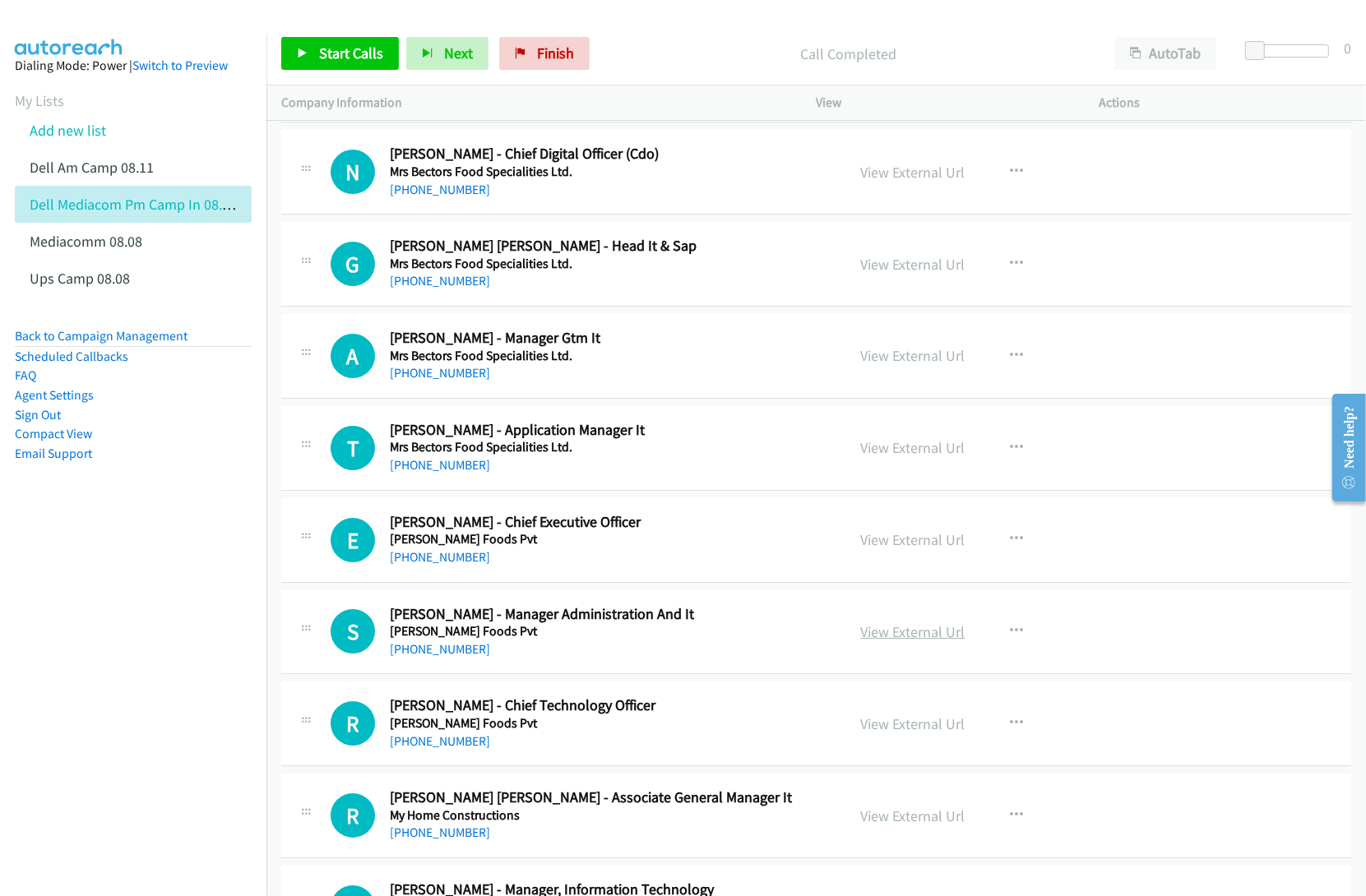
click at [923, 642] on link "View External Url" at bounding box center [913, 631] width 105 height 19
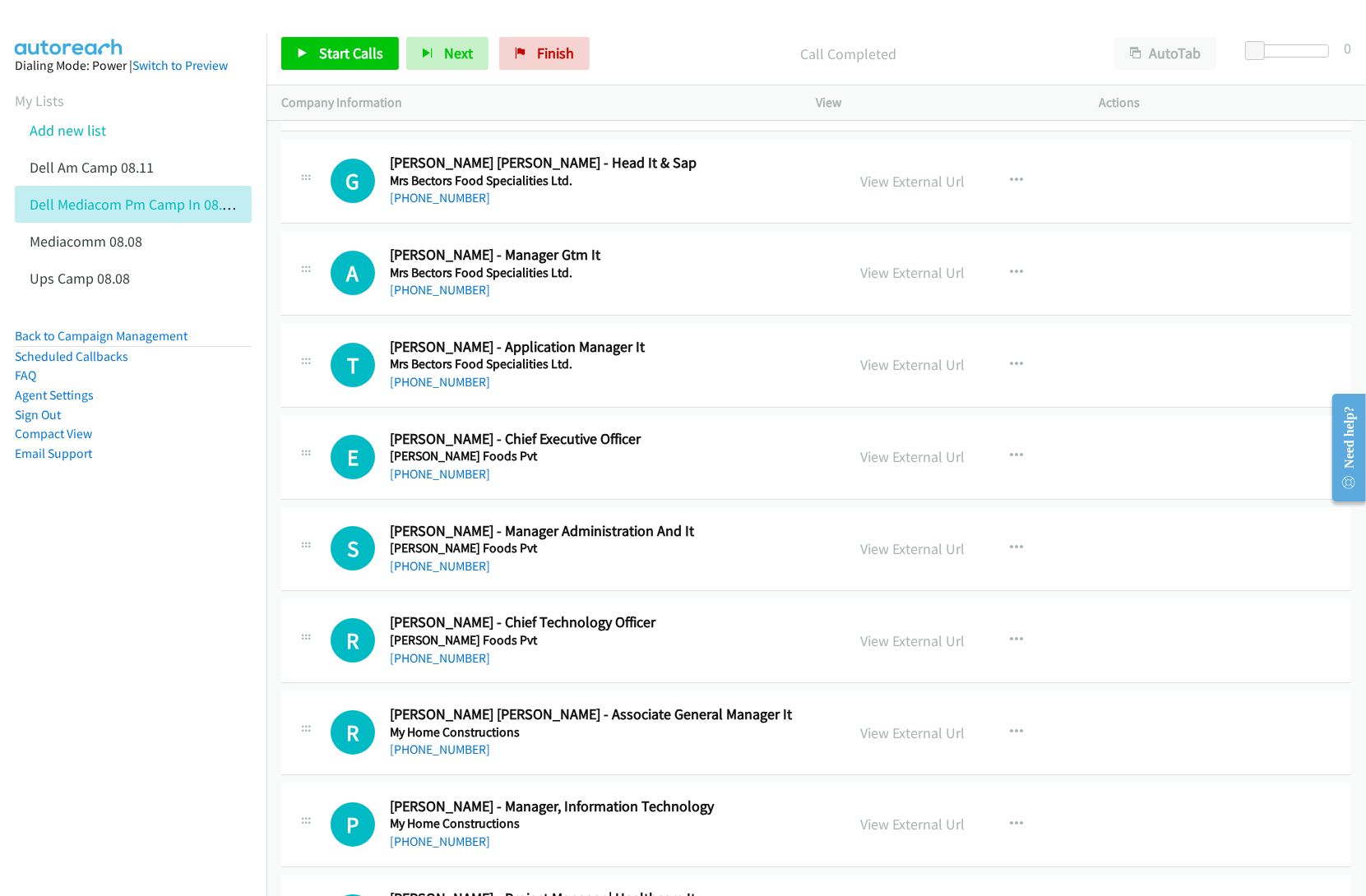
scroll to position [16339, 0]
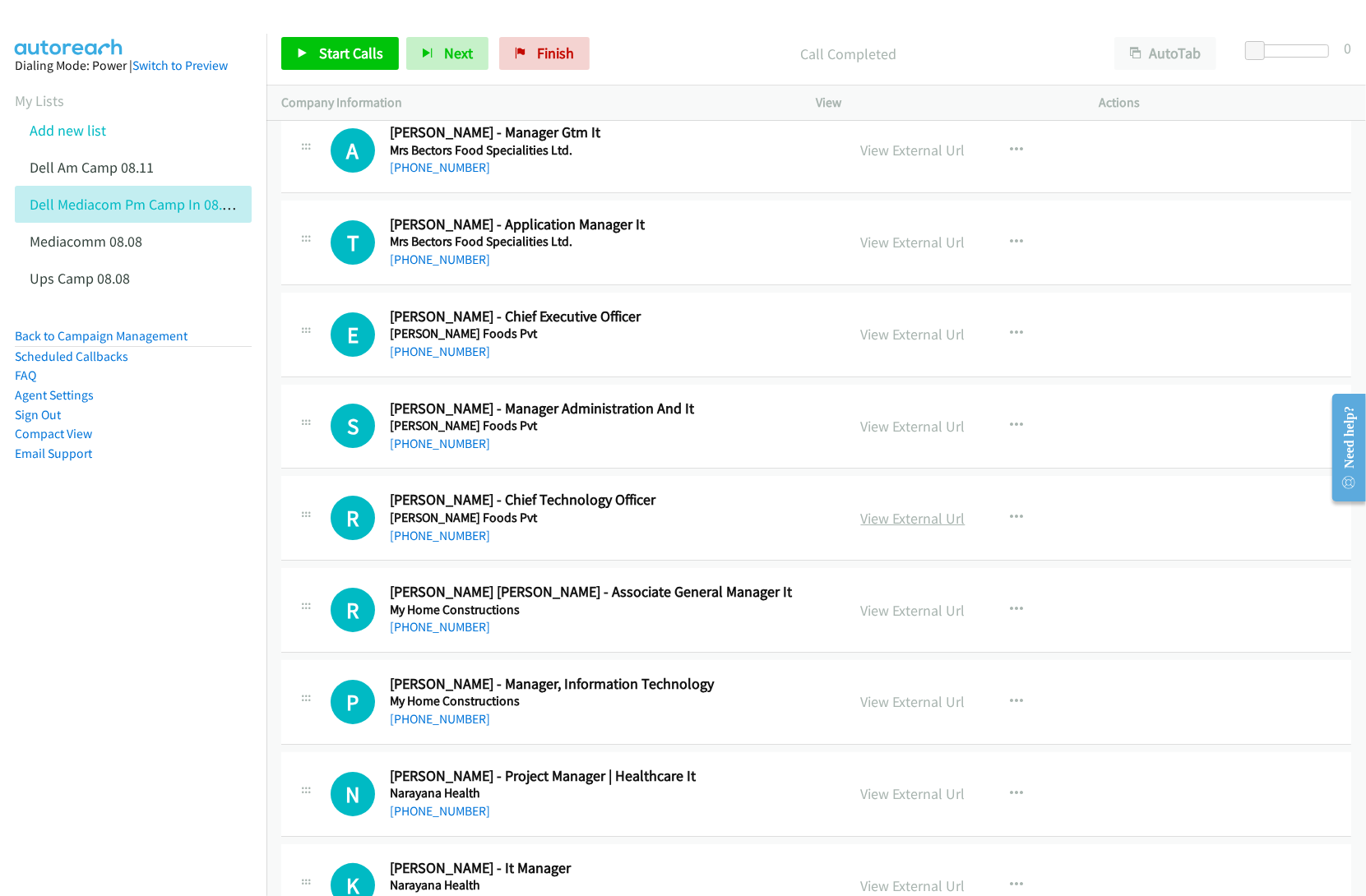
click at [862, 528] on link "View External Url" at bounding box center [913, 518] width 105 height 19
click at [882, 619] on link "View External Url" at bounding box center [913, 610] width 105 height 19
click at [881, 711] on link "View External Url" at bounding box center [913, 701] width 105 height 19
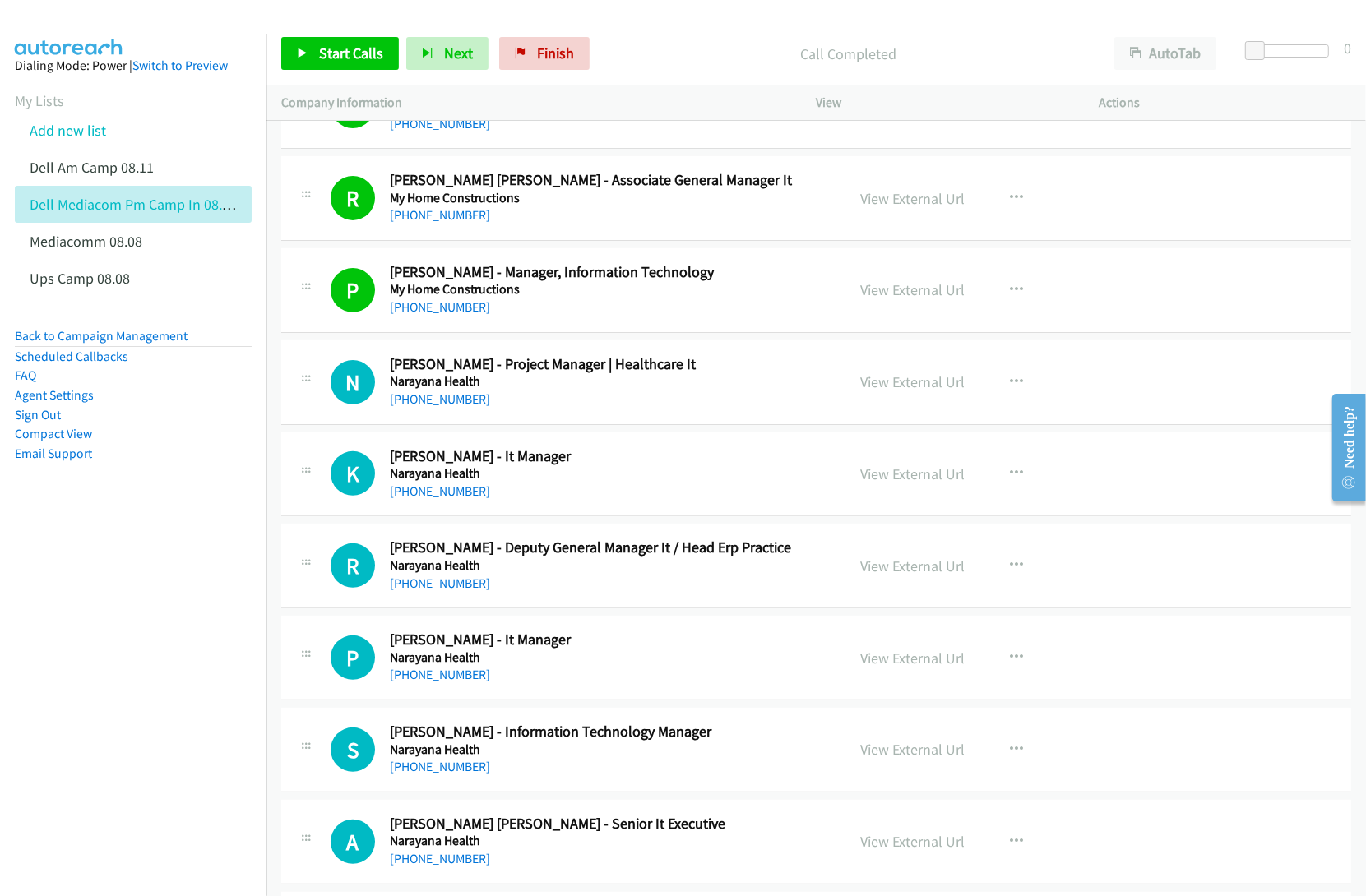
scroll to position [16853, 0]
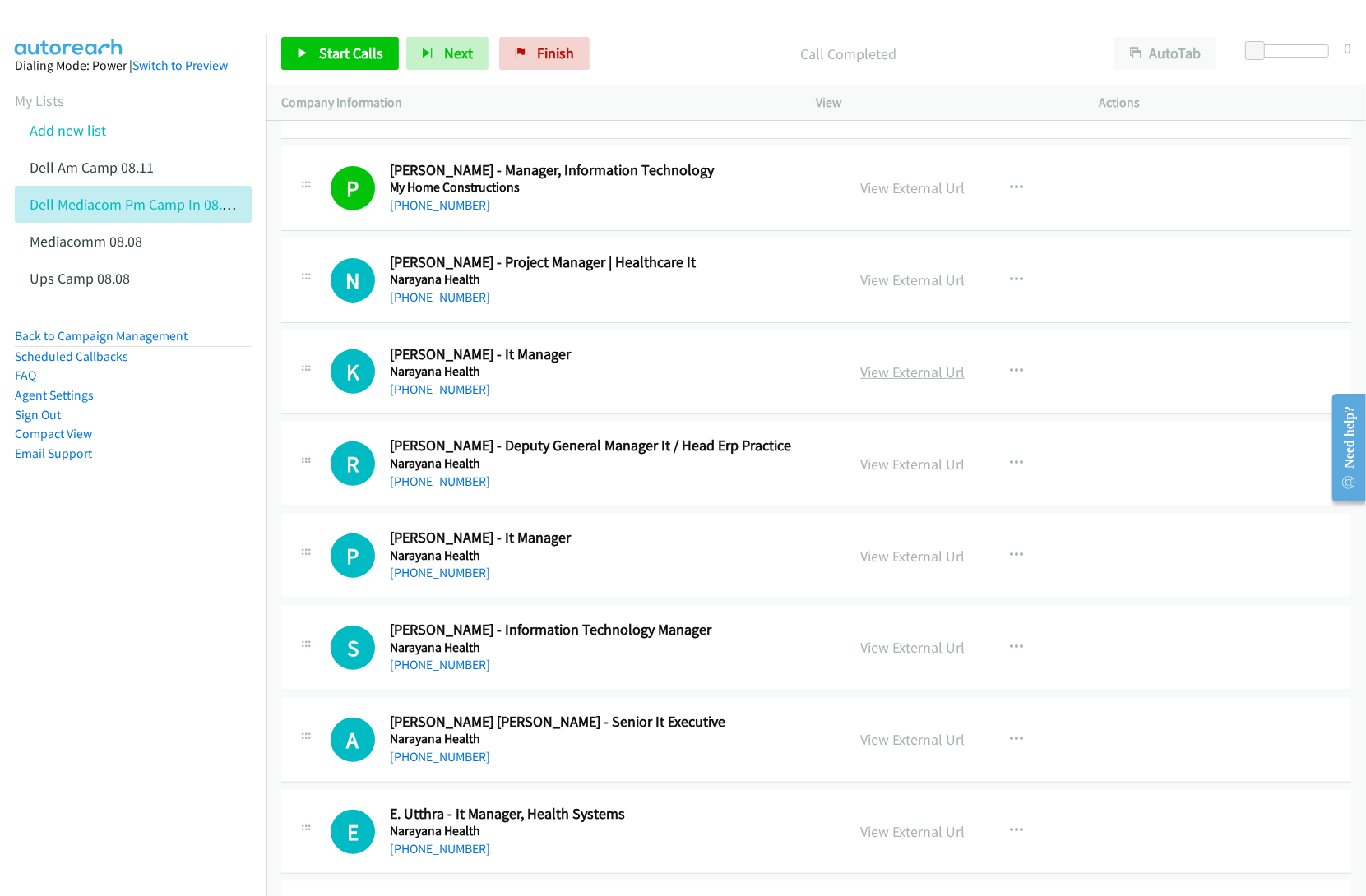
click at [882, 381] on link "View External Url" at bounding box center [913, 371] width 105 height 19
click at [888, 473] on link "View External Url" at bounding box center [913, 464] width 105 height 19
click at [884, 565] on link "View External Url" at bounding box center [913, 556] width 105 height 19
click at [869, 657] on link "View External Url" at bounding box center [913, 647] width 105 height 19
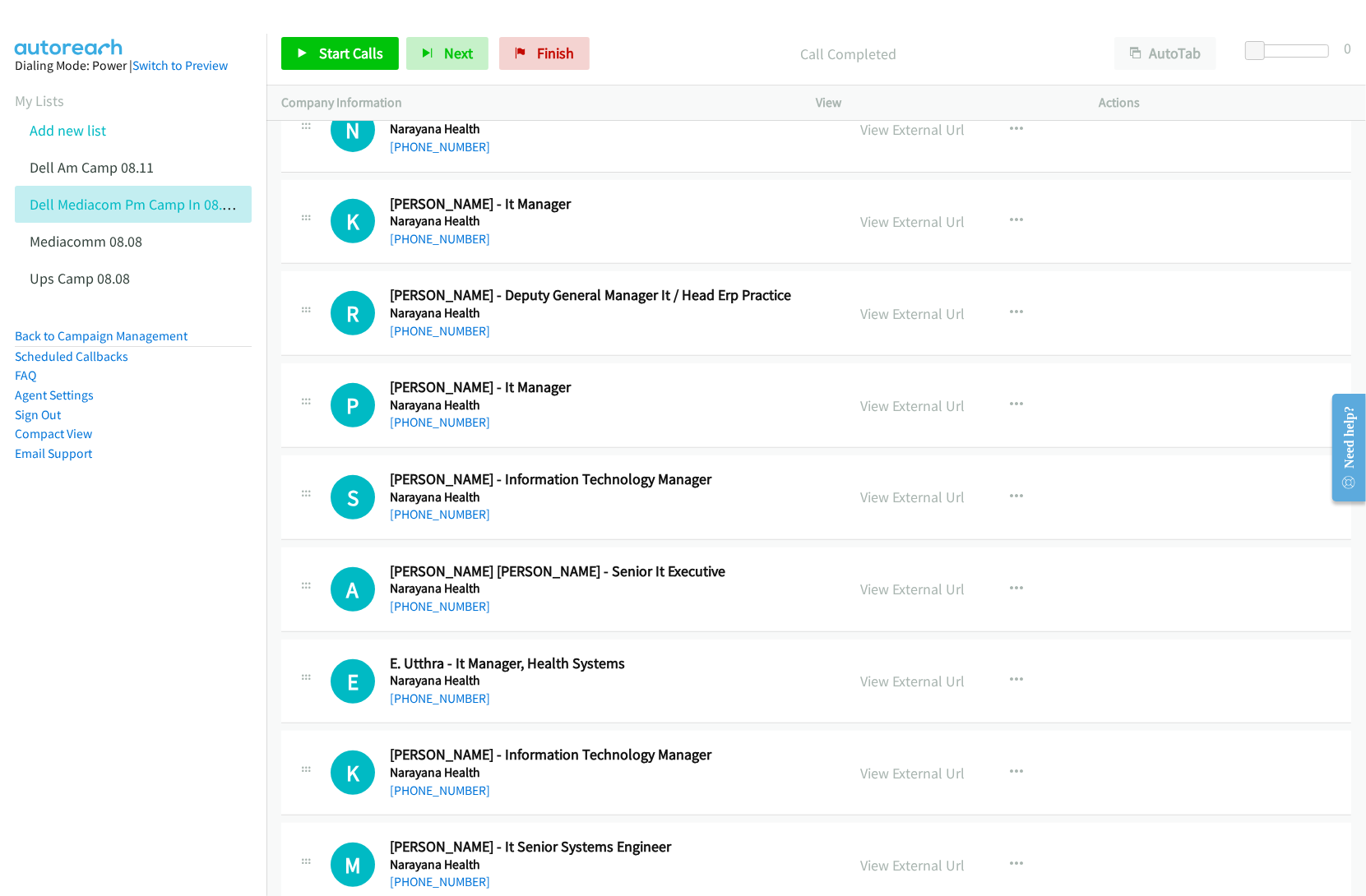
scroll to position [17059, 0]
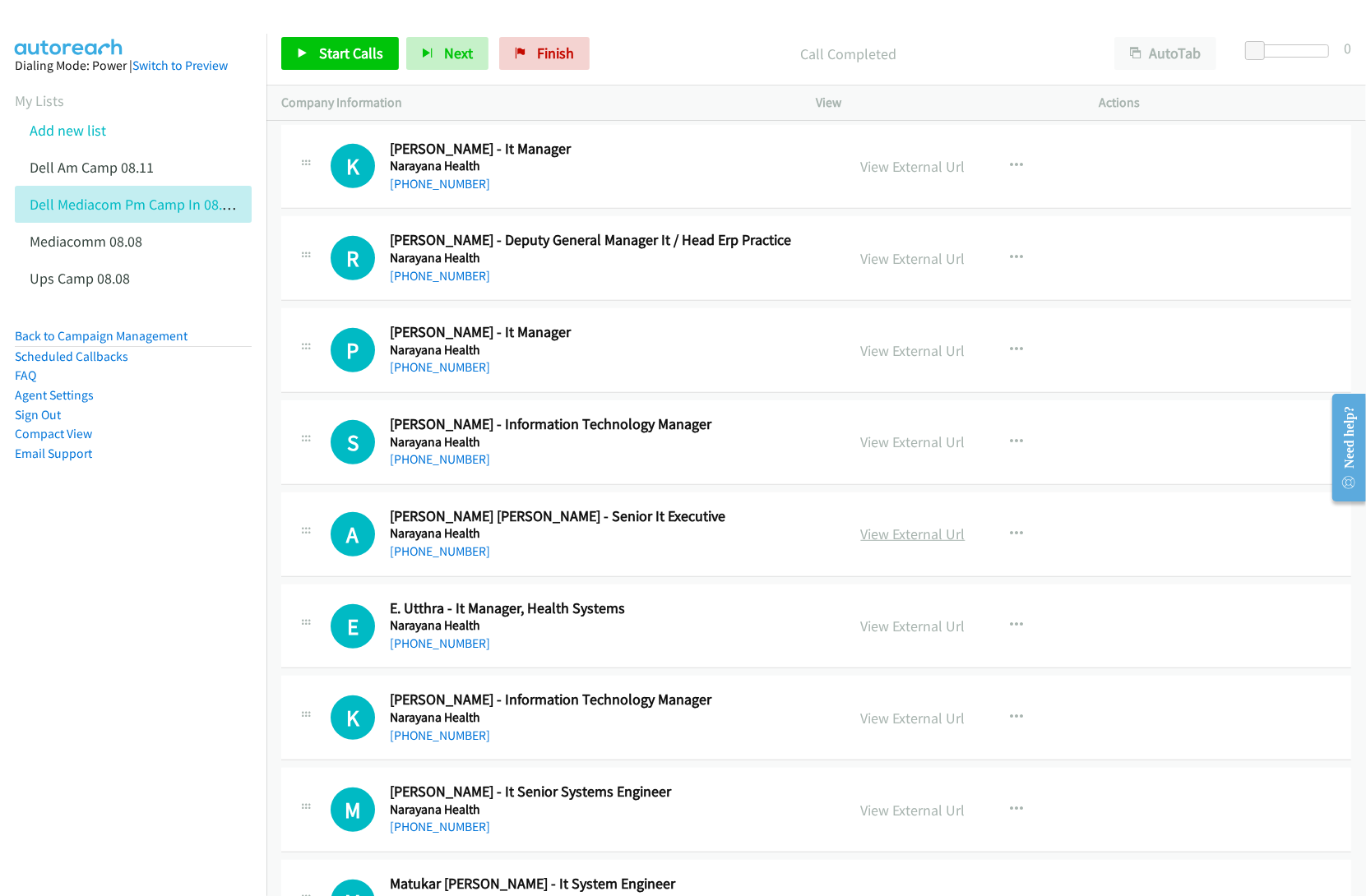
click at [899, 543] on link "View External Url" at bounding box center [913, 534] width 105 height 19
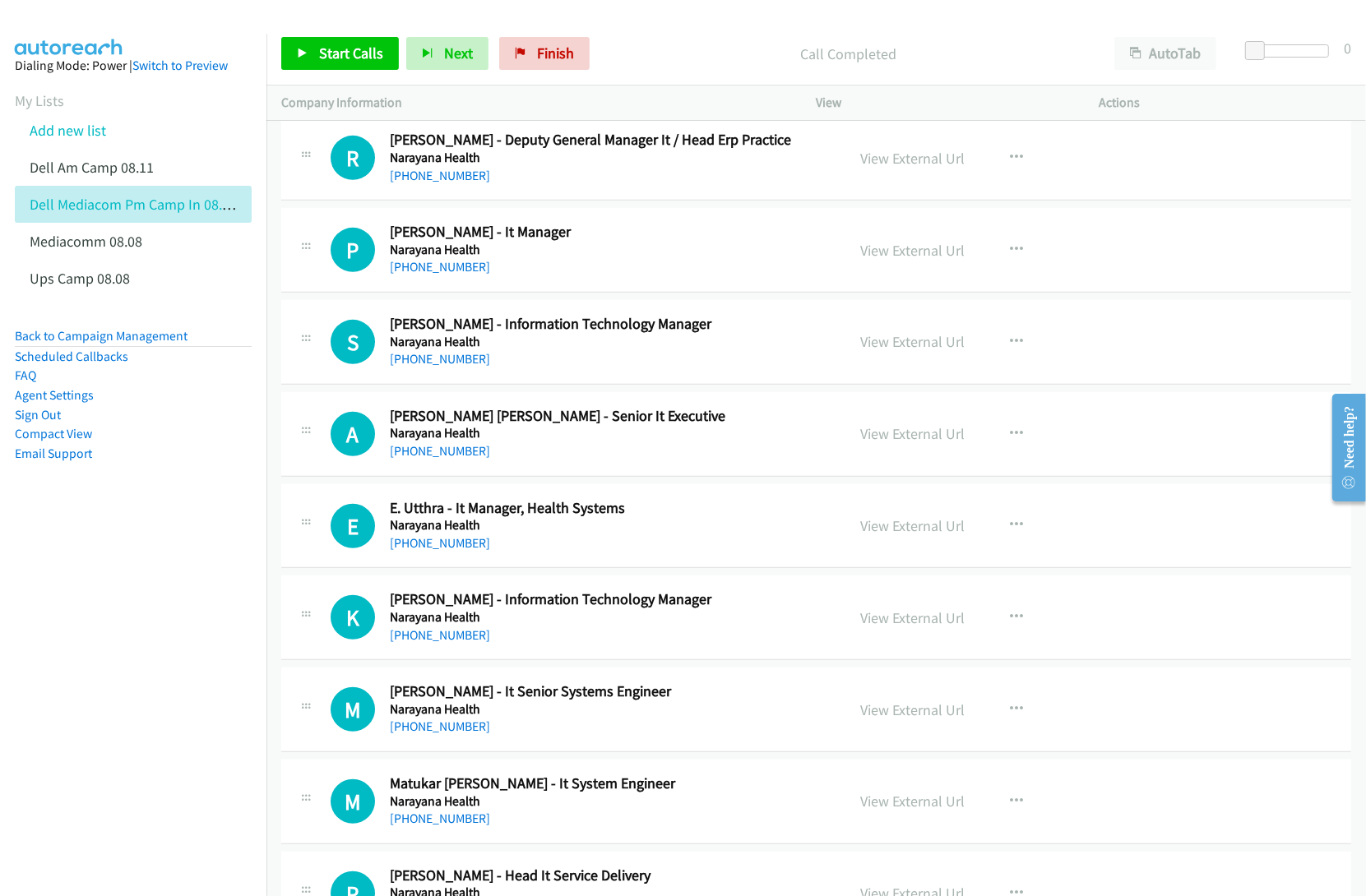
scroll to position [17160, 0]
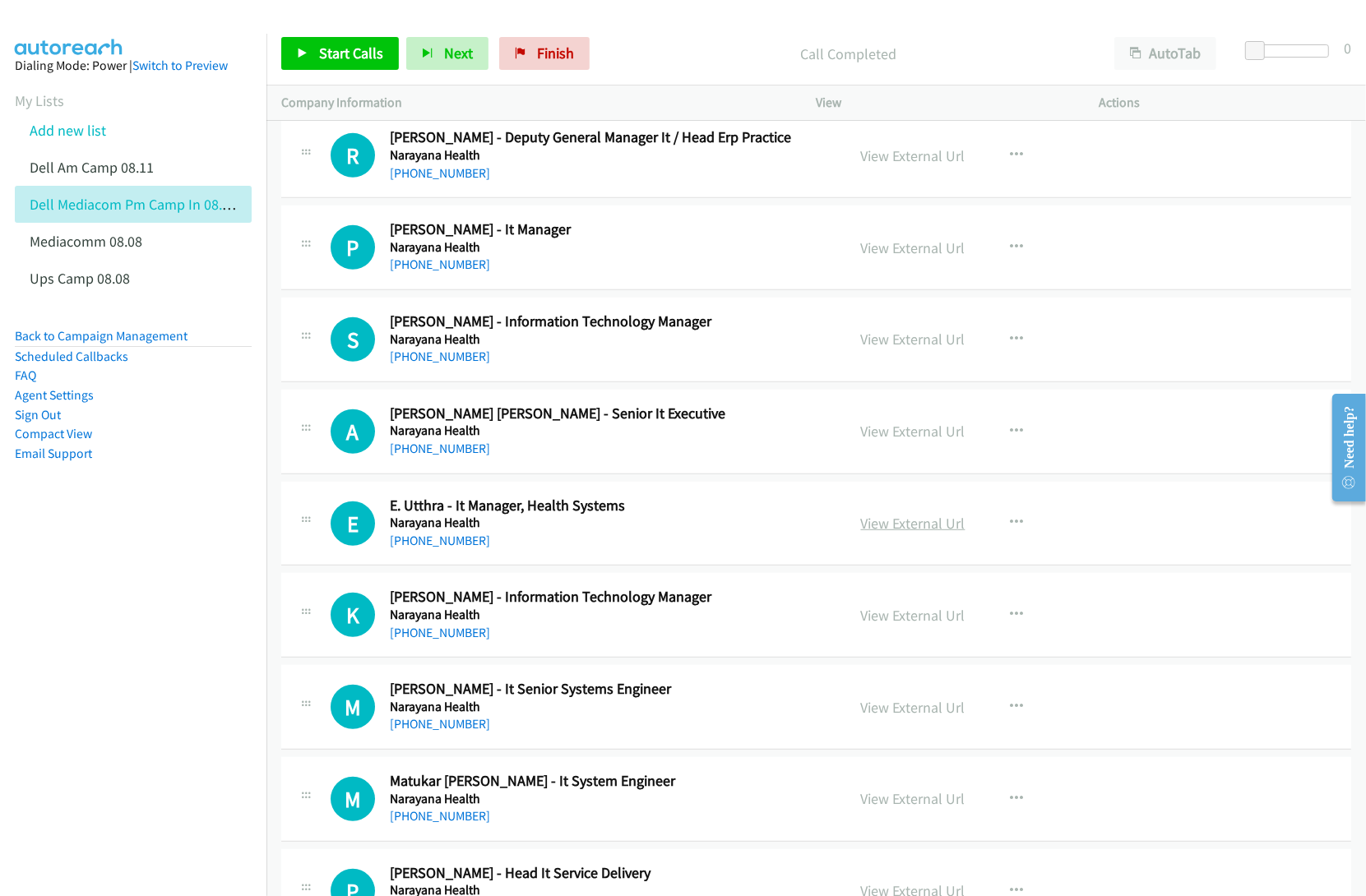
click at [865, 533] on link "View External Url" at bounding box center [913, 523] width 105 height 19
click at [878, 625] on link "View External Url" at bounding box center [913, 615] width 105 height 19
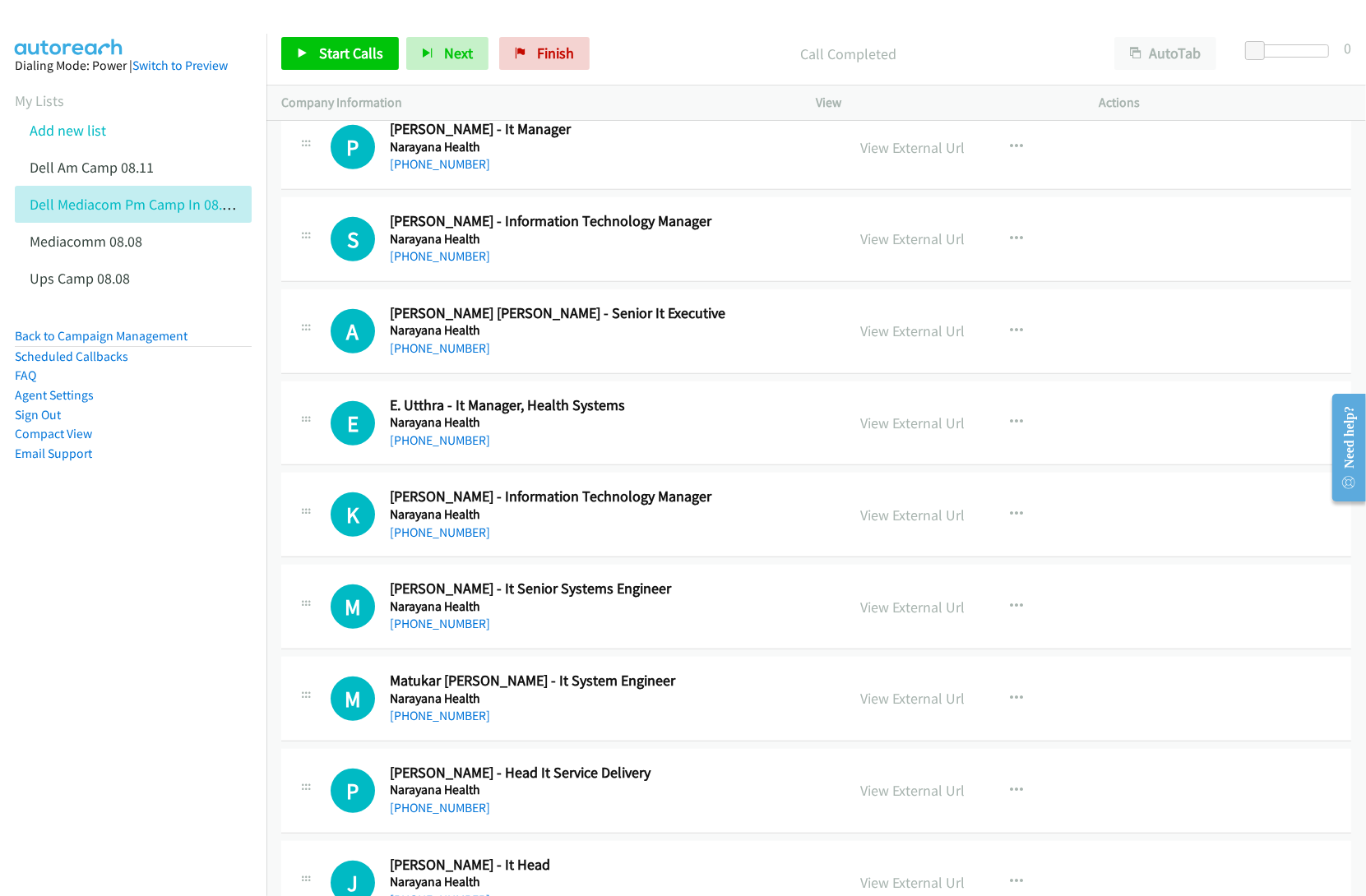
scroll to position [17263, 0]
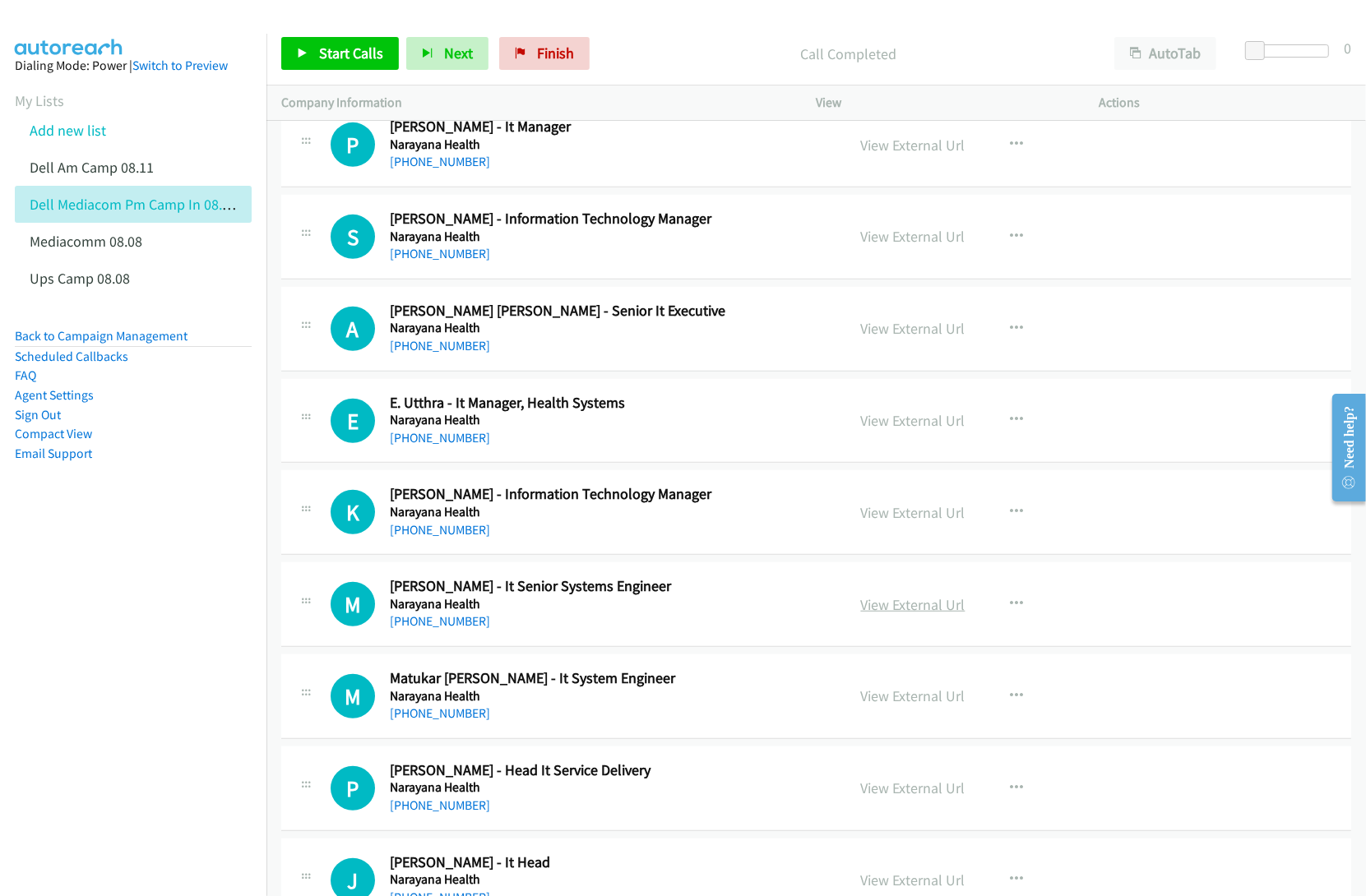
click at [904, 614] on link "View External Url" at bounding box center [913, 604] width 105 height 19
click at [884, 705] on link "View External Url" at bounding box center [913, 696] width 105 height 19
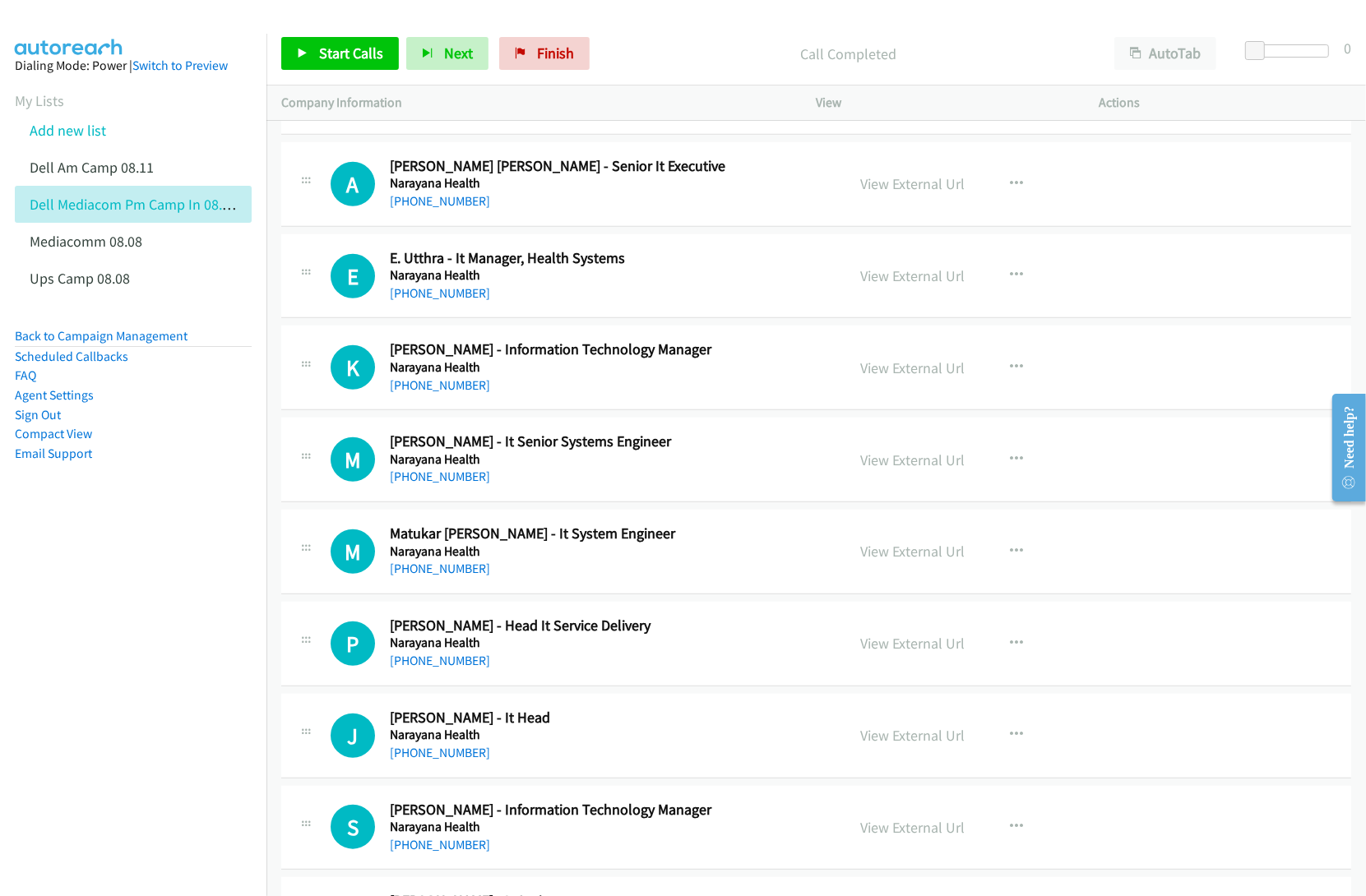
scroll to position [17469, 0]
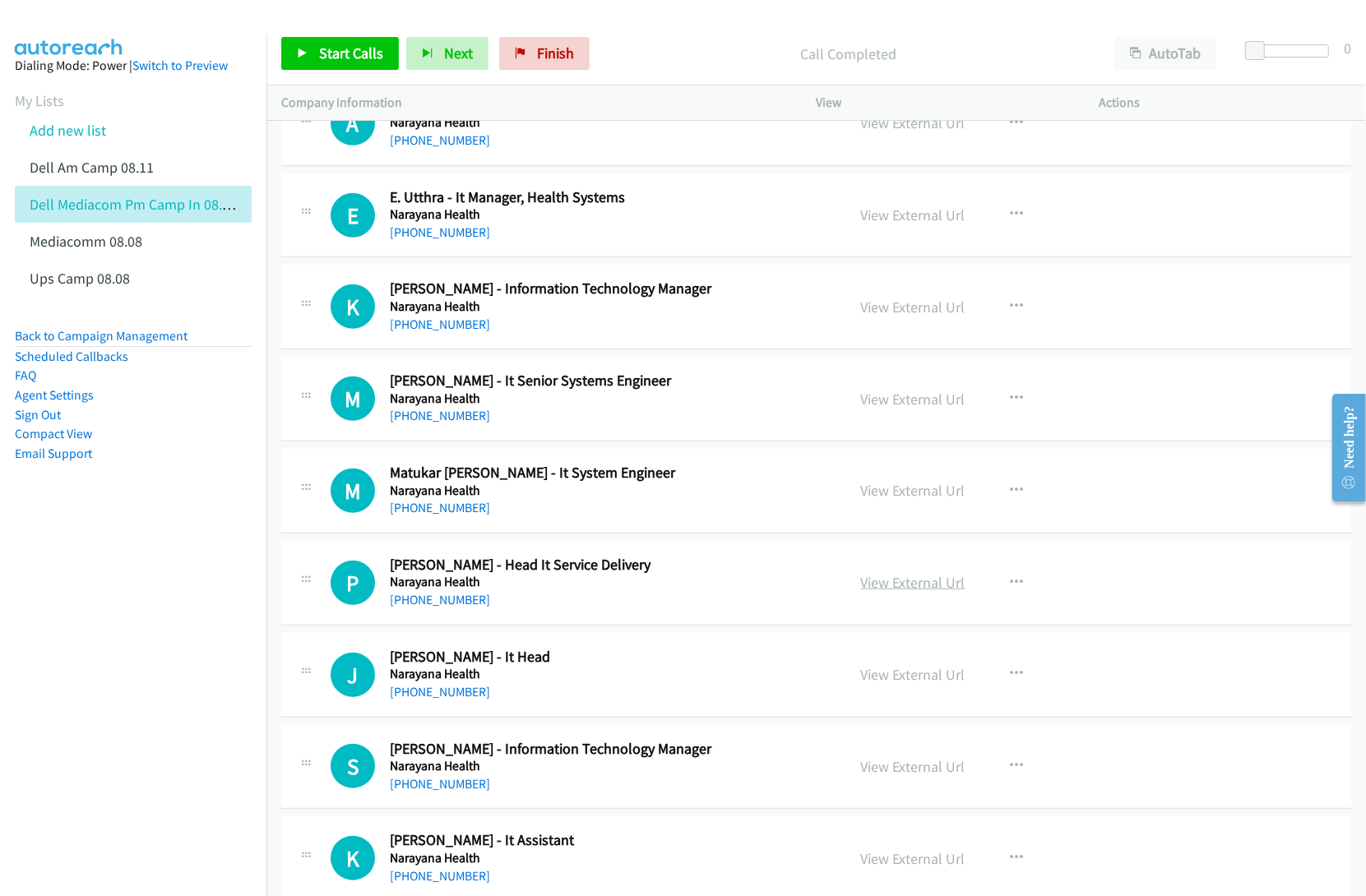
click at [884, 592] on link "View External Url" at bounding box center [913, 582] width 105 height 19
click at [872, 684] on link "View External Url" at bounding box center [913, 674] width 105 height 19
click at [893, 776] on link "View External Url" at bounding box center [913, 766] width 105 height 19
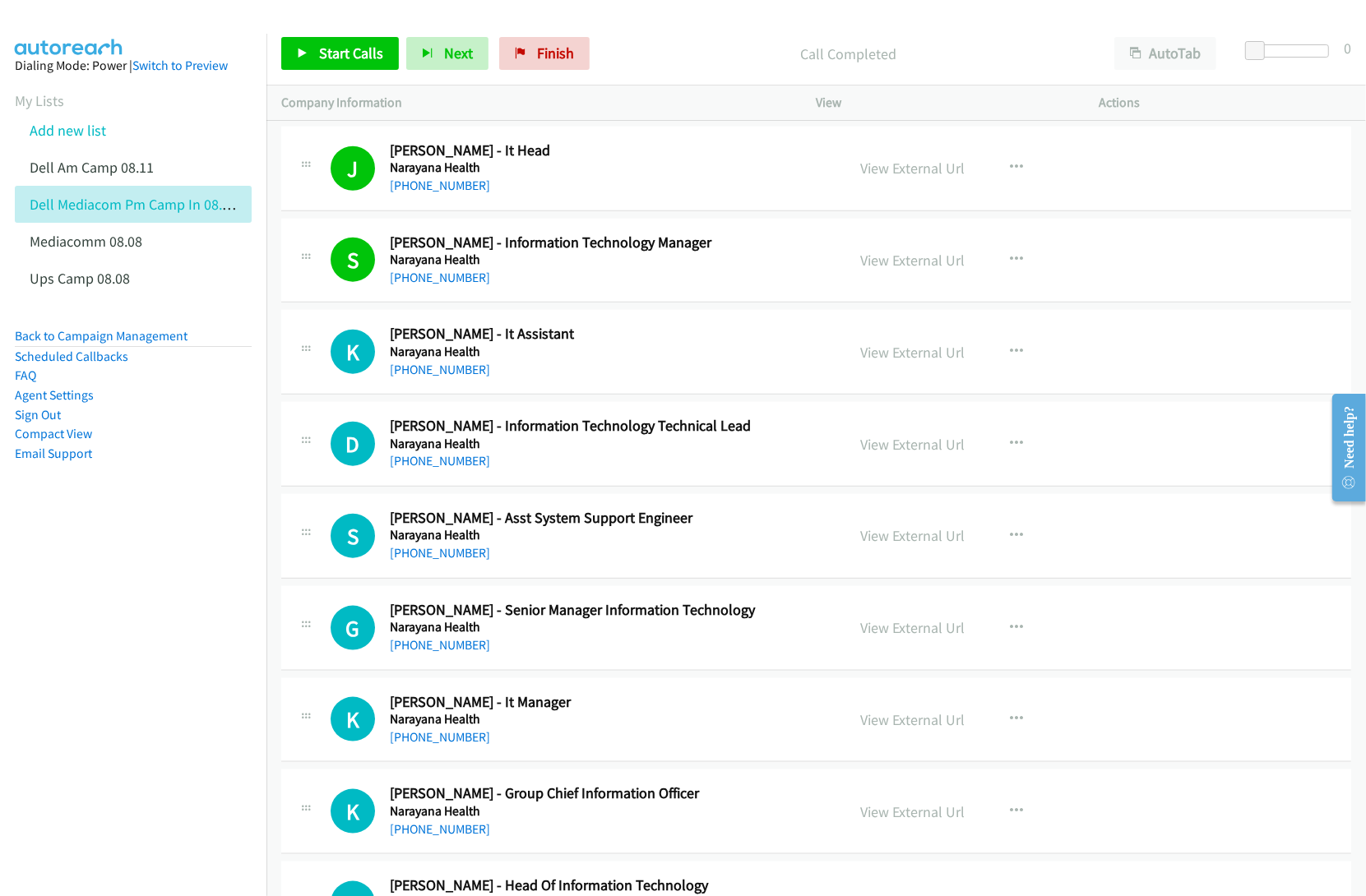
scroll to position [18086, 0]
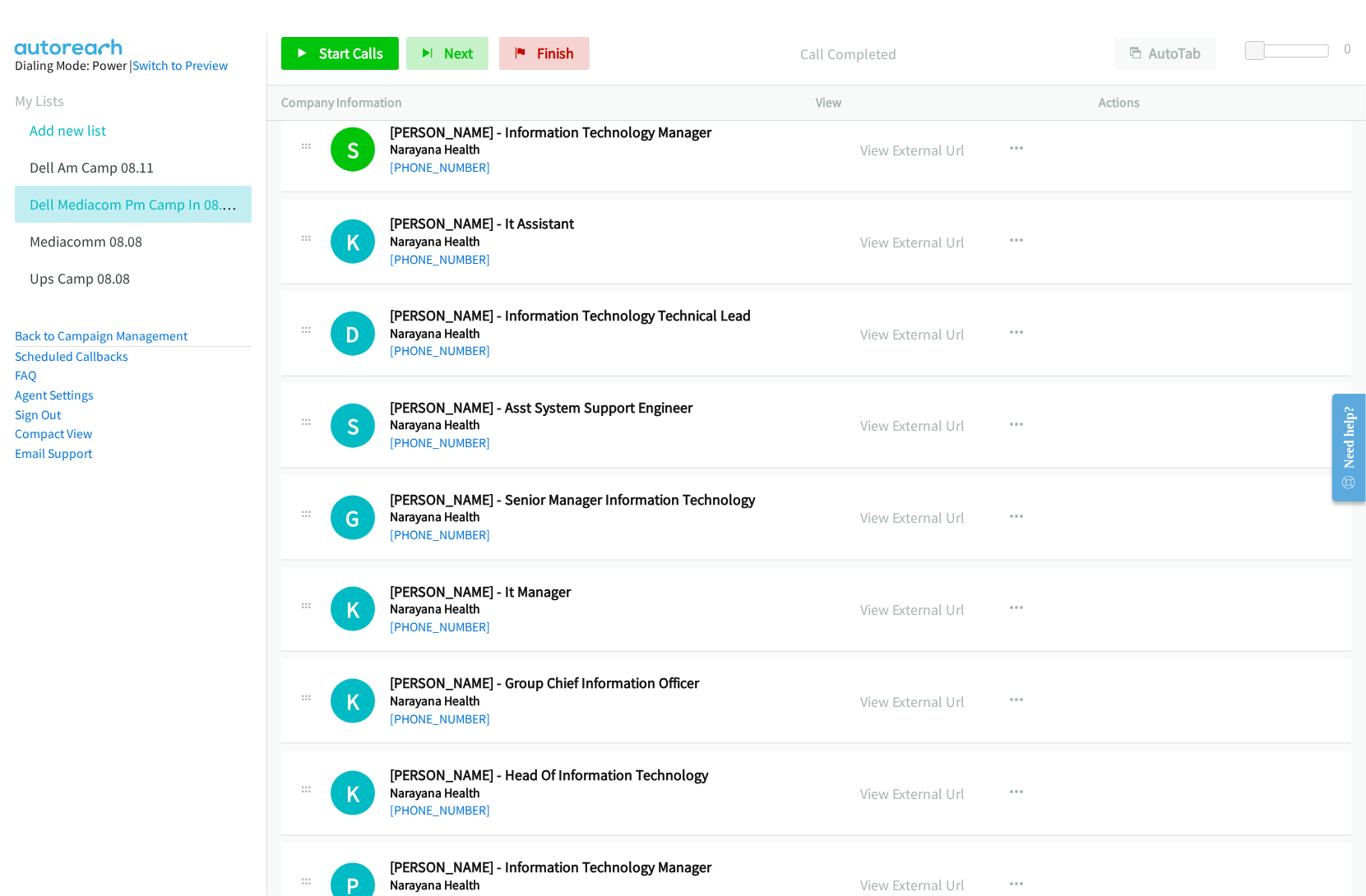
drag, startPoint x: 881, startPoint y: 359, endPoint x: 789, endPoint y: 445, distance: 125.9
click at [897, 344] on link "View External Url" at bounding box center [913, 333] width 105 height 19
click at [880, 527] on link "View External Url" at bounding box center [913, 517] width 105 height 19
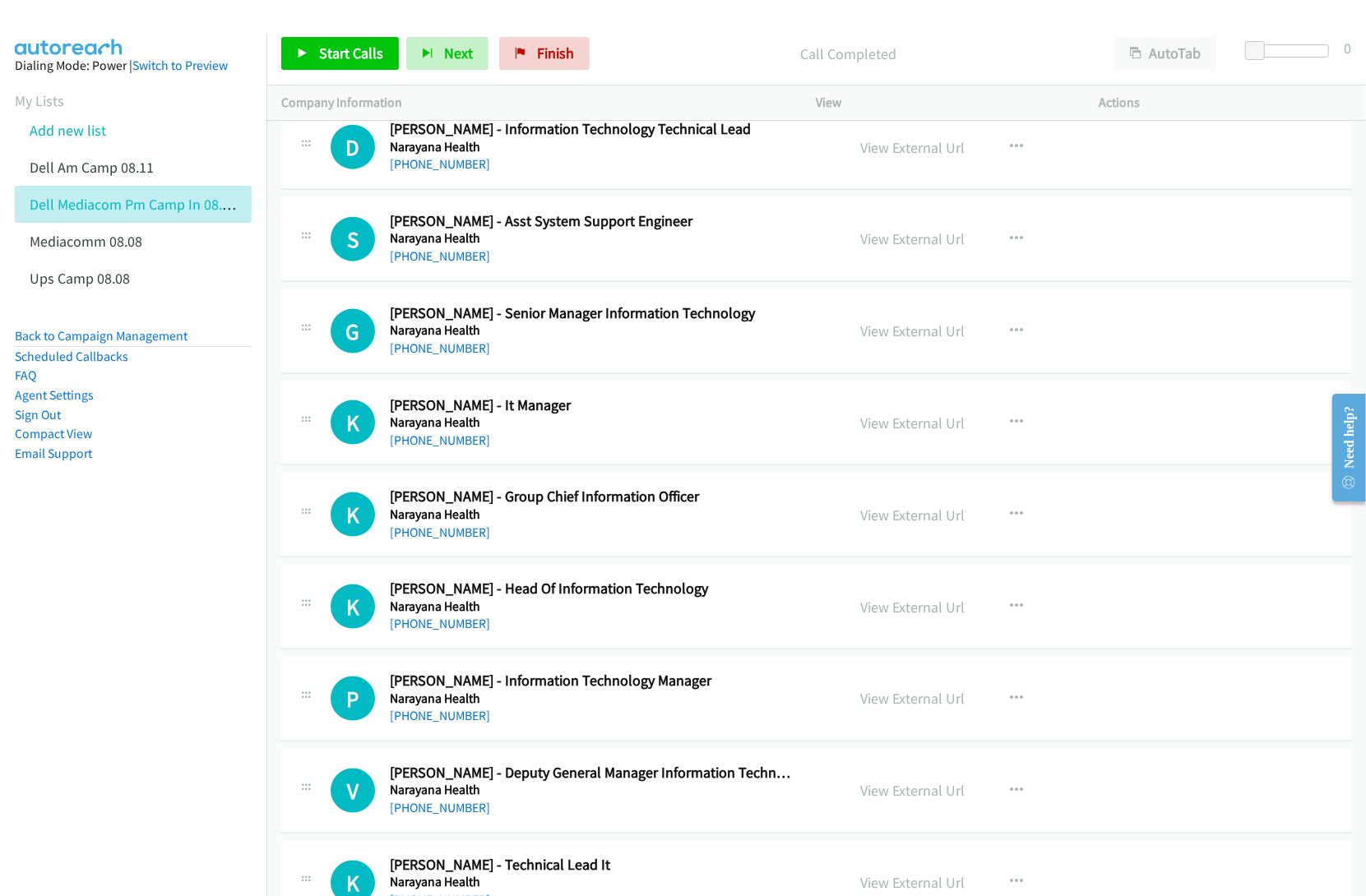
scroll to position [18291, 0]
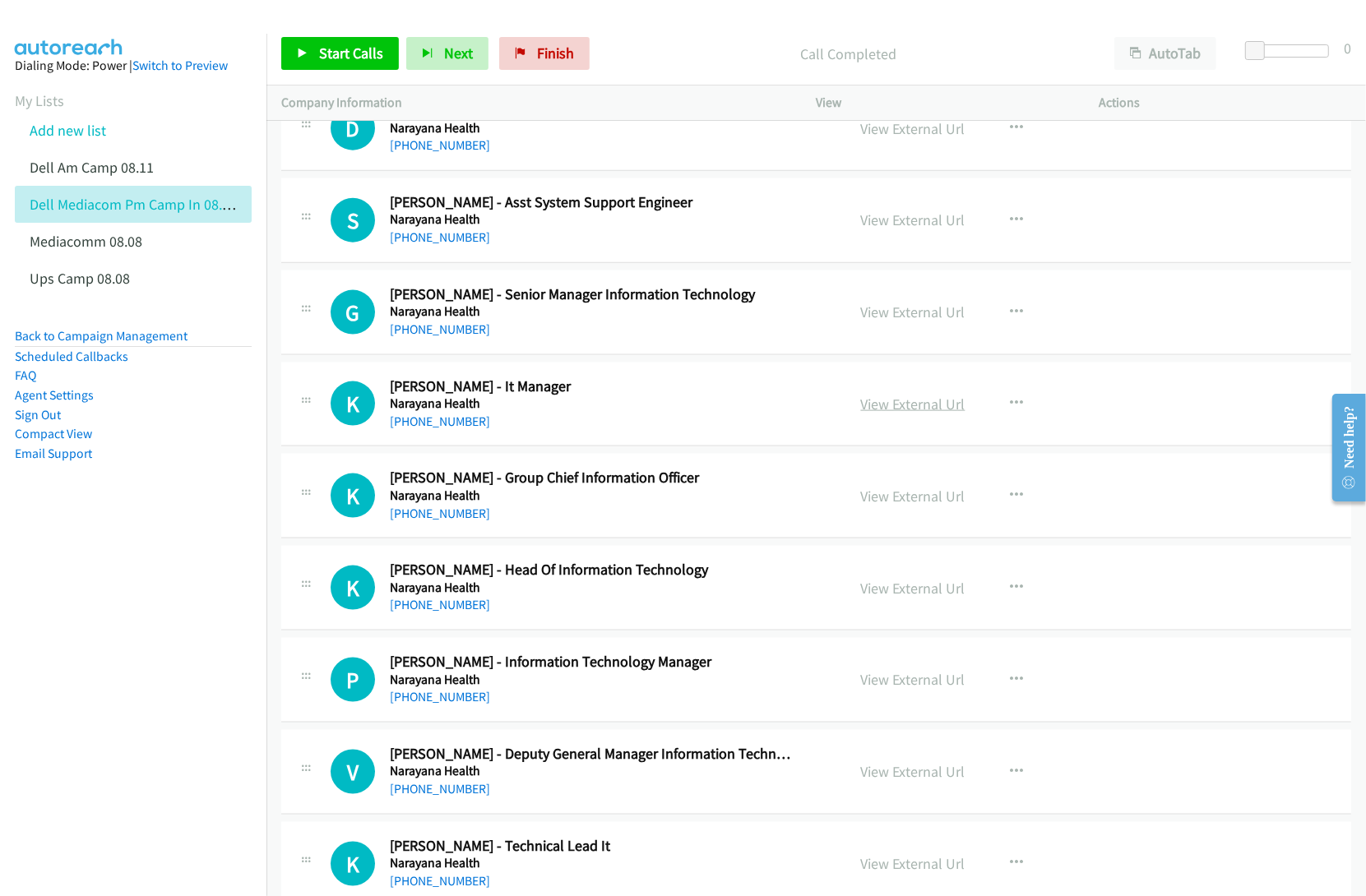
click at [905, 414] on link "View External Url" at bounding box center [913, 403] width 105 height 19
click at [892, 505] on link "View External Url" at bounding box center [913, 495] width 105 height 19
click at [872, 597] on link "View External Url" at bounding box center [913, 588] width 105 height 19
click at [863, 689] on link "View External Url" at bounding box center [913, 679] width 105 height 19
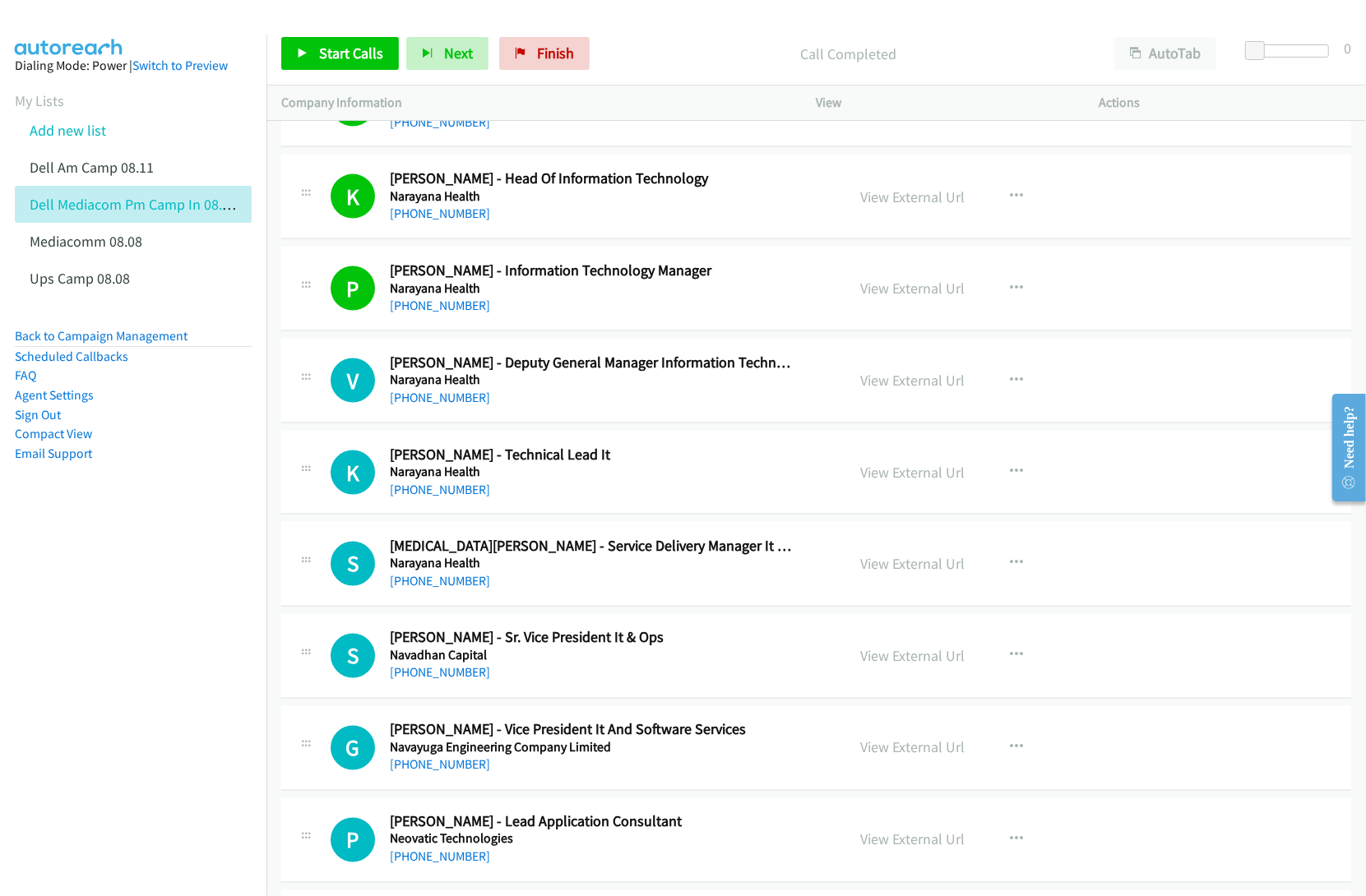
scroll to position [18703, 0]
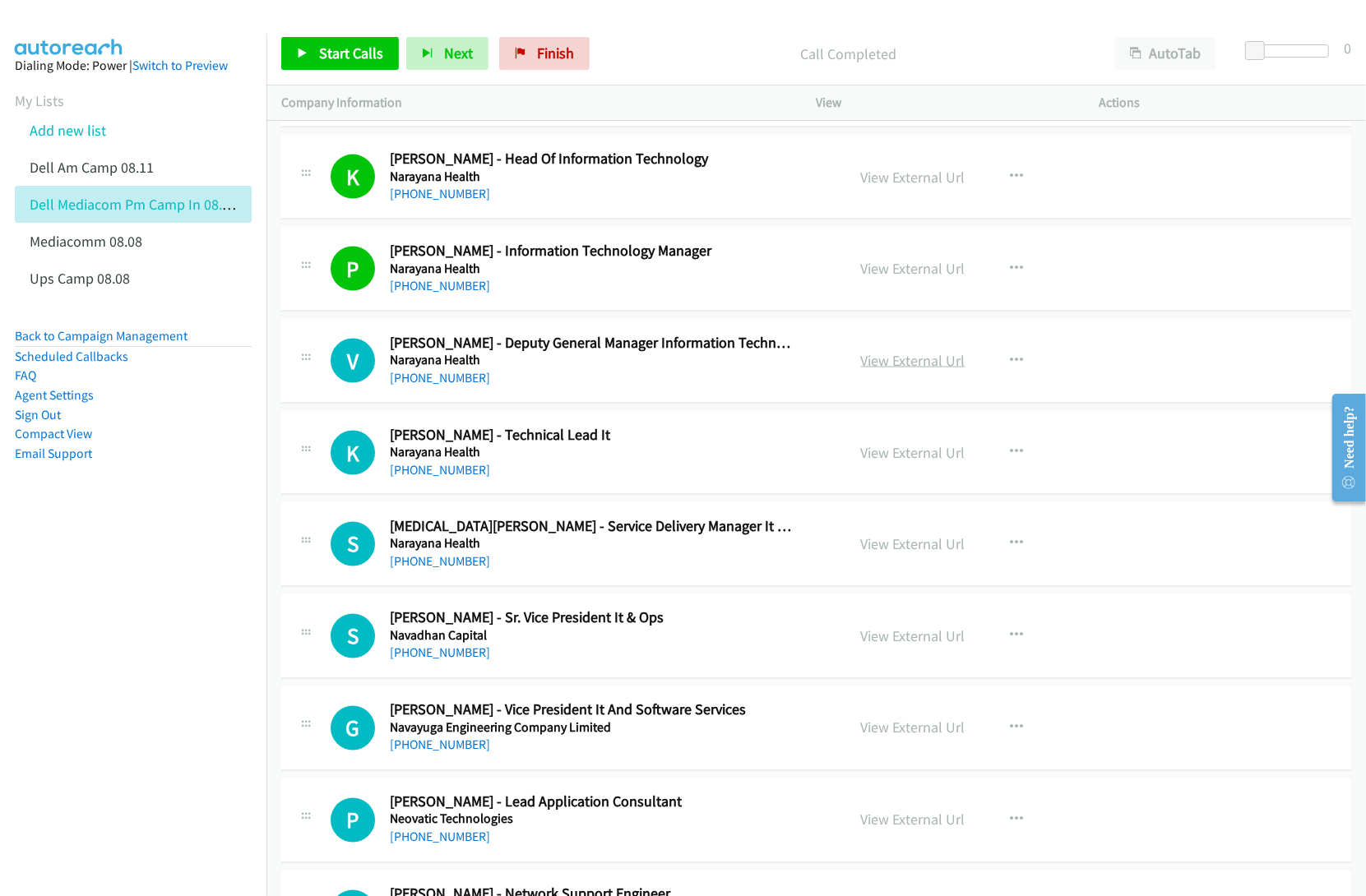
click at [911, 370] on link "View External Url" at bounding box center [913, 360] width 105 height 19
click at [869, 370] on link "View External Url" at bounding box center [913, 360] width 105 height 19
click at [899, 462] on link "View External Url" at bounding box center [913, 452] width 105 height 19
click at [893, 554] on link "View External Url" at bounding box center [913, 544] width 105 height 19
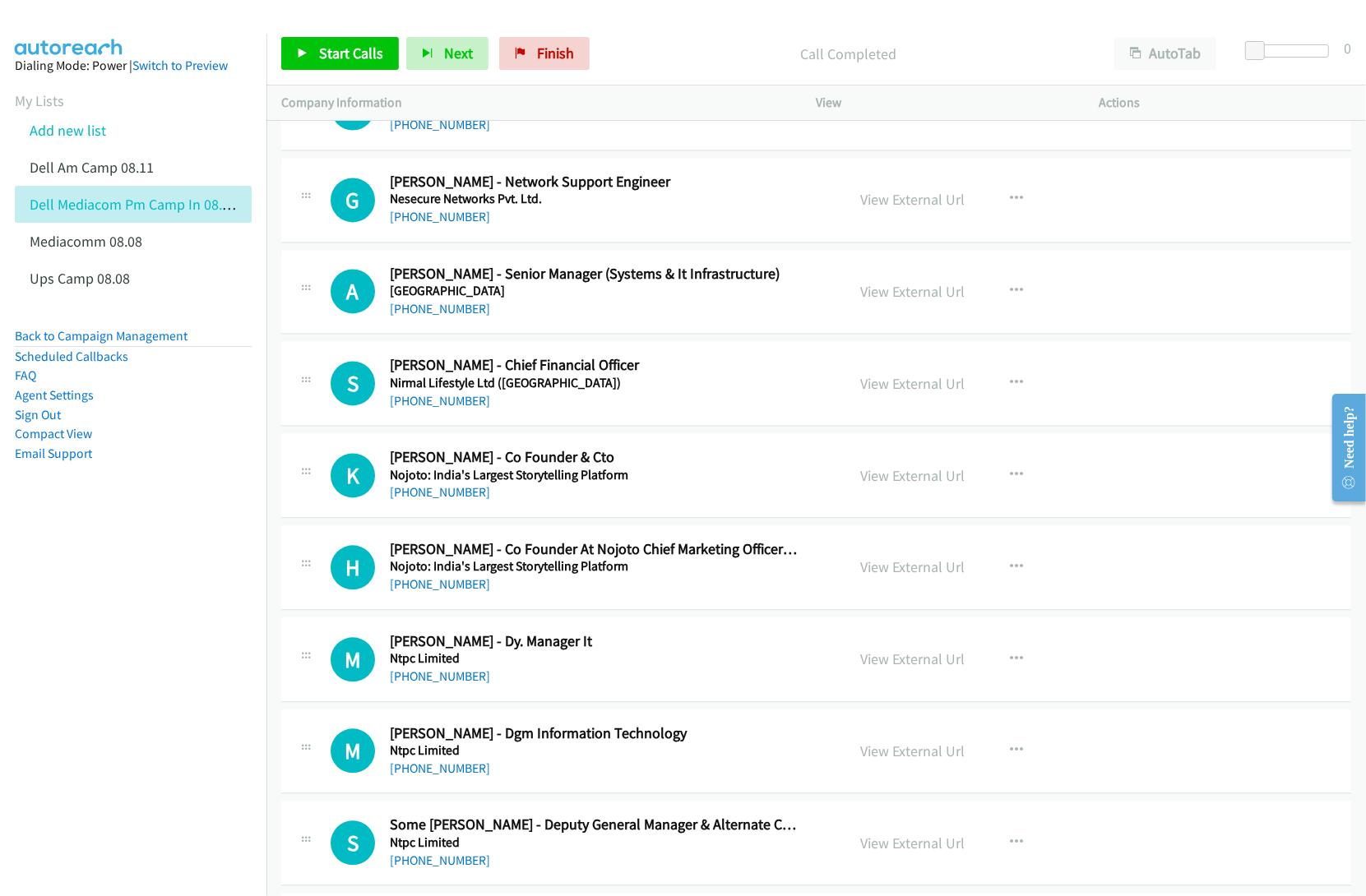
scroll to position [19421, 0]
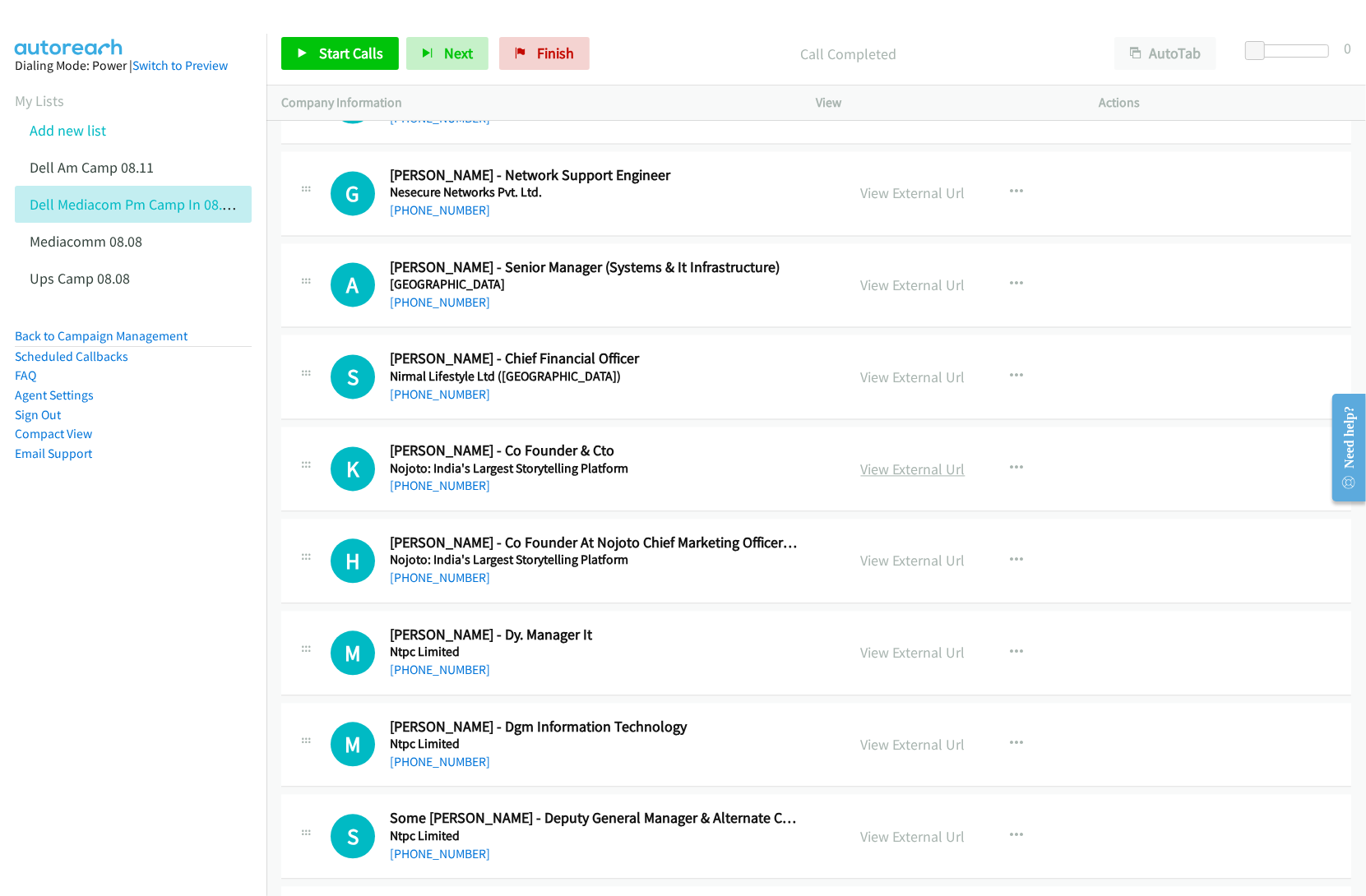
click at [896, 479] on link "View External Url" at bounding box center [913, 469] width 105 height 19
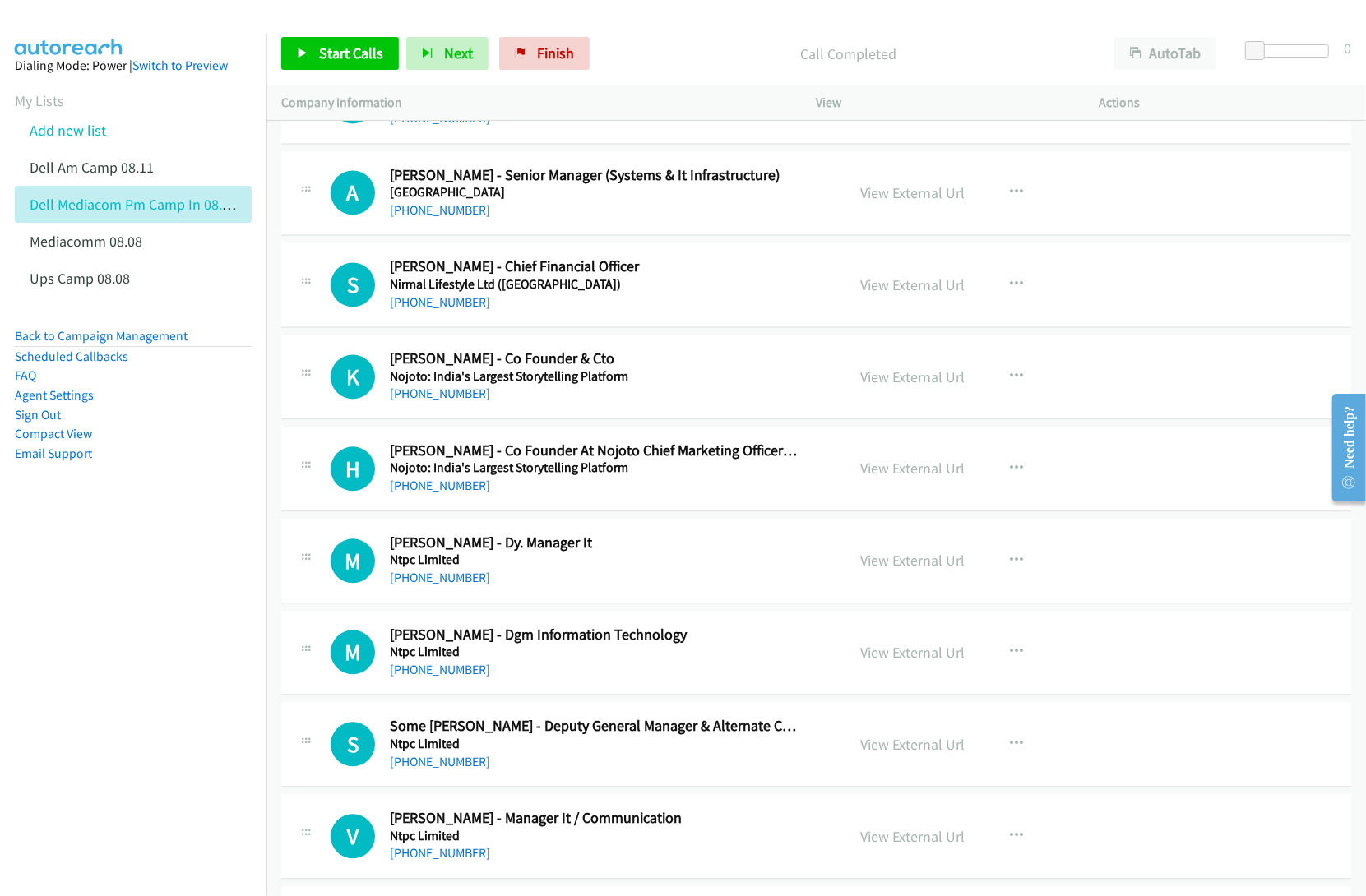
scroll to position [19524, 0]
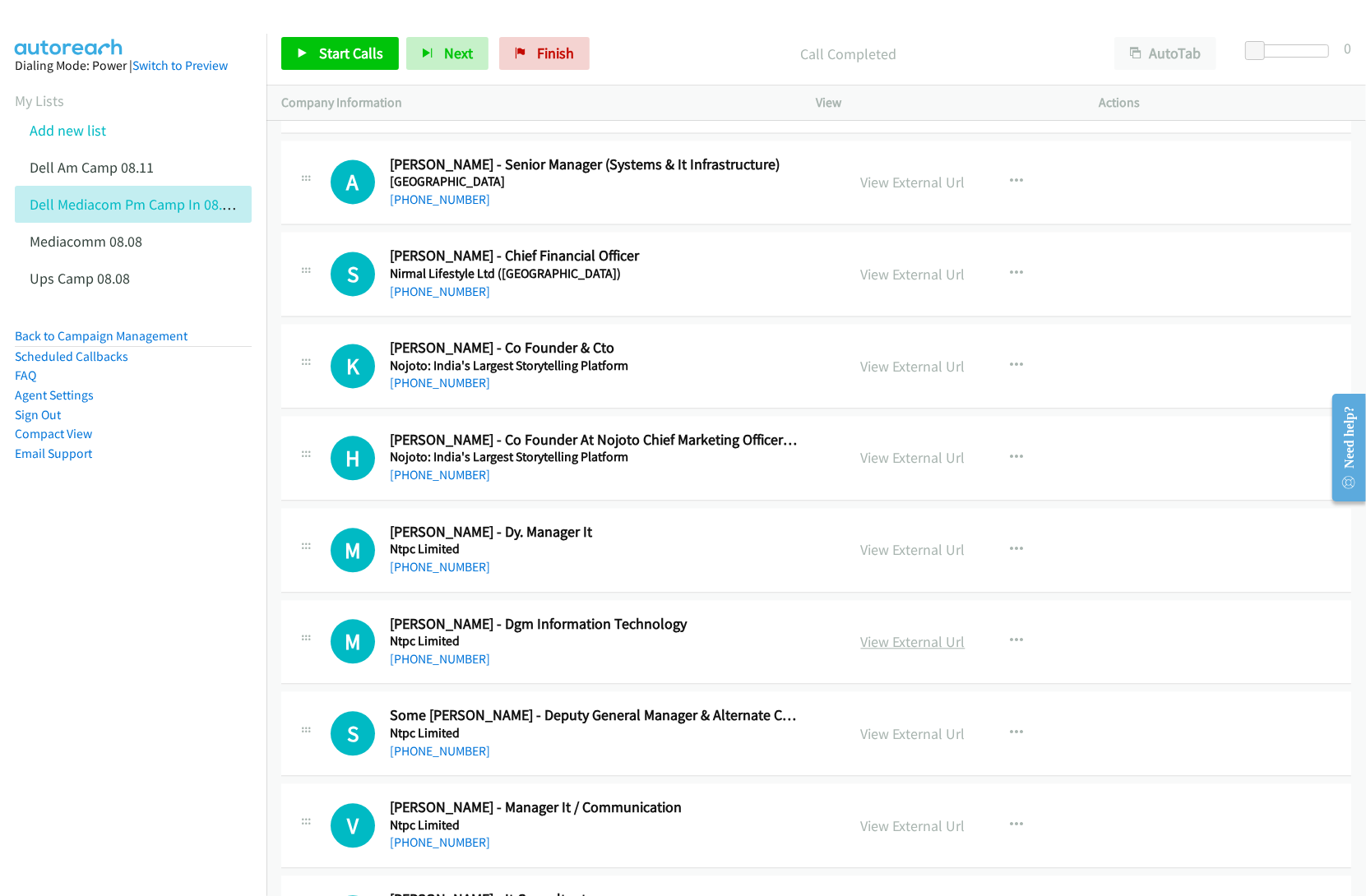
click at [885, 651] on link "View External Url" at bounding box center [913, 641] width 105 height 19
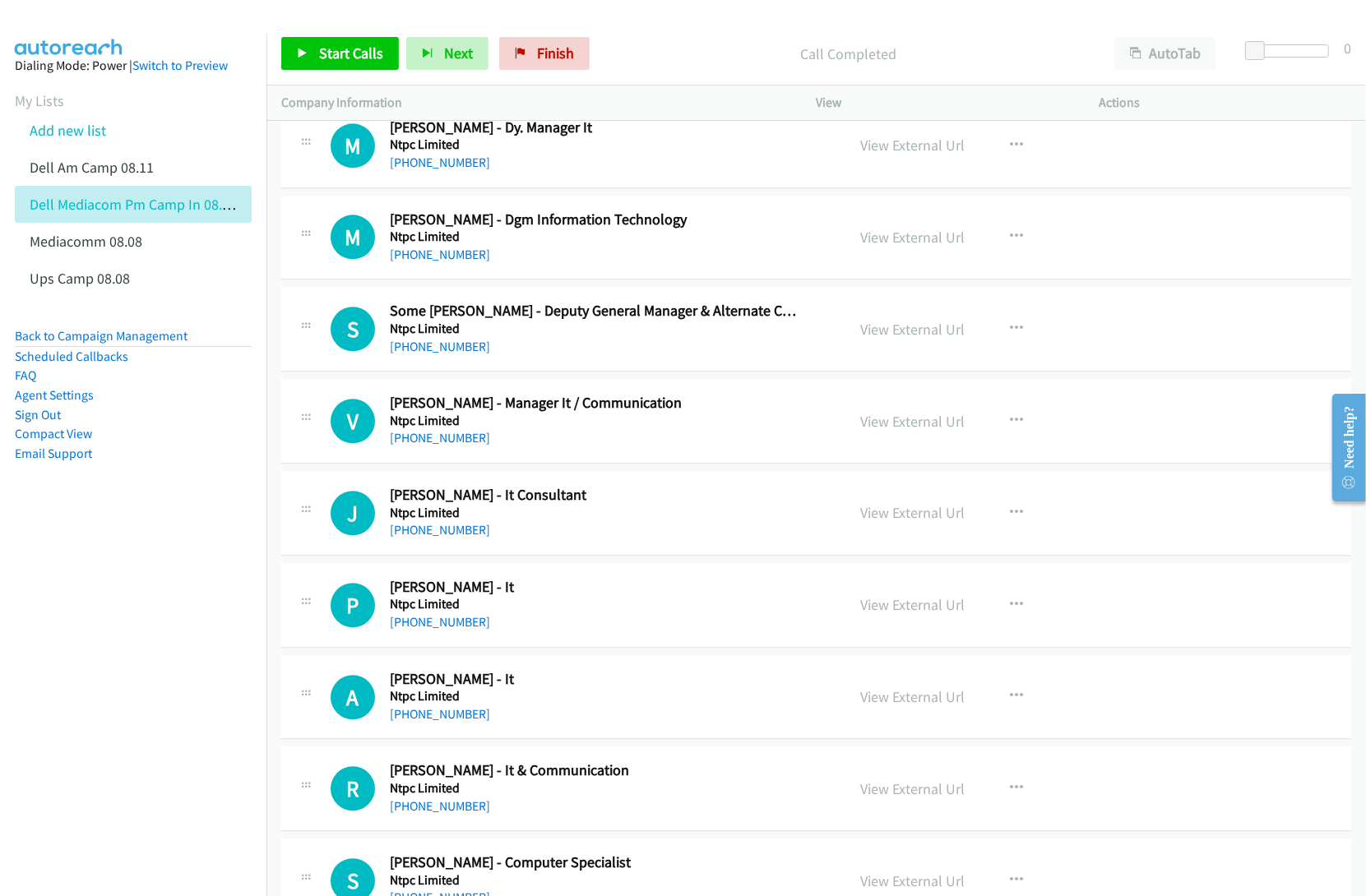
scroll to position [19935, 0]
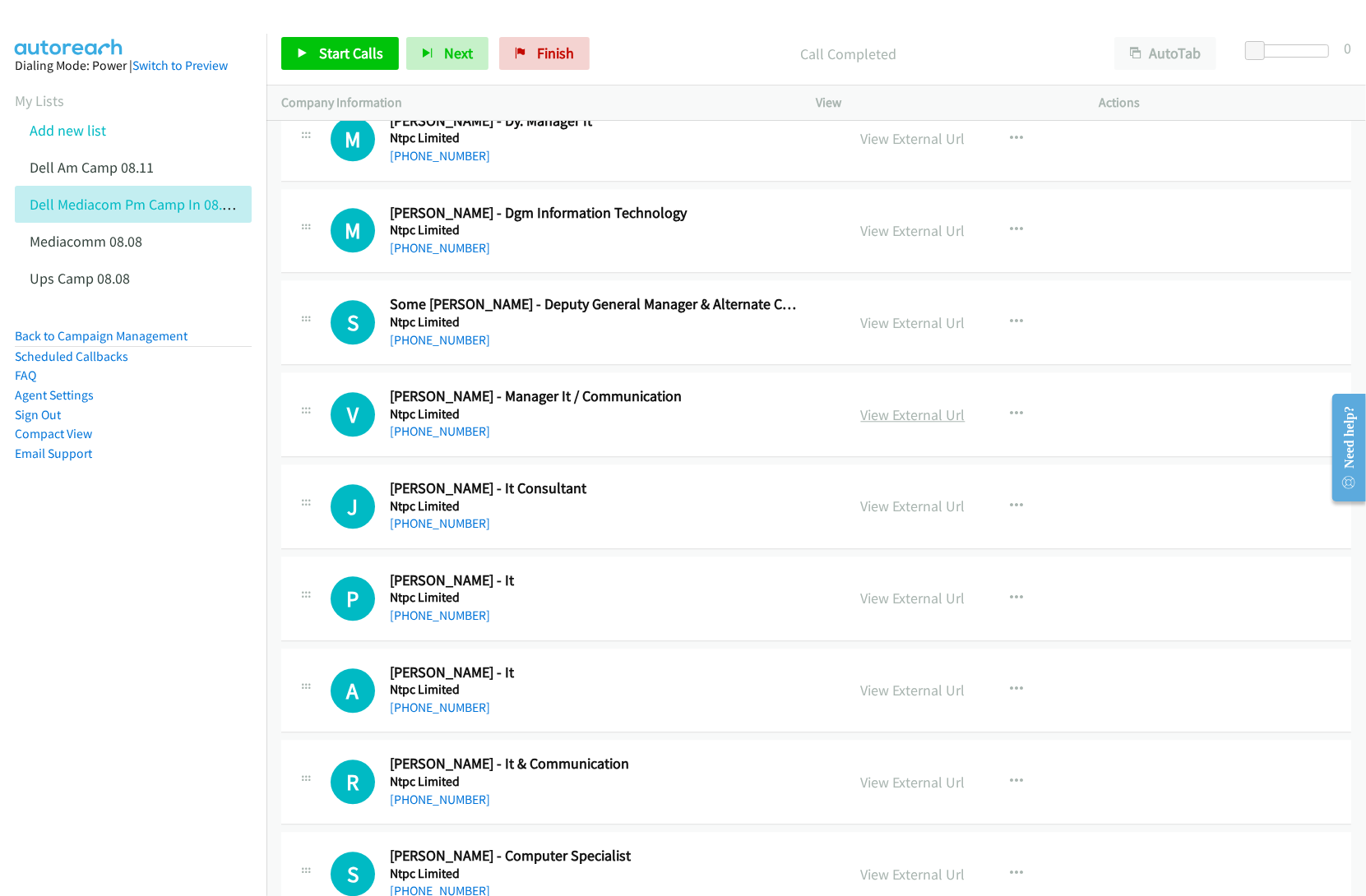
click at [864, 425] on link "View External Url" at bounding box center [913, 414] width 105 height 19
